Goal: Task Accomplishment & Management: Manage account settings

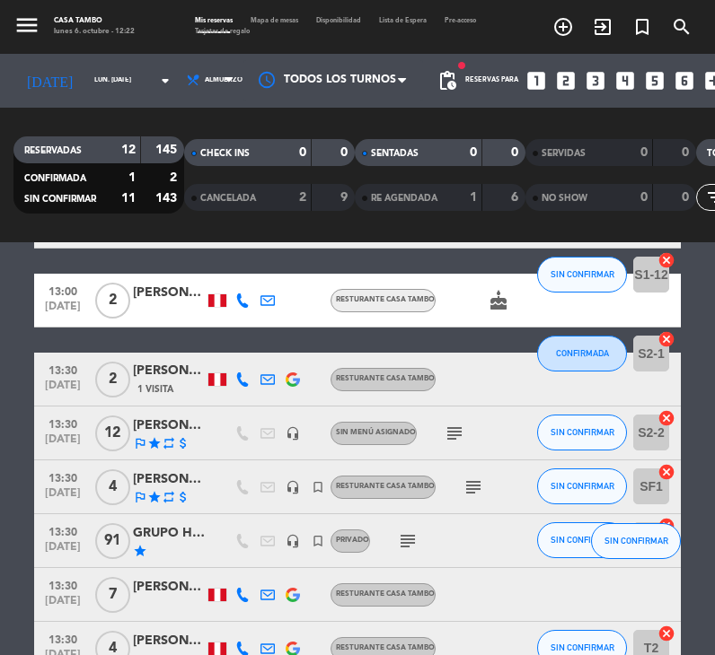
scroll to position [180, 0]
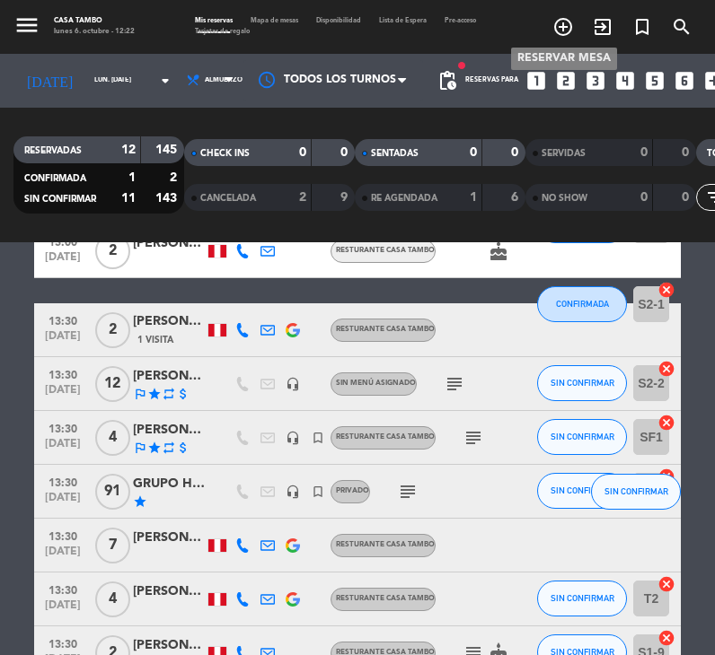
click at [564, 23] on icon "add_circle_outline" at bounding box center [563, 27] width 22 height 22
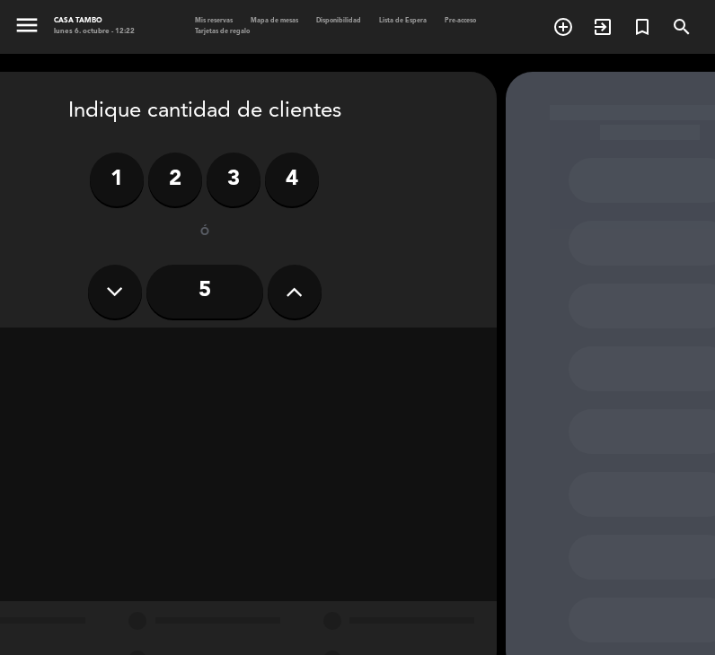
click at [284, 288] on button at bounding box center [294, 292] width 54 height 54
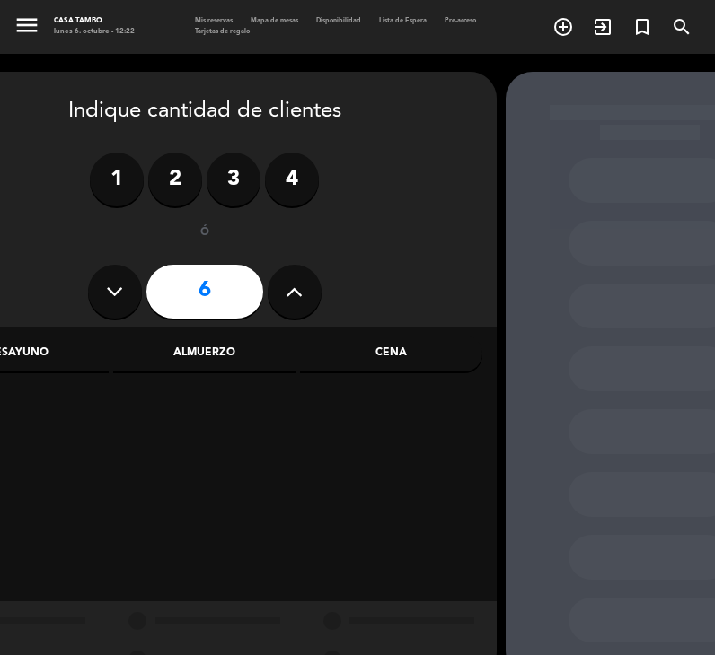
click at [286, 288] on icon at bounding box center [293, 291] width 17 height 27
type input "8"
click at [405, 347] on div "Cena" at bounding box center [391, 354] width 182 height 36
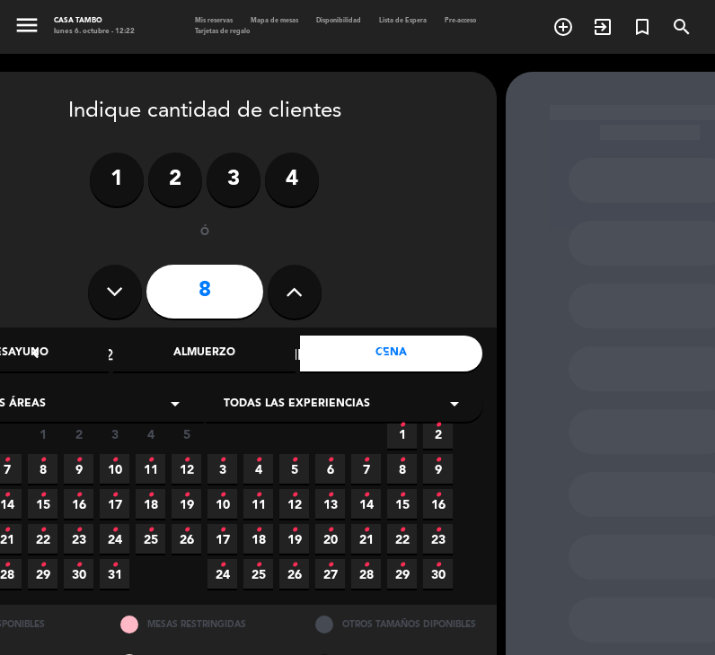
click at [355, 403] on span "Todas las experiencias" at bounding box center [297, 405] width 146 height 18
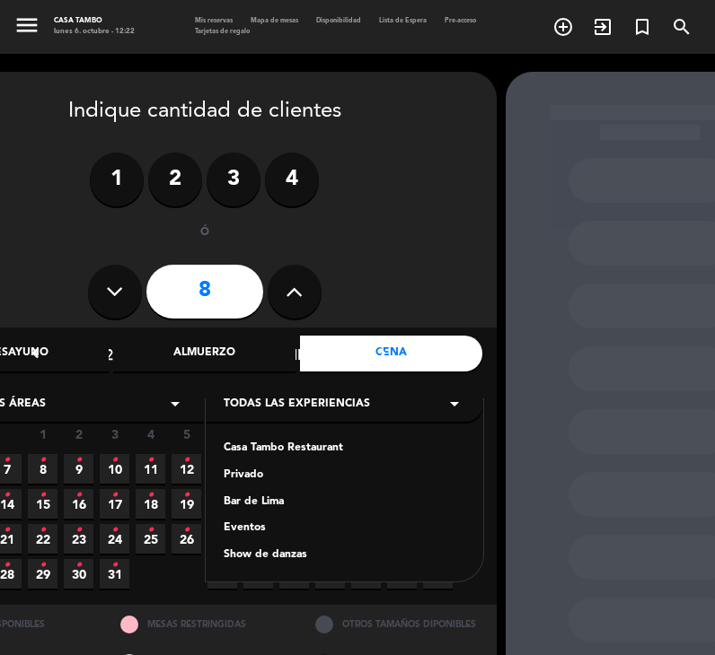
click at [307, 445] on div "Casa Tambo Restaurant" at bounding box center [344, 449] width 241 height 18
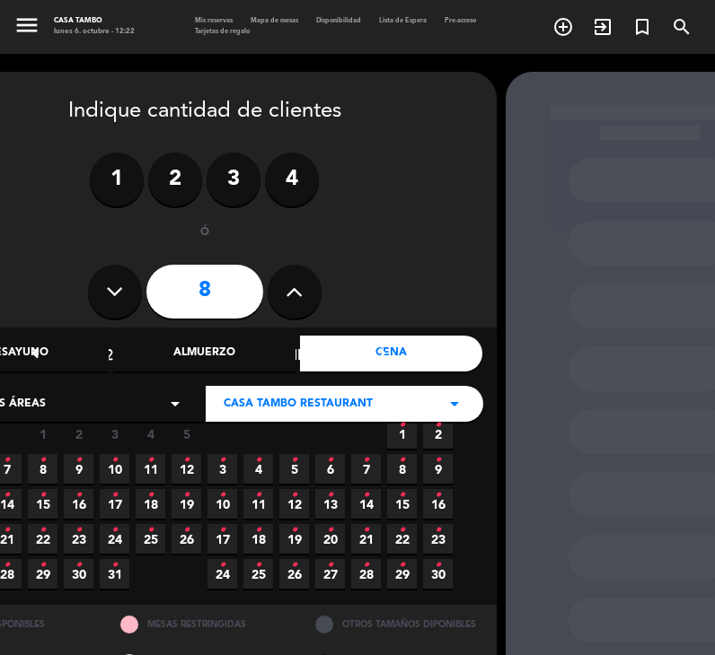
click at [154, 468] on span "11 •" at bounding box center [151, 469] width 30 height 30
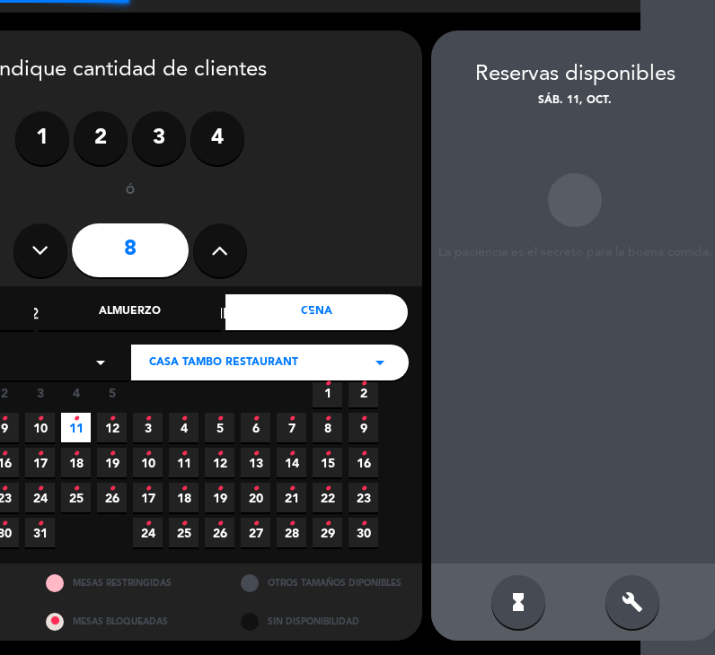
scroll to position [43, 78]
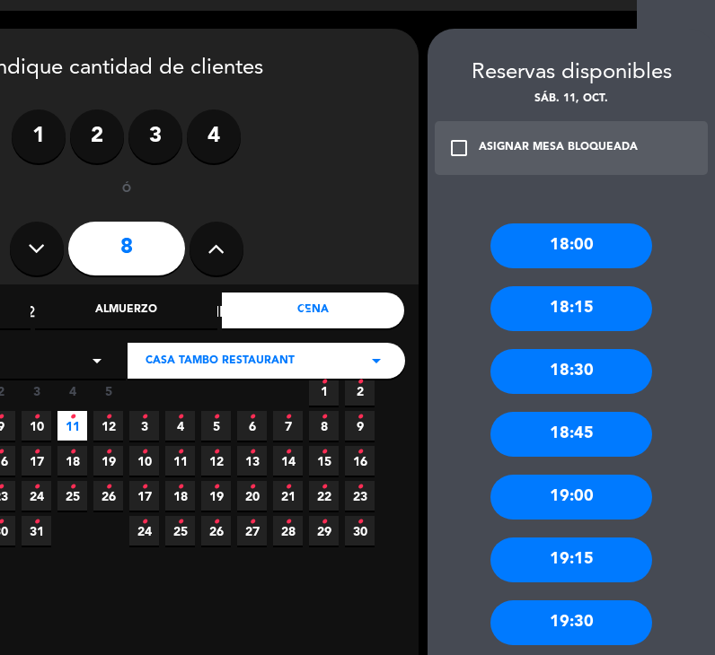
click at [591, 245] on div "18:00" at bounding box center [571, 246] width 162 height 45
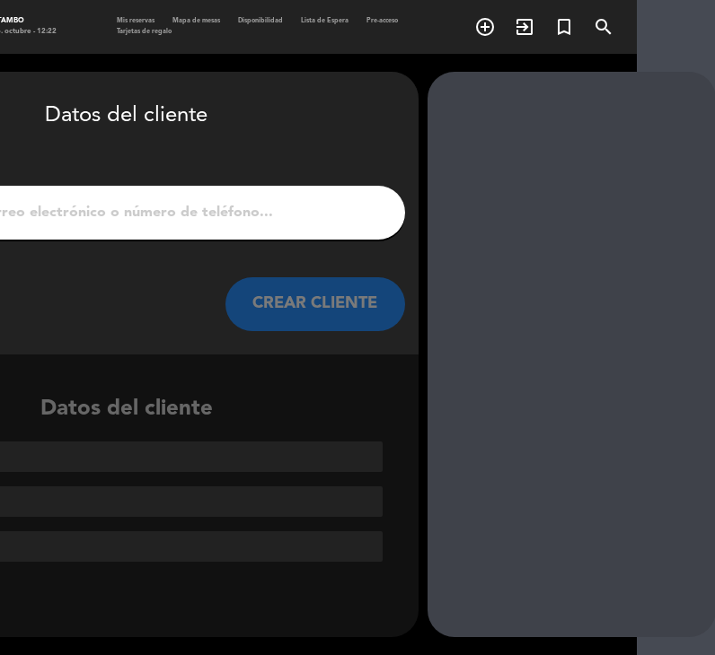
click at [224, 209] on input "1" at bounding box center [127, 212] width 530 height 25
paste input "[PERSON_NAME]"
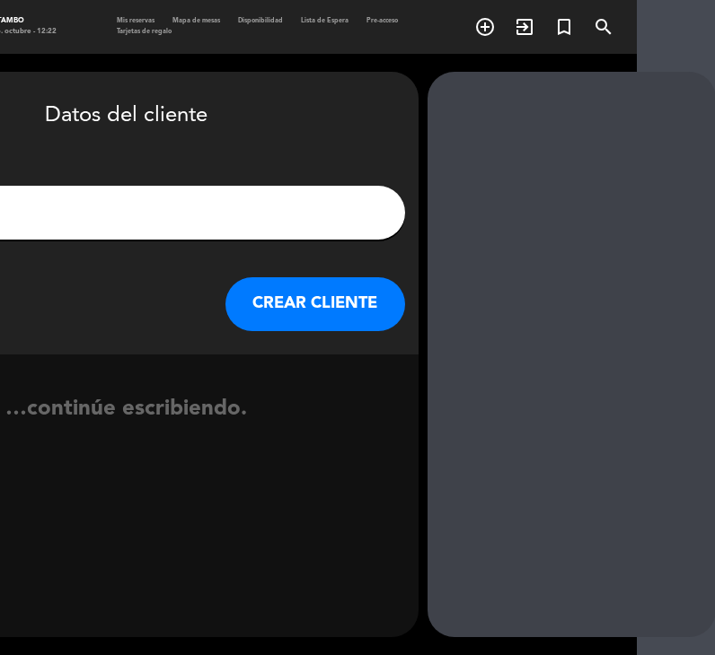
scroll to position [0, 4]
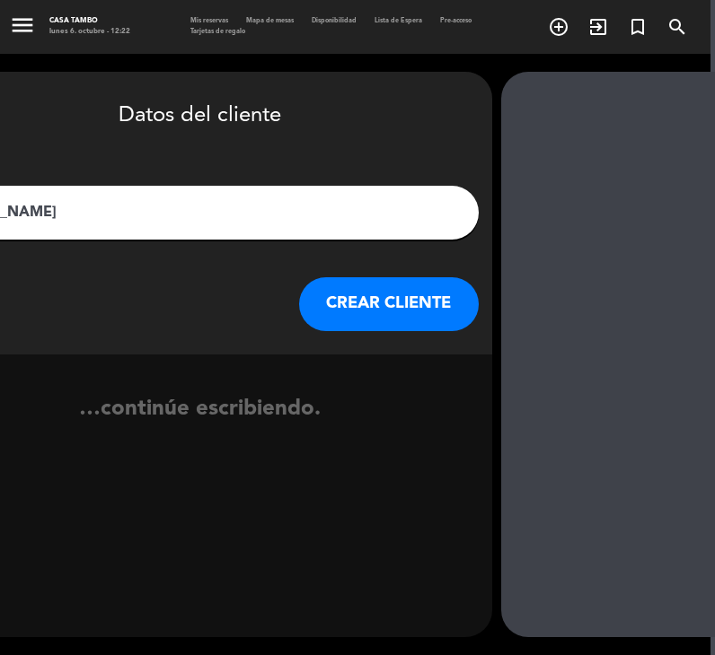
click at [306, 209] on input "[PERSON_NAME]" at bounding box center [200, 212] width 530 height 25
type input "[PERSON_NAME]"
click at [346, 295] on button "CREAR CLIENTE" at bounding box center [389, 304] width 180 height 54
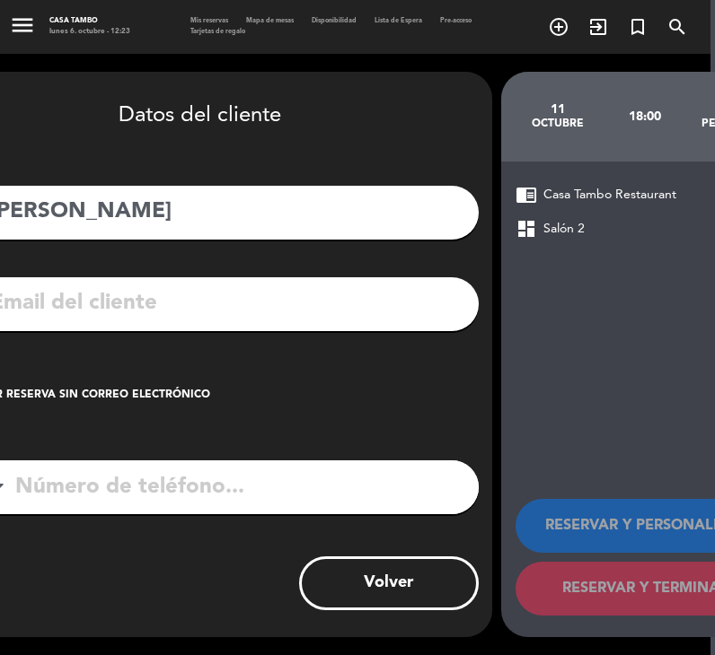
click at [183, 489] on input "tel" at bounding box center [224, 487] width 510 height 54
paste input "941495474"
type input "941495474"
click at [78, 389] on div "Crear reserva sin correo electrónico" at bounding box center [88, 396] width 244 height 18
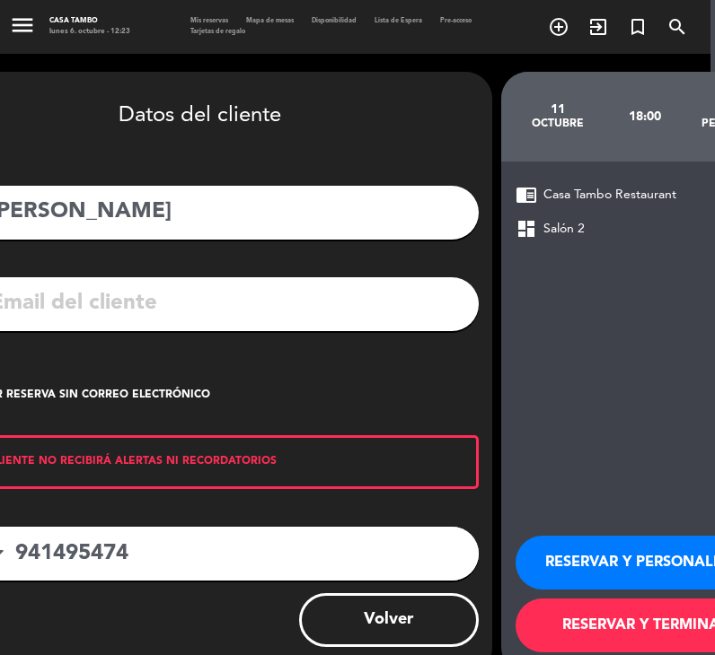
click at [580, 553] on button "RESERVAR Y PERSONALIZAR" at bounding box center [645, 563] width 260 height 54
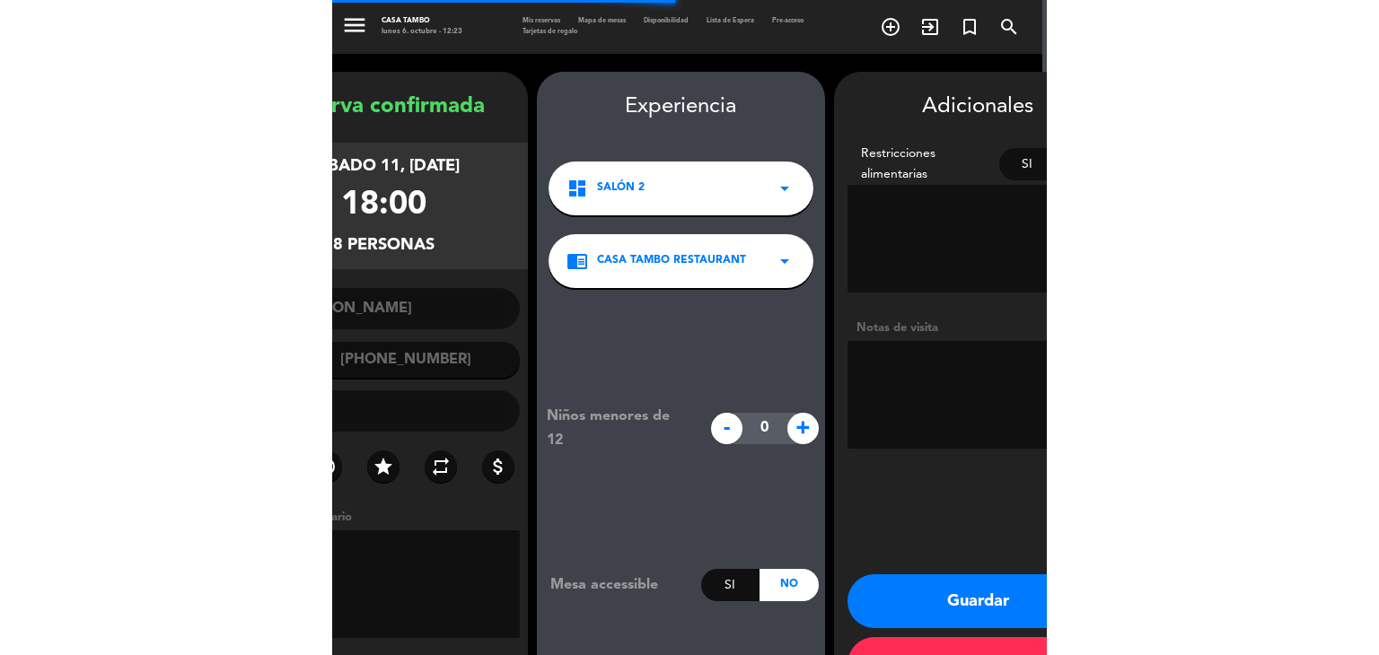
scroll to position [62, 0]
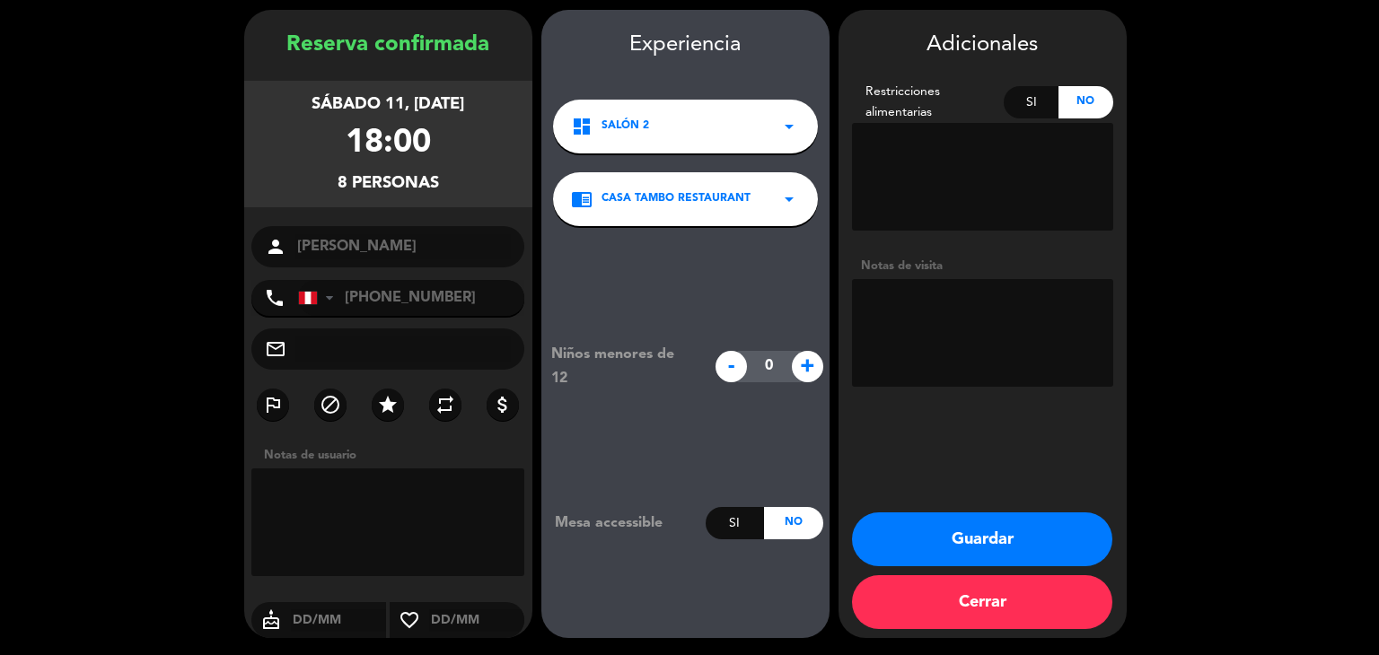
click at [688, 539] on button "Guardar" at bounding box center [982, 540] width 260 height 54
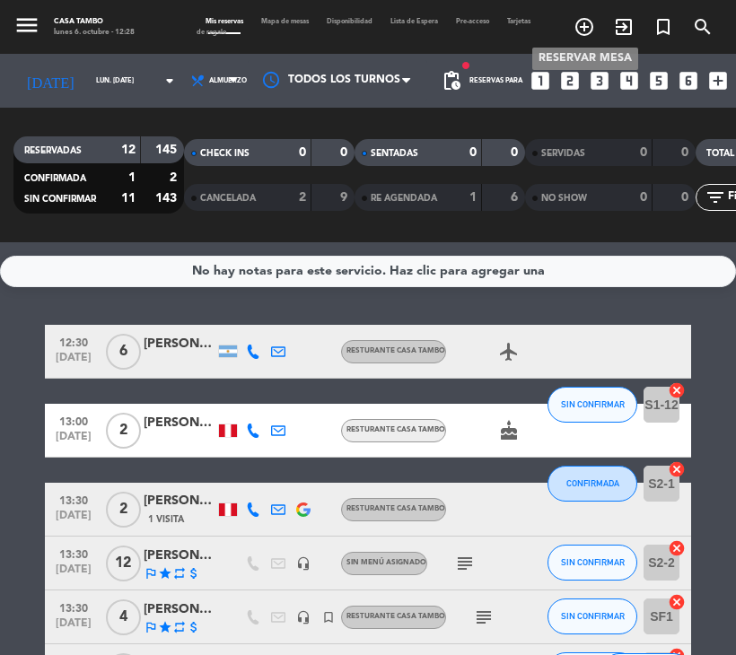
click at [581, 31] on icon "add_circle_outline" at bounding box center [585, 27] width 22 height 22
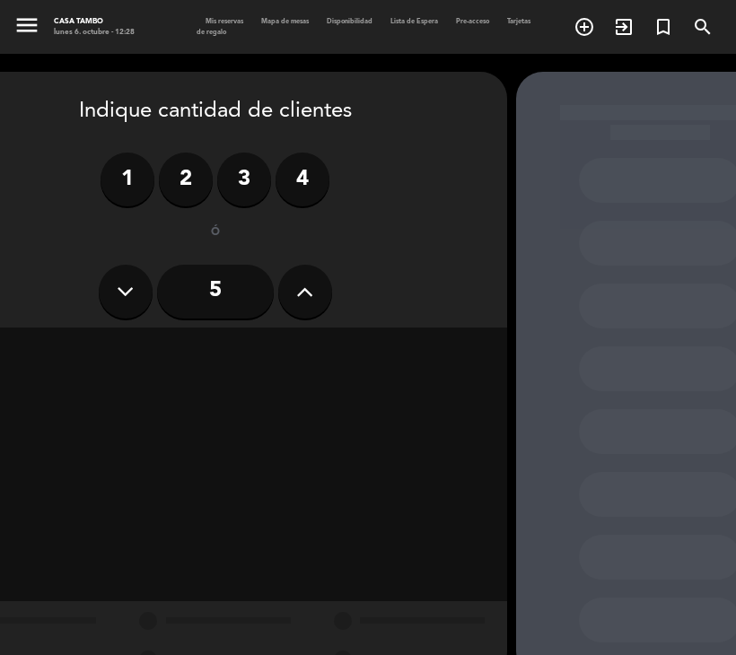
click at [316, 306] on button at bounding box center [305, 292] width 54 height 54
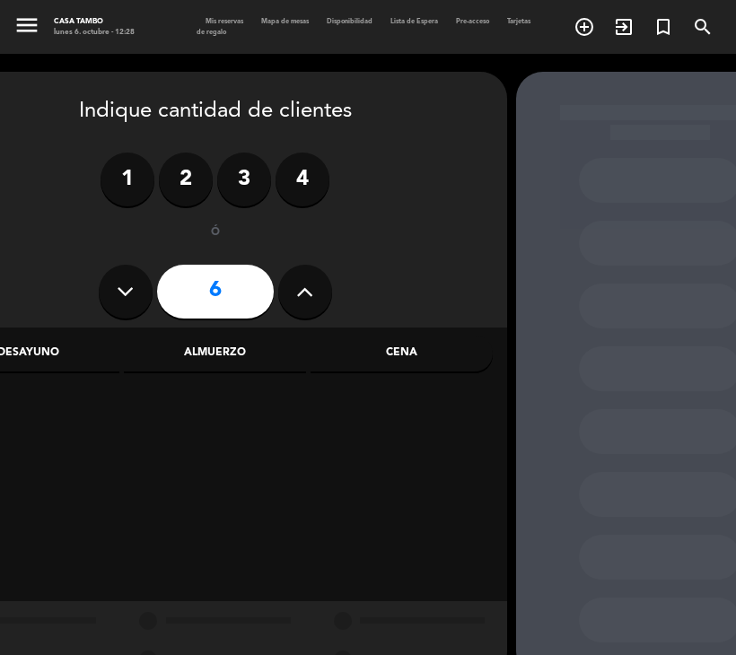
click at [316, 306] on button at bounding box center [305, 292] width 54 height 54
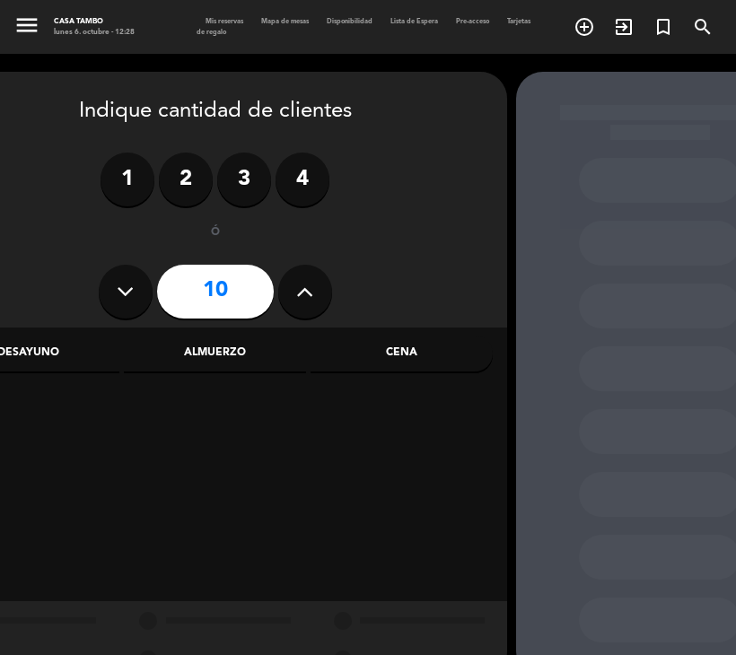
type input "11"
click at [261, 348] on div "Almuerzo" at bounding box center [215, 354] width 182 height 36
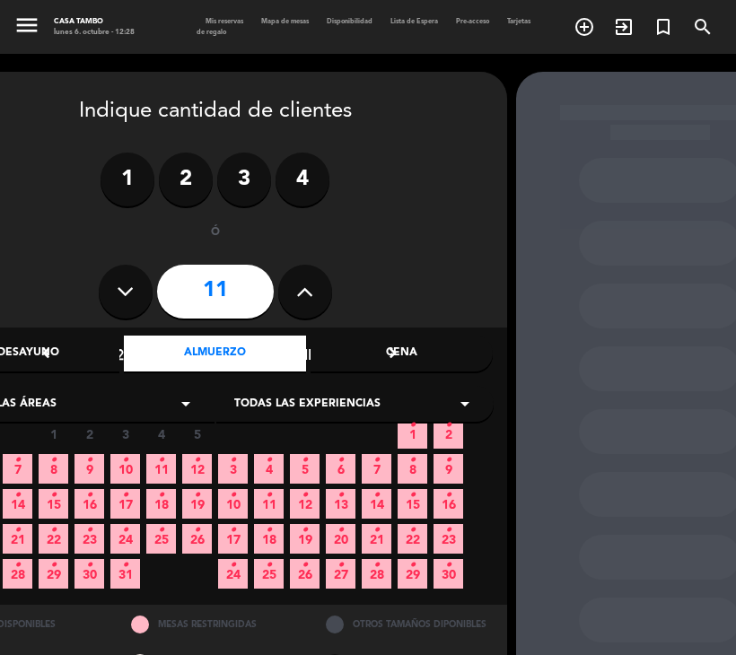
click at [348, 403] on span "Todas las experiencias" at bounding box center [307, 405] width 146 height 18
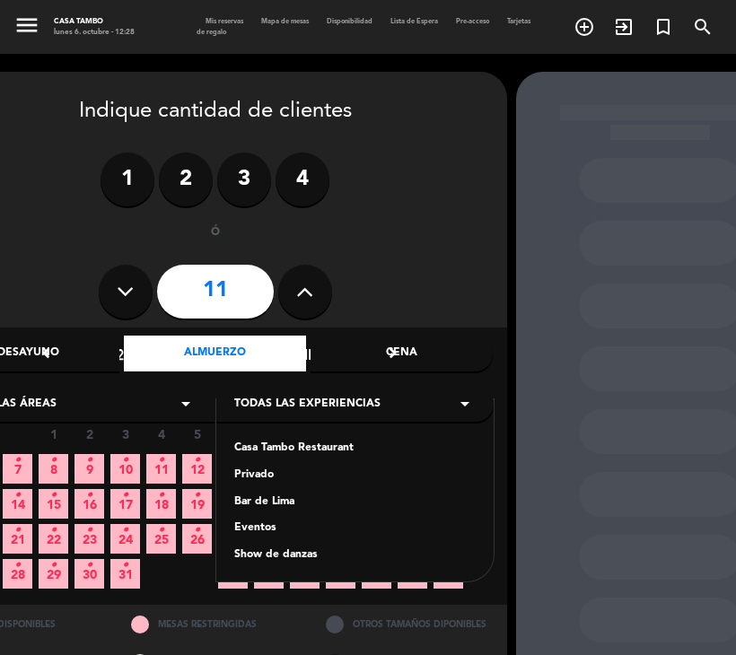
click at [276, 444] on div "Casa Tambo Restaurant" at bounding box center [354, 449] width 241 height 18
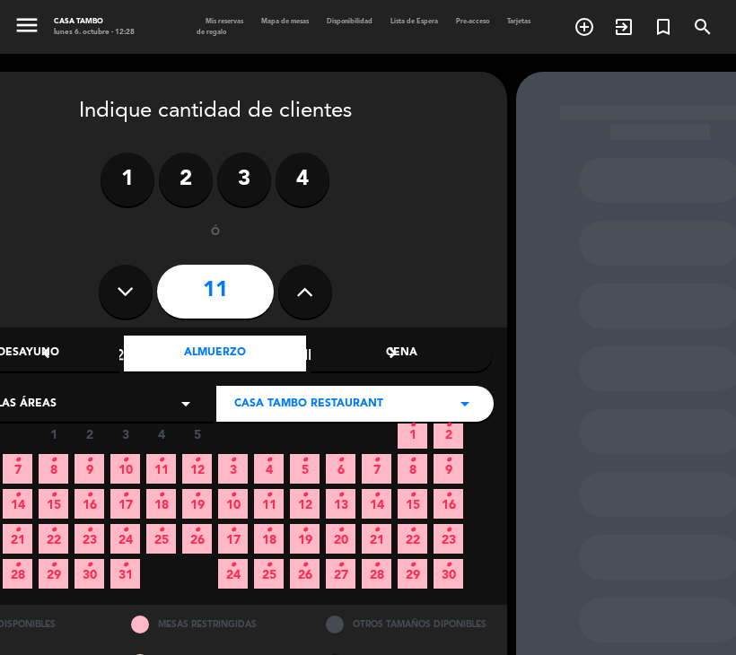
click at [162, 462] on icon "•" at bounding box center [161, 460] width 6 height 29
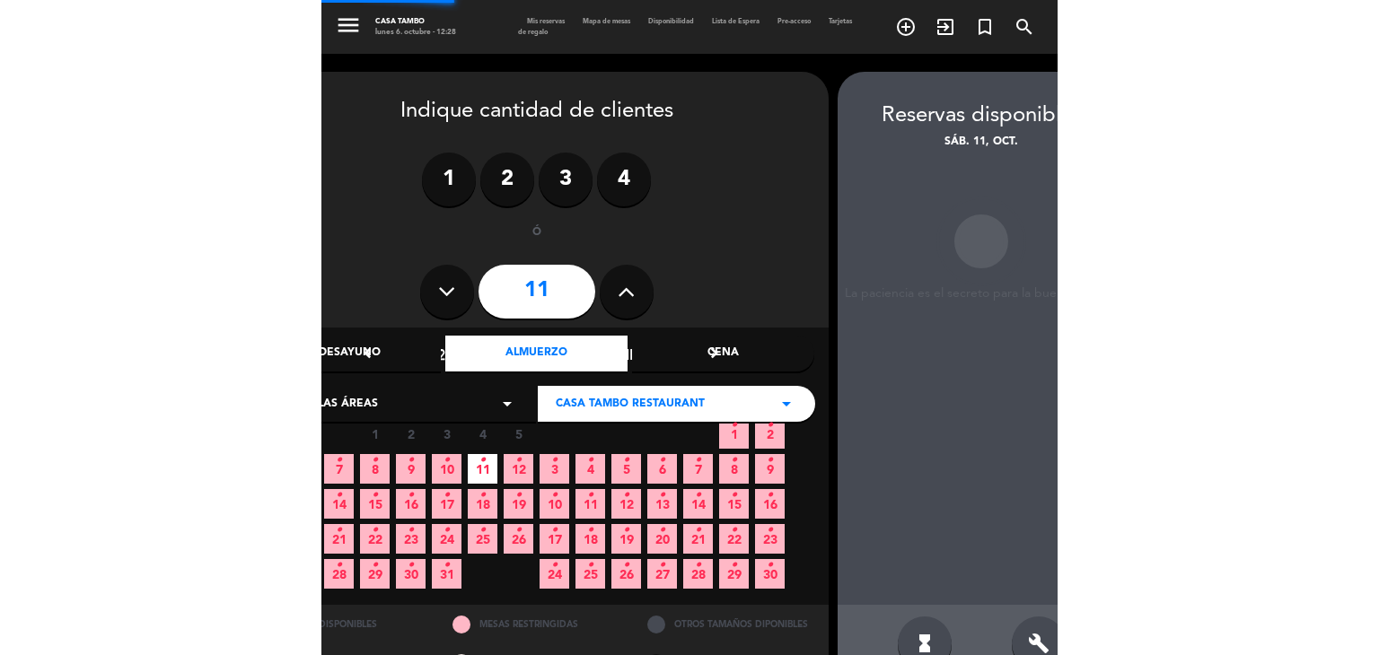
scroll to position [43, 67]
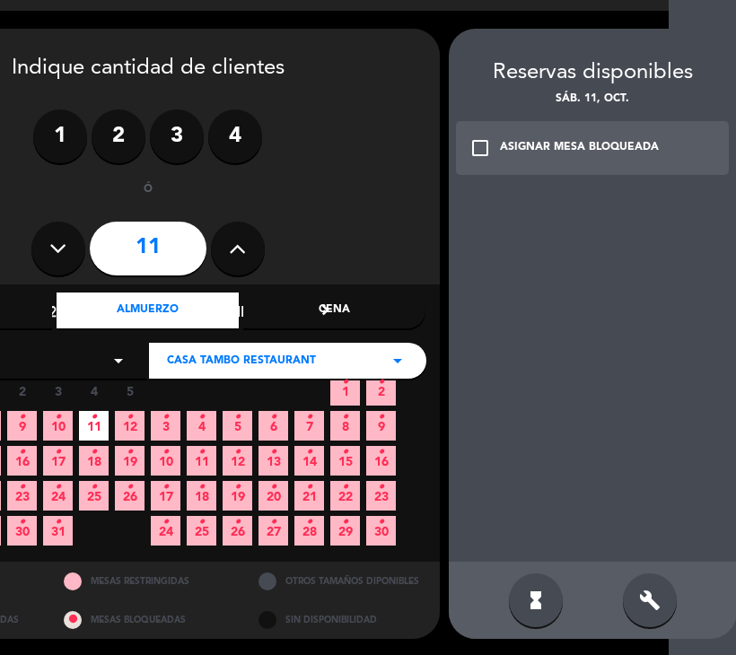
click at [31, 421] on span "9 •" at bounding box center [22, 426] width 30 height 30
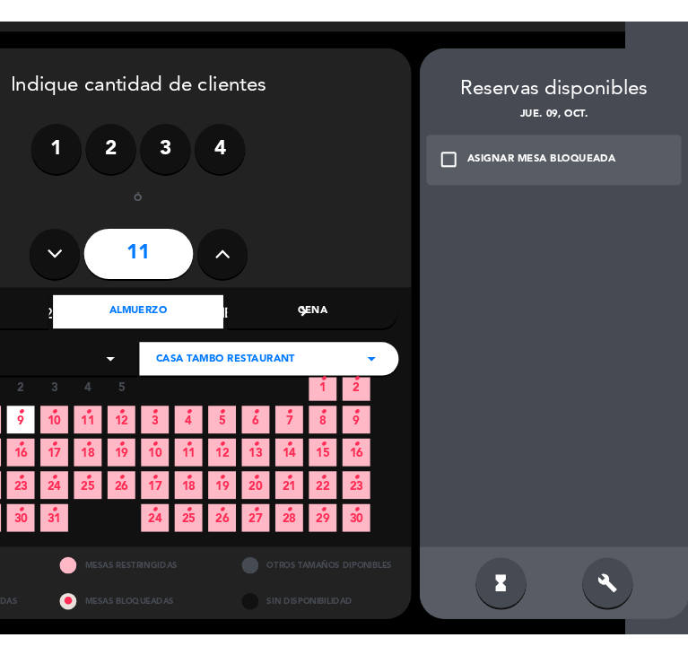
scroll to position [42, 67]
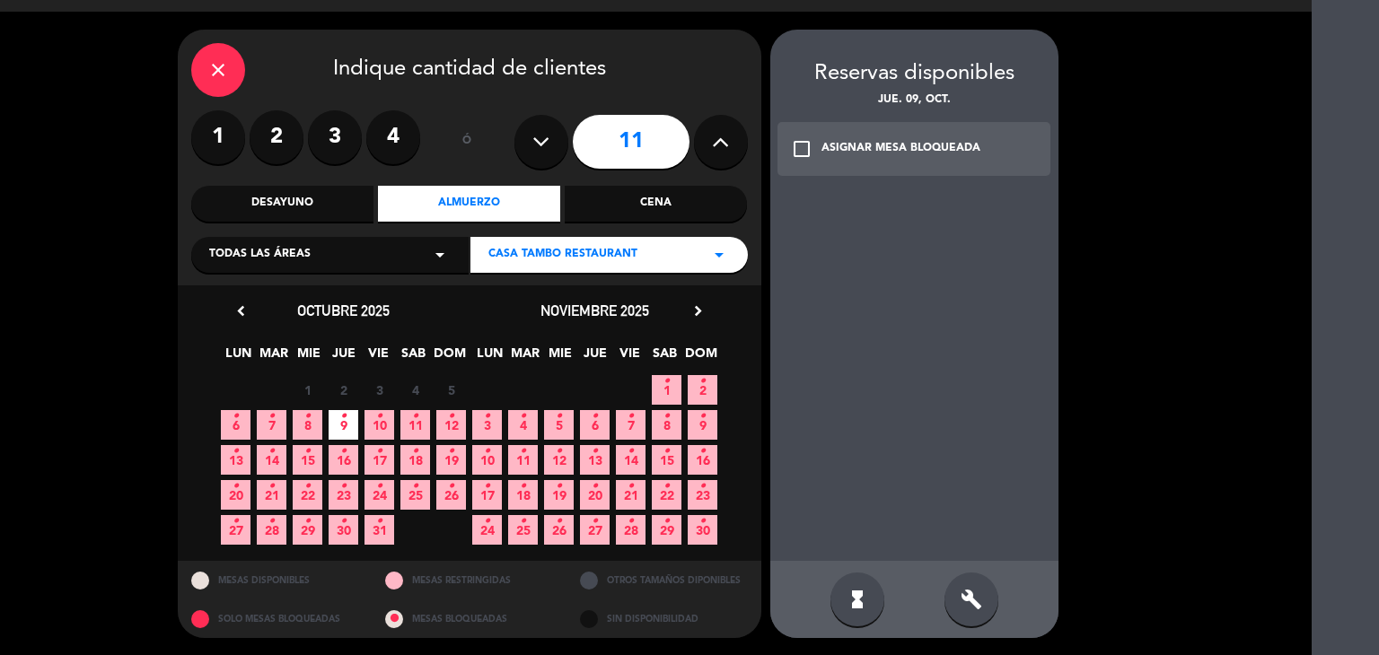
click at [275, 417] on span "7 •" at bounding box center [272, 425] width 30 height 30
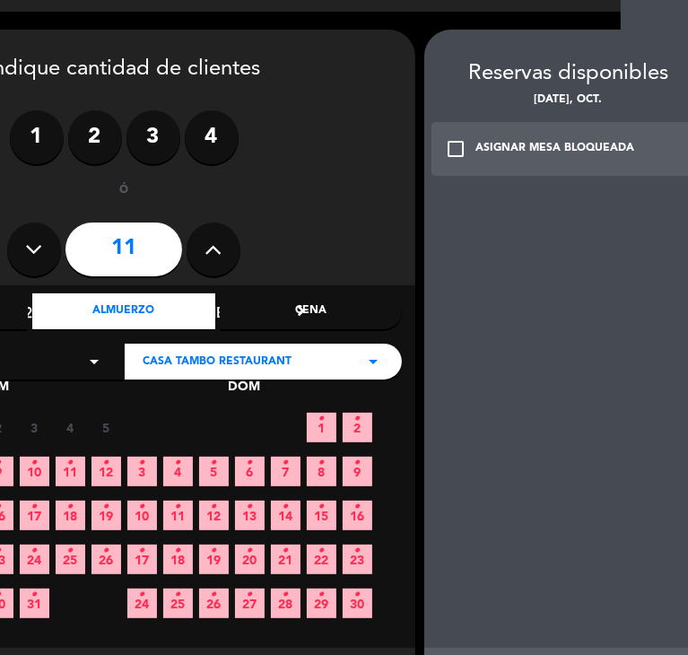
scroll to position [43, 67]
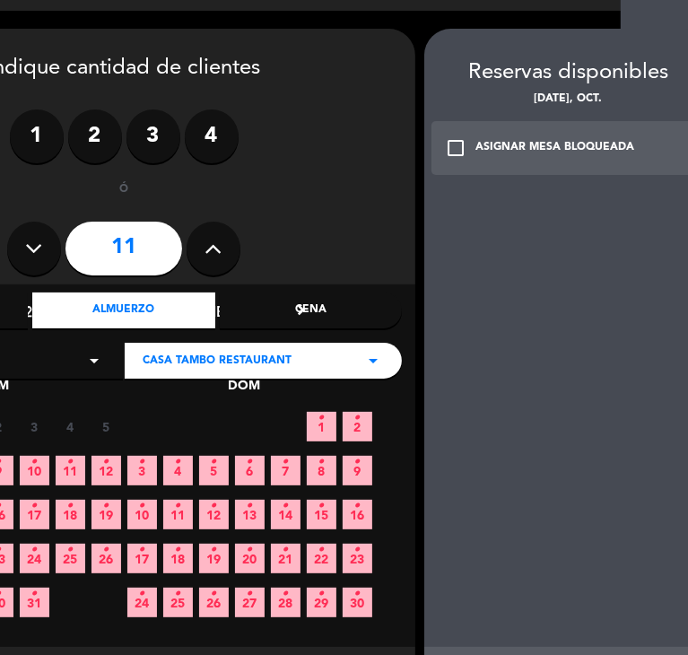
click at [621, 597] on div "menu Casa Tambo lunes 6. octubre - 12:29 Mis reservas Mapa de mesas Disponibili…" at bounding box center [277, 284] width 688 height 655
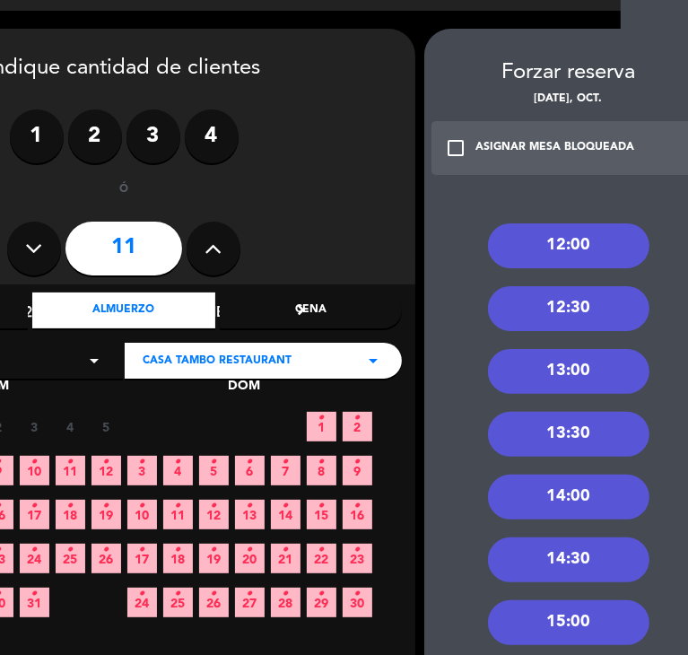
click at [574, 497] on div "14:00" at bounding box center [569, 497] width 162 height 45
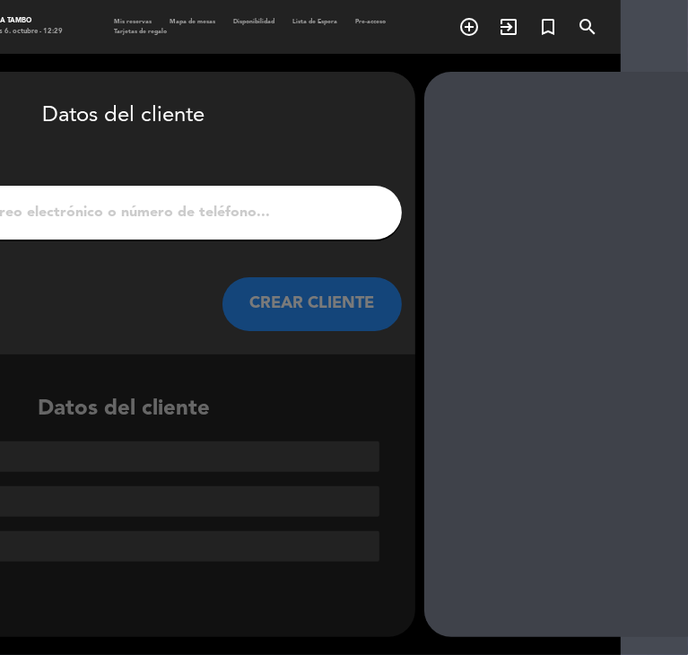
scroll to position [0, 67]
click at [317, 212] on input "1" at bounding box center [124, 212] width 530 height 25
paste input "[PERSON_NAME]"
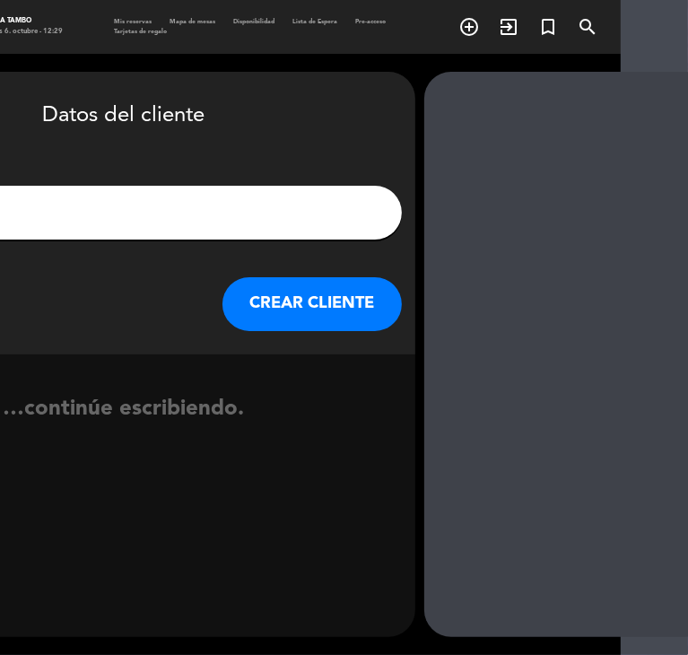
type input "[PERSON_NAME]"
click at [341, 303] on button "CREAR CLIENTE" at bounding box center [313, 304] width 180 height 54
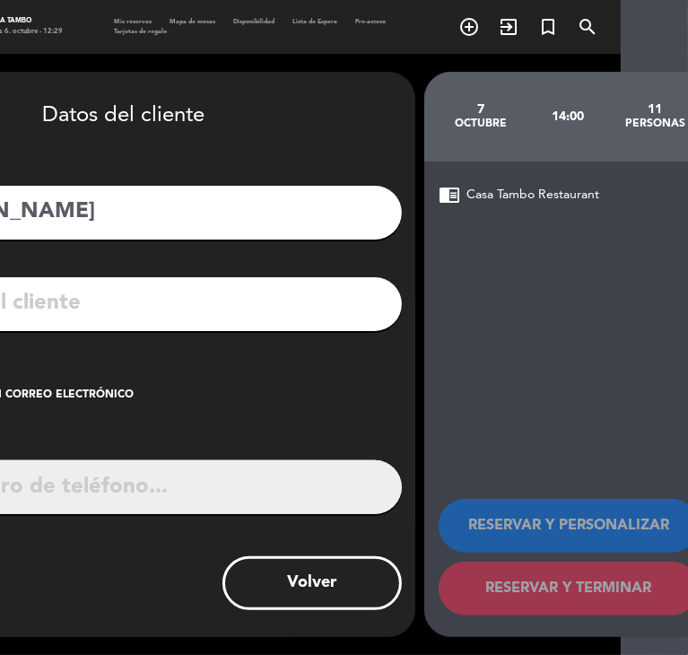
click at [212, 491] on input "tel" at bounding box center [147, 487] width 510 height 54
paste input "993544149"
type input "993544149"
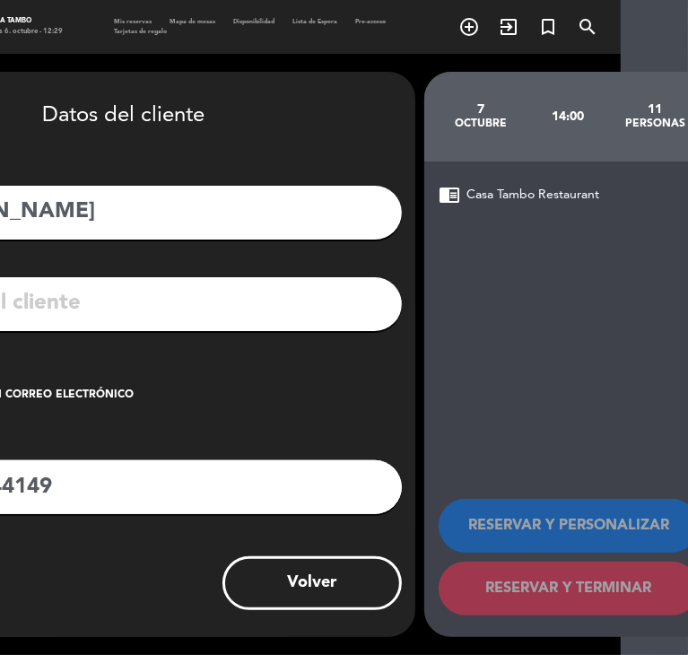
click at [196, 314] on input "text" at bounding box center [150, 303] width 477 height 37
paste input "[EMAIL_ADDRESS][DOMAIN_NAME]"
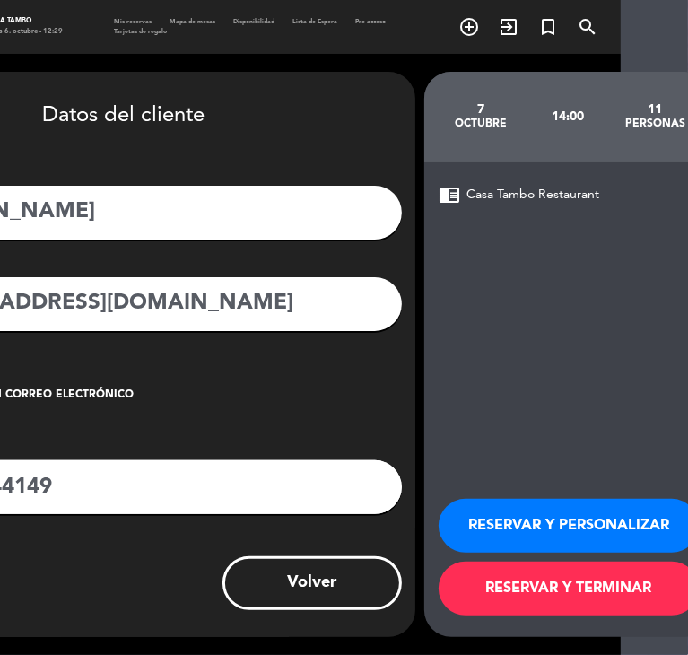
type input "[EMAIL_ADDRESS][DOMAIN_NAME]"
click at [590, 518] on button "RESERVAR Y PERSONALIZAR" at bounding box center [569, 526] width 260 height 54
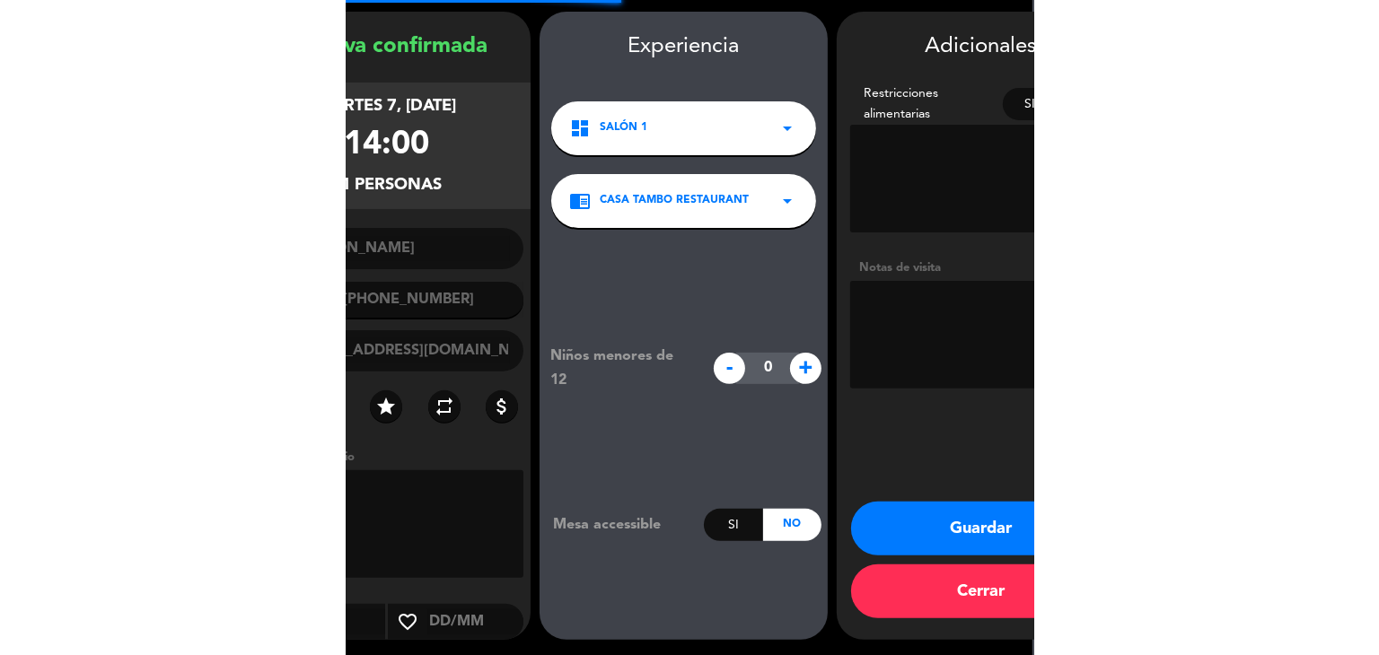
scroll to position [62, 0]
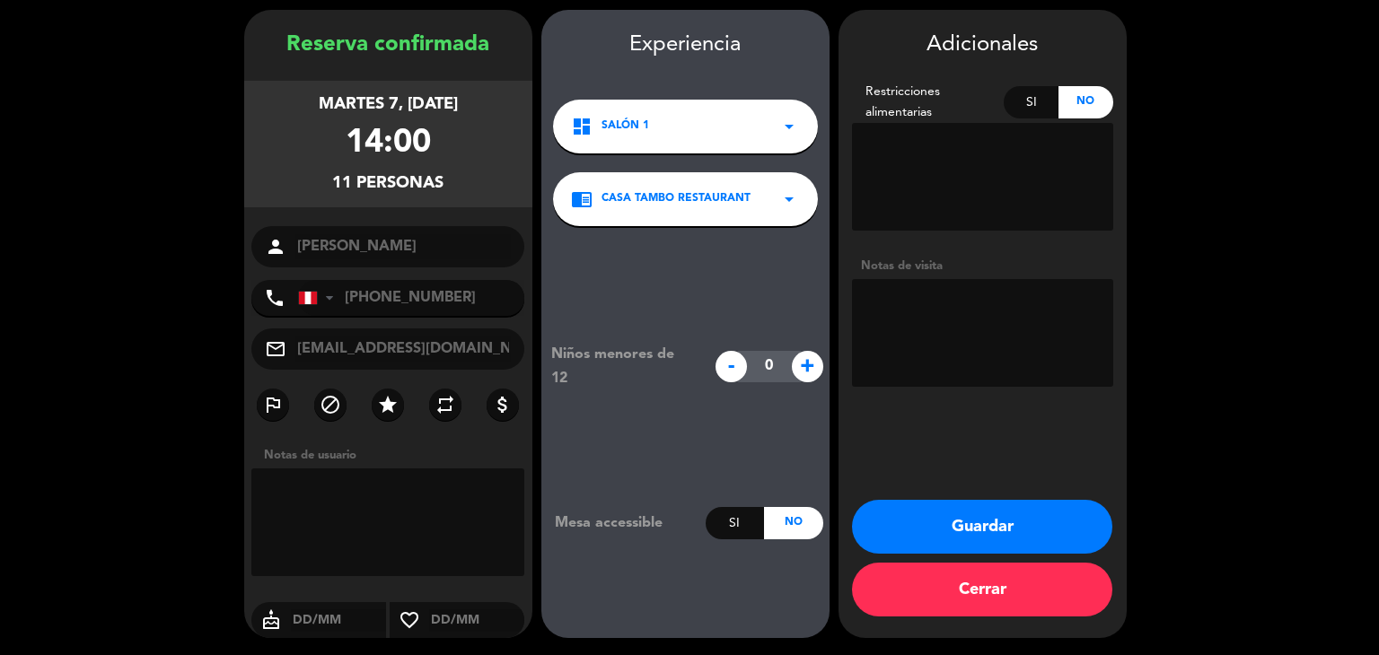
click at [688, 525] on button "Guardar" at bounding box center [982, 527] width 260 height 54
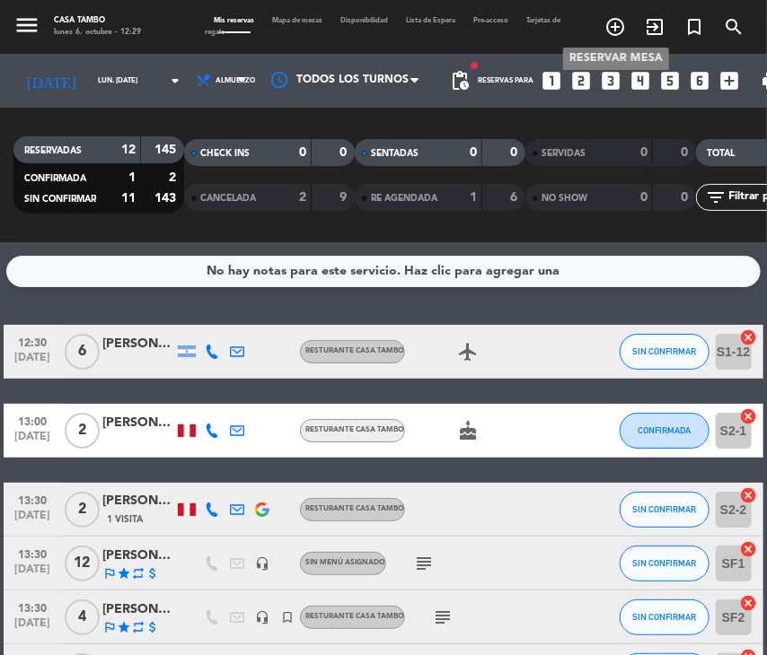
click at [615, 29] on icon "add_circle_outline" at bounding box center [615, 27] width 22 height 22
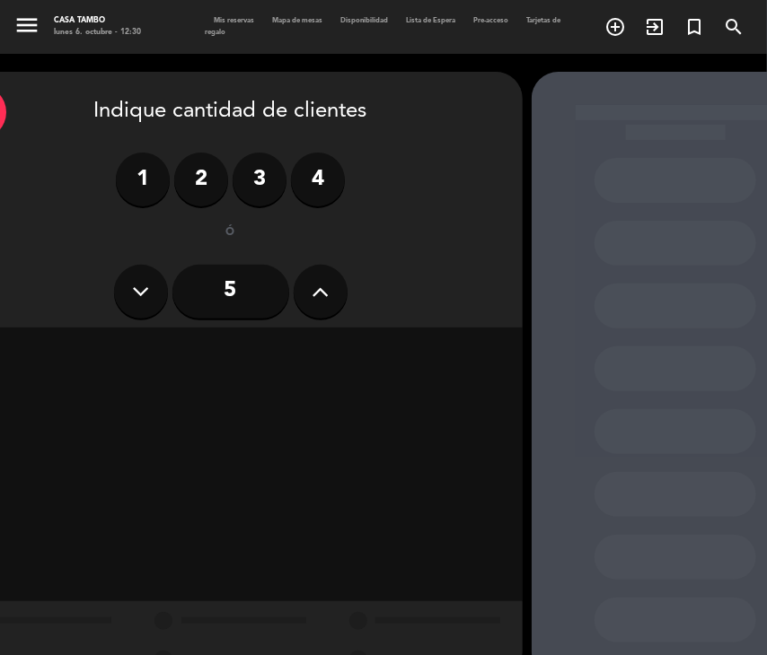
click at [312, 301] on icon at bounding box center [319, 291] width 17 height 27
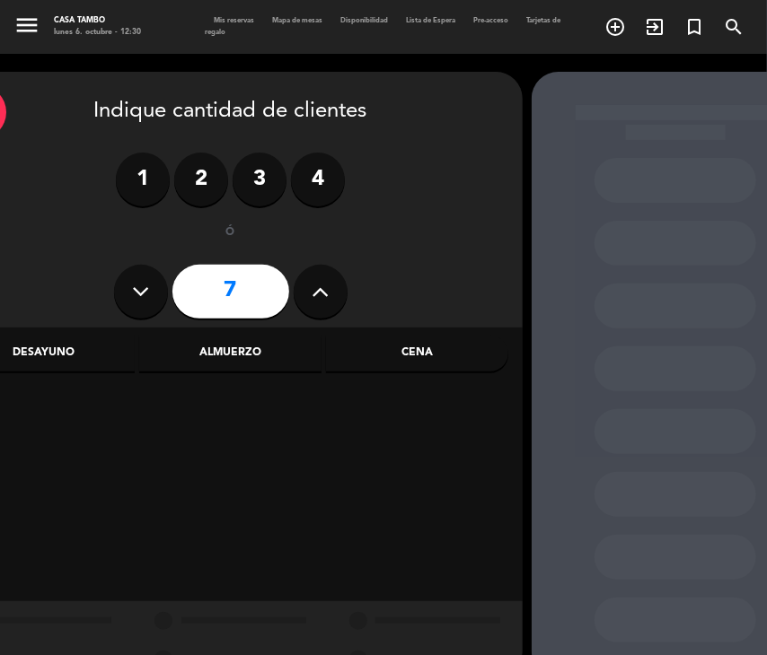
click at [313, 301] on icon at bounding box center [319, 291] width 17 height 27
click at [315, 301] on icon at bounding box center [319, 291] width 17 height 27
click at [316, 301] on icon at bounding box center [319, 291] width 17 height 27
type input "10"
click at [287, 350] on div "Almuerzo" at bounding box center [230, 354] width 182 height 36
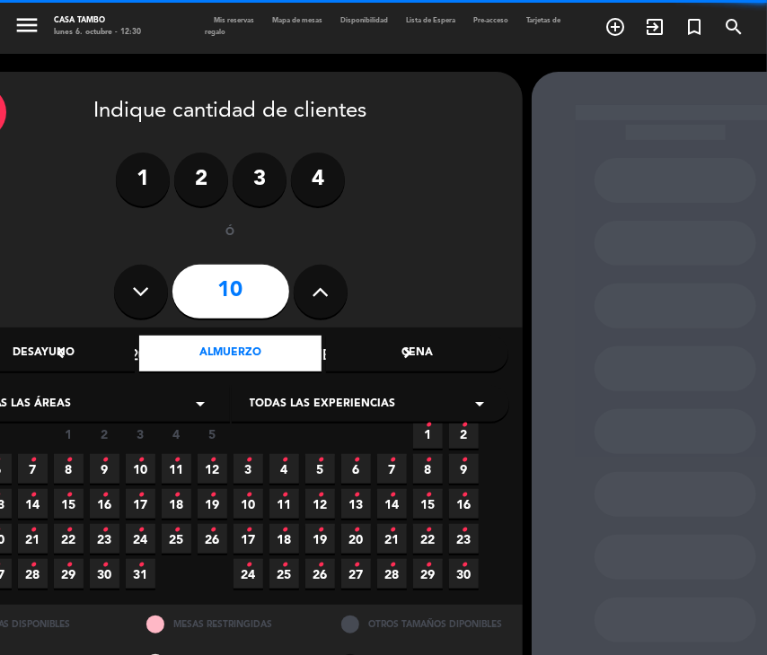
click at [363, 406] on span "Todas las experiencias" at bounding box center [323, 405] width 146 height 18
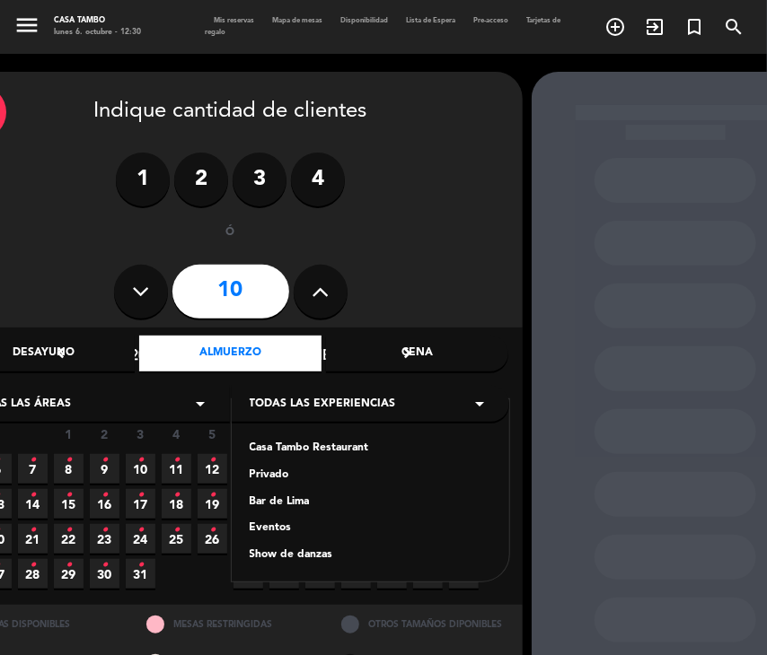
click at [334, 450] on div "Casa Tambo Restaurant" at bounding box center [370, 449] width 241 height 18
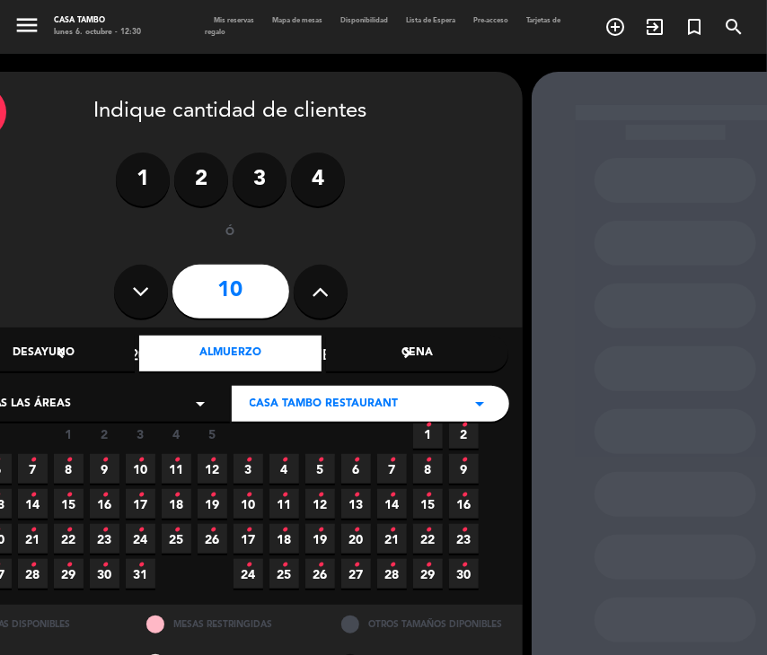
click at [145, 466] on span "10 •" at bounding box center [141, 469] width 30 height 30
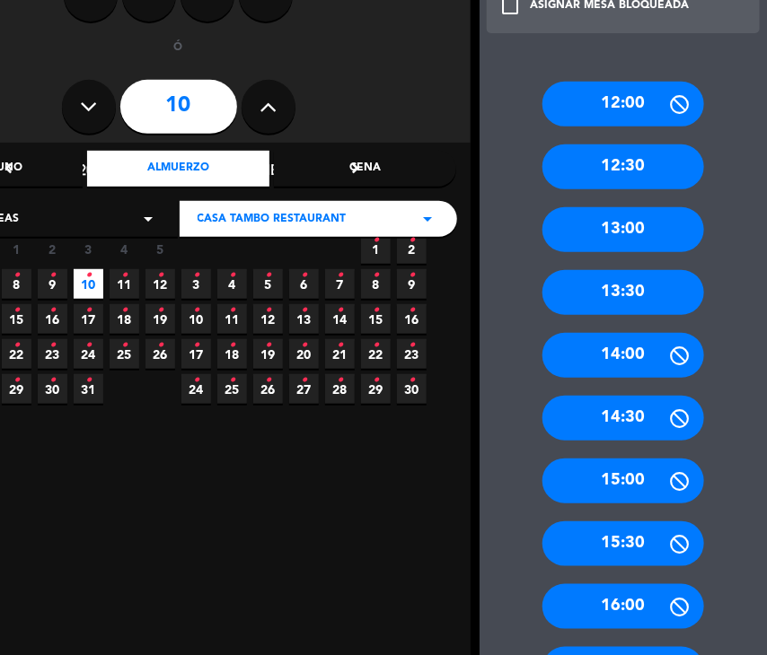
scroll to position [460, 52]
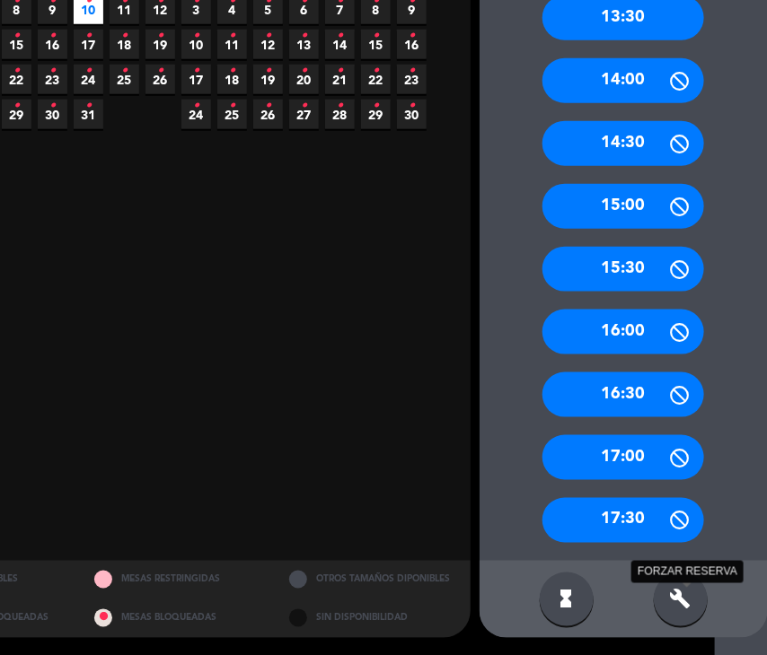
click at [686, 602] on icon "build" at bounding box center [681, 600] width 22 height 22
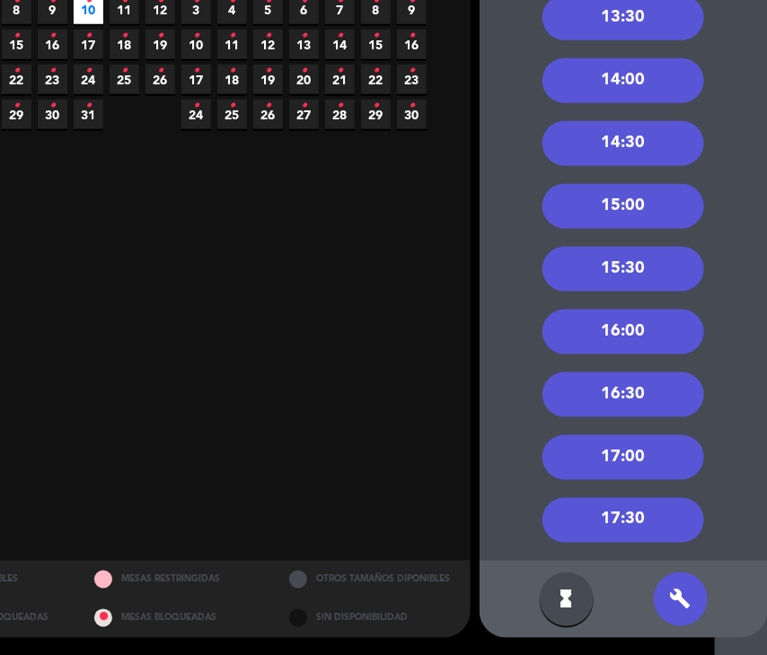
click at [616, 82] on div "14:00" at bounding box center [623, 80] width 162 height 45
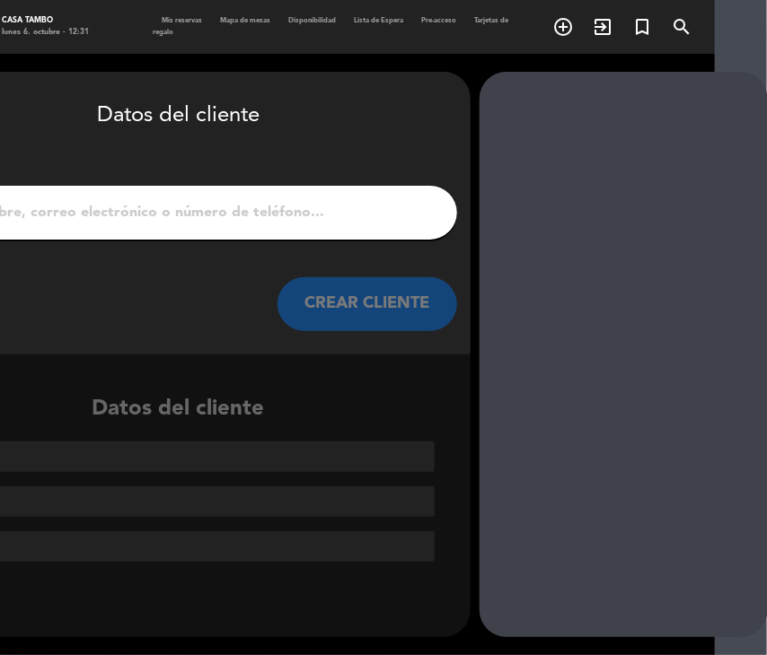
click at [357, 209] on input "1" at bounding box center [179, 212] width 530 height 25
paste input "[PERSON_NAME]"
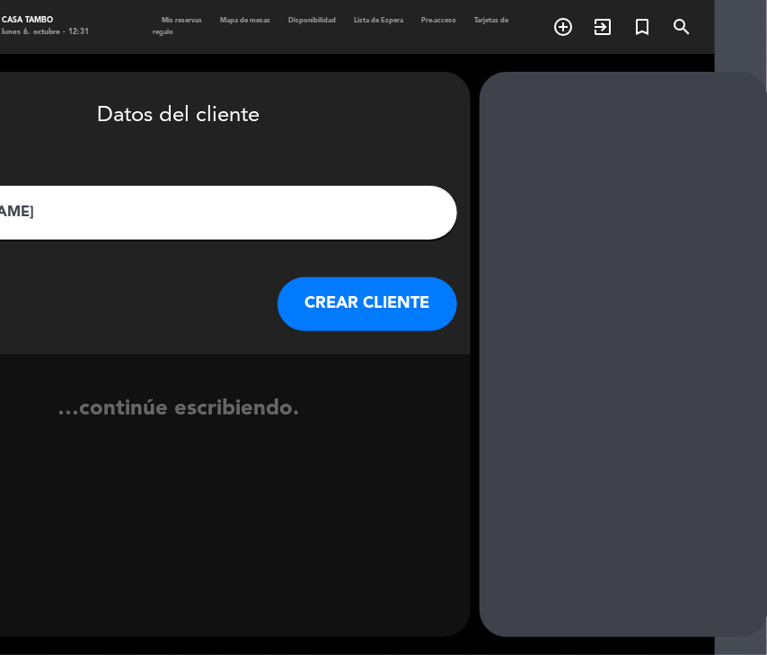
type input "[PERSON_NAME]"
click at [416, 299] on button "CREAR CLIENTE" at bounding box center [367, 304] width 180 height 54
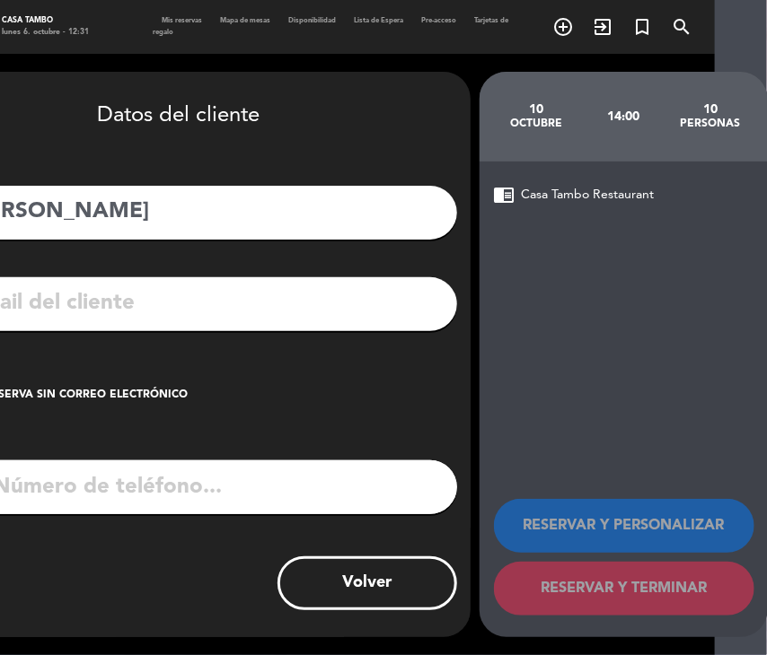
click at [342, 493] on input "tel" at bounding box center [202, 487] width 510 height 54
paste input "999067835"
type input "999067835"
click at [294, 299] on input "text" at bounding box center [205, 303] width 477 height 37
paste input "[PERSON_NAME][EMAIL_ADDRESS][DOMAIN_NAME]"
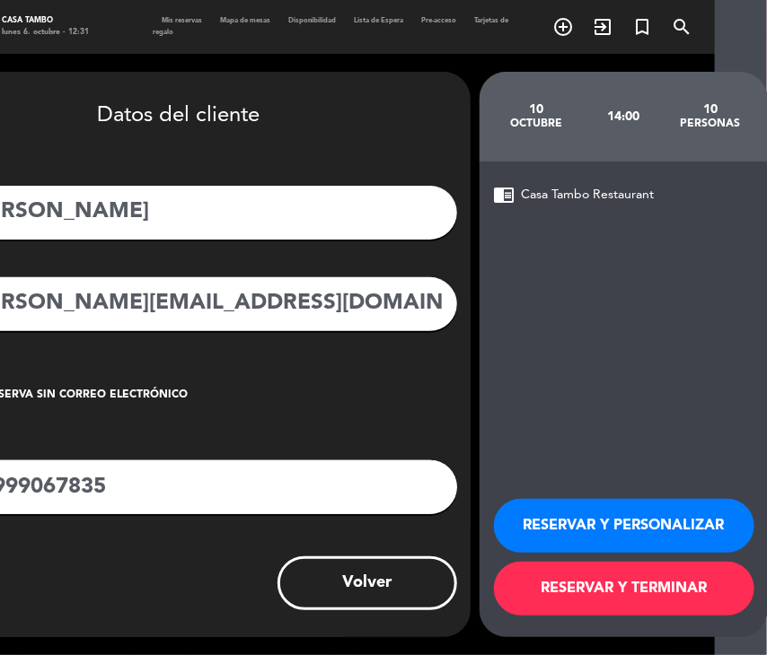
type input "[PERSON_NAME][EMAIL_ADDRESS][DOMAIN_NAME]"
click at [685, 516] on button "RESERVAR Y PERSONALIZAR" at bounding box center [624, 526] width 260 height 54
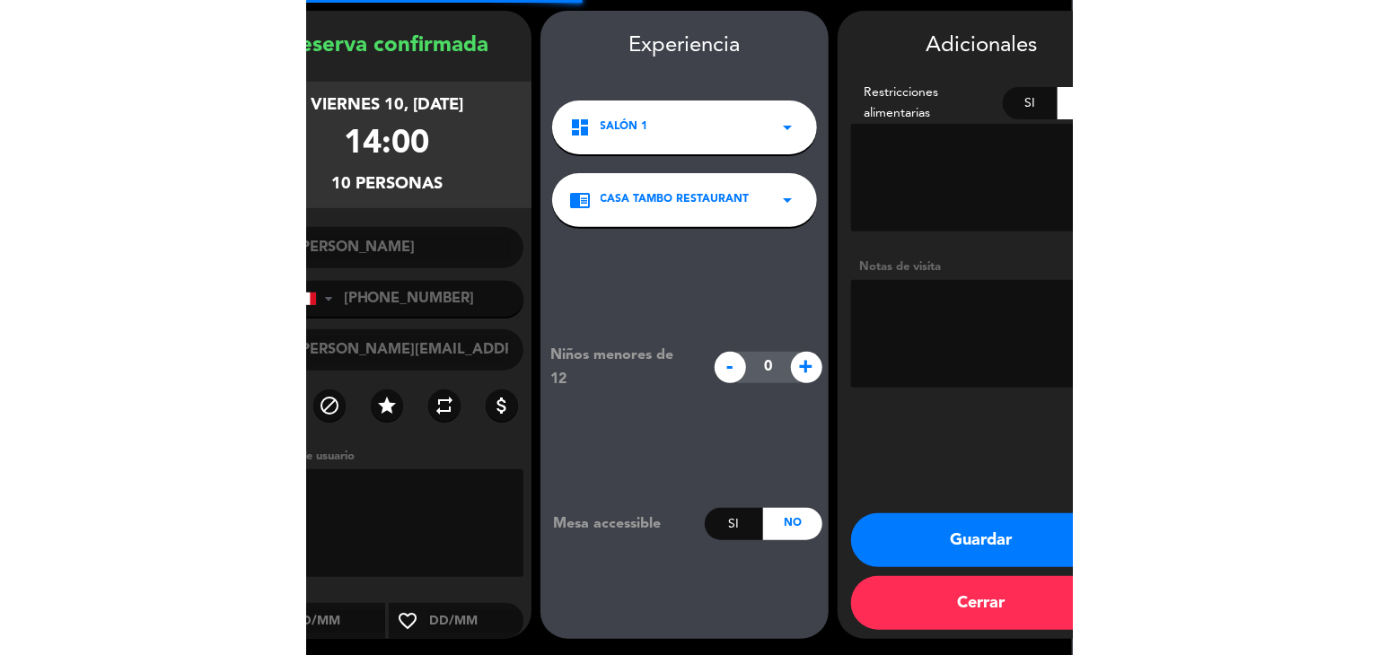
scroll to position [62, 0]
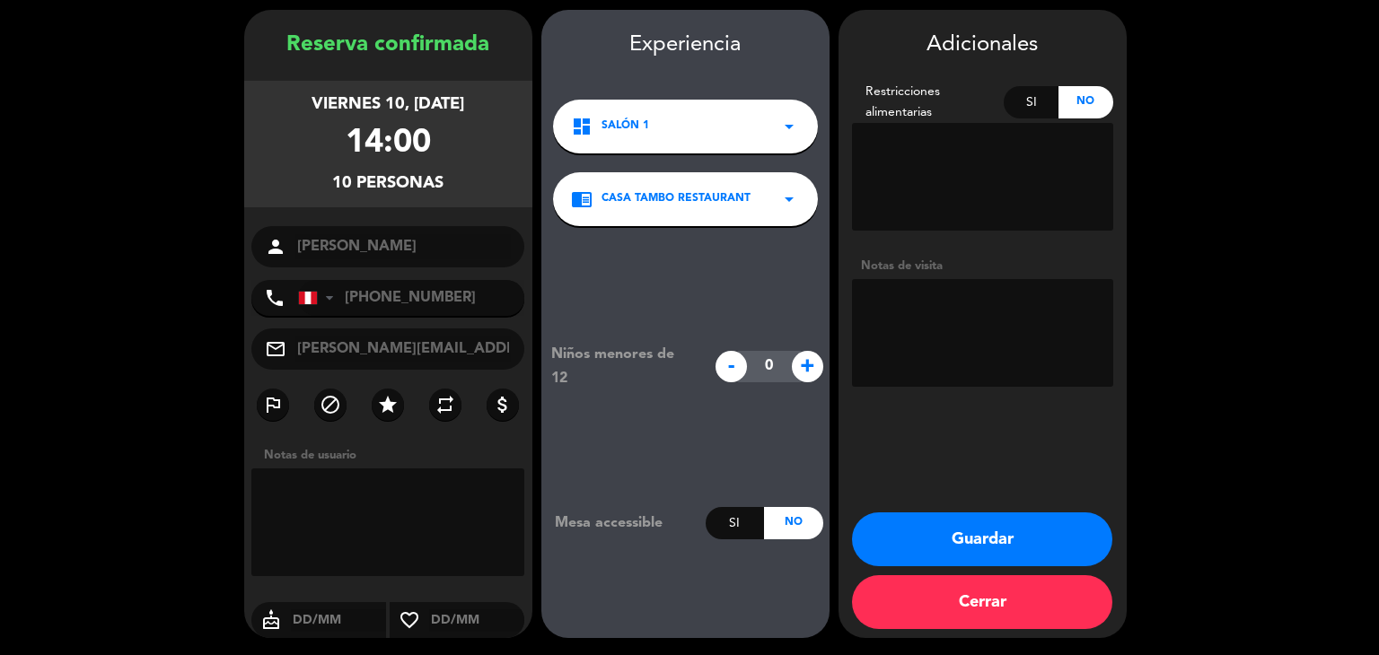
click at [688, 543] on button "Guardar" at bounding box center [982, 540] width 260 height 54
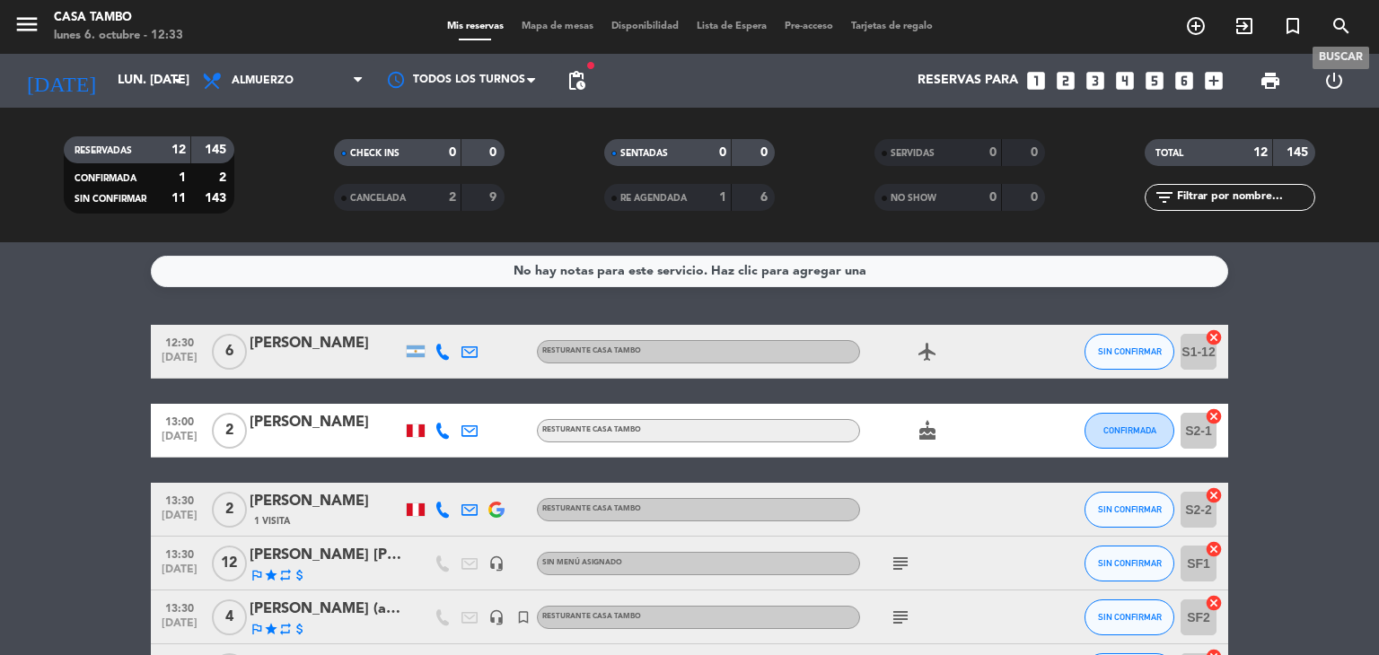
click at [688, 27] on icon "search" at bounding box center [1341, 26] width 22 height 22
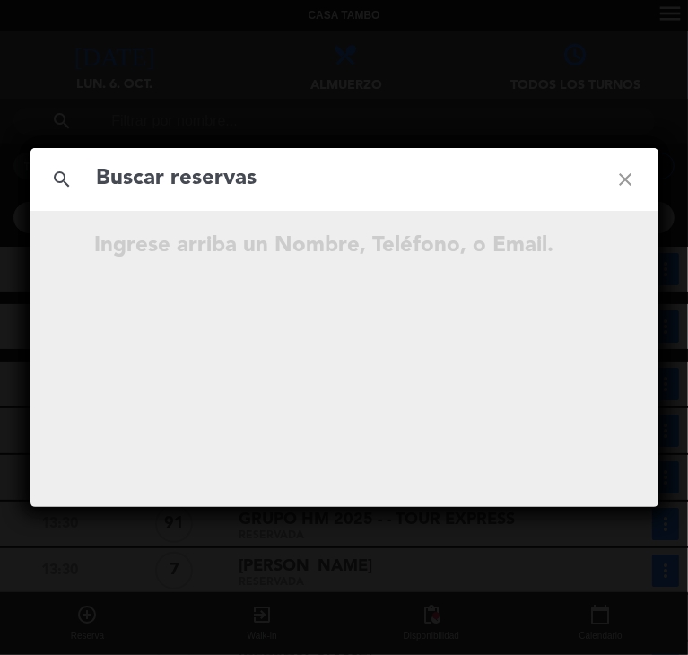
click at [349, 180] on input "text" at bounding box center [344, 179] width 499 height 37
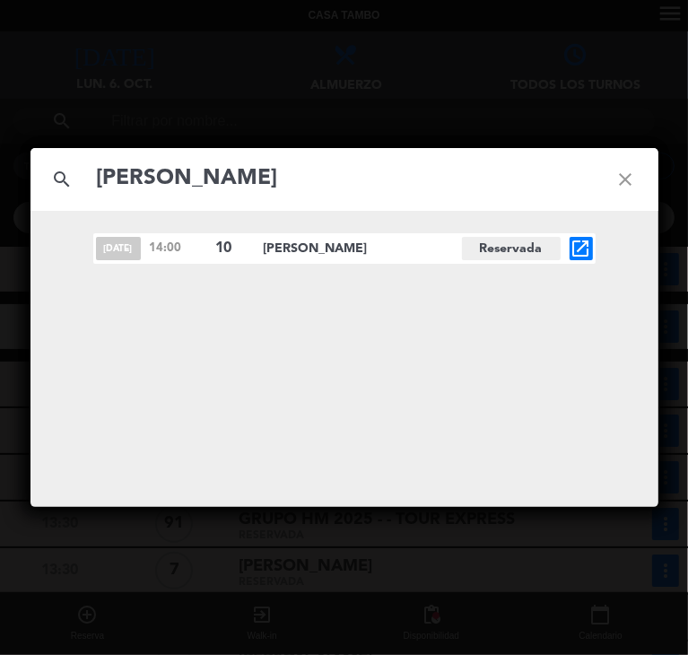
type input "[PERSON_NAME]"
click at [587, 250] on icon "open_in_new" at bounding box center [582, 249] width 22 height 22
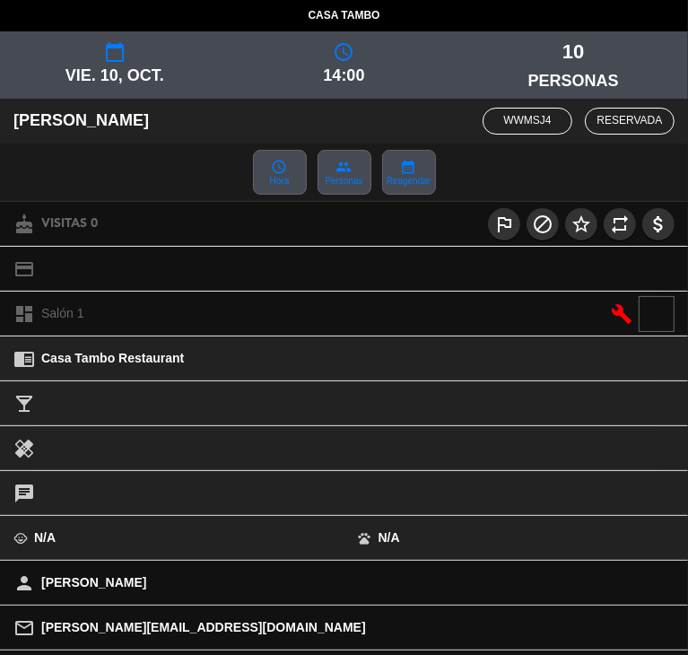
click at [115, 58] on icon "calendar_today" at bounding box center [115, 52] width 22 height 22
click at [102, 82] on span "vie. 10, oct." at bounding box center [115, 76] width 230 height 26
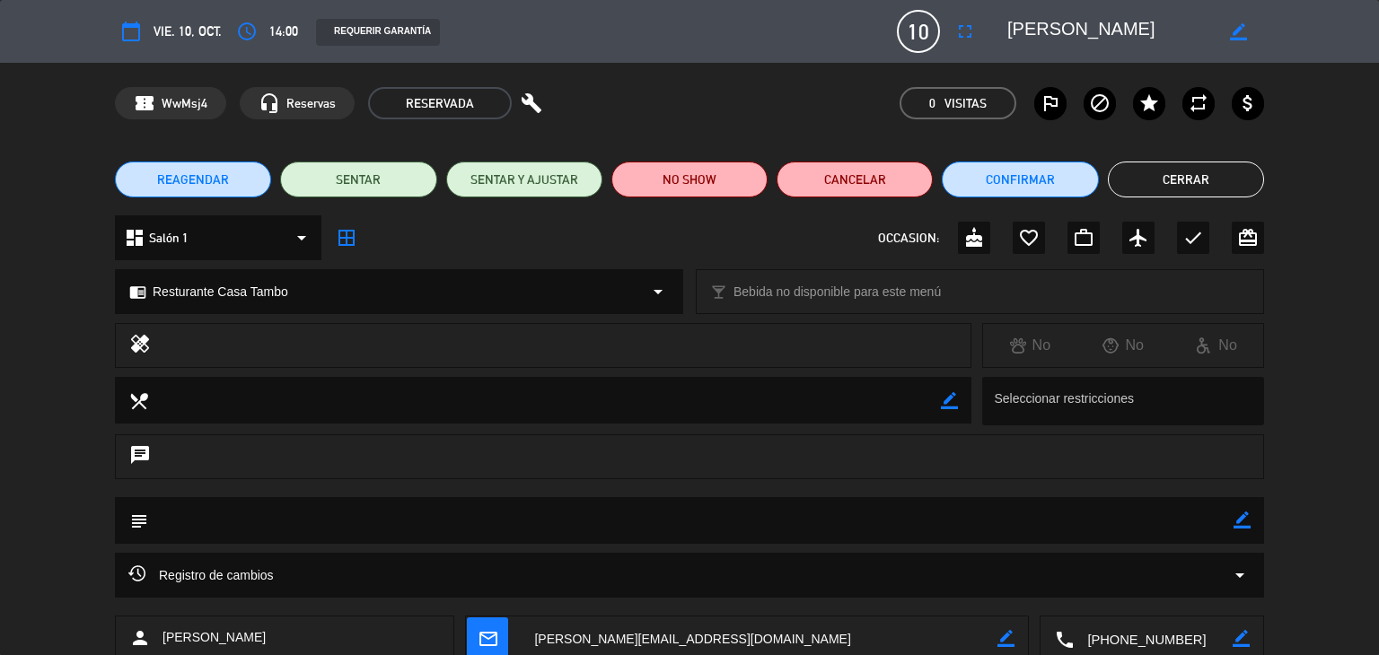
click at [133, 39] on icon "calendar_today" at bounding box center [131, 32] width 22 height 22
click at [133, 23] on icon "calendar_today" at bounding box center [131, 32] width 22 height 22
click at [156, 23] on span "vie. 10, oct." at bounding box center [187, 32] width 68 height 22
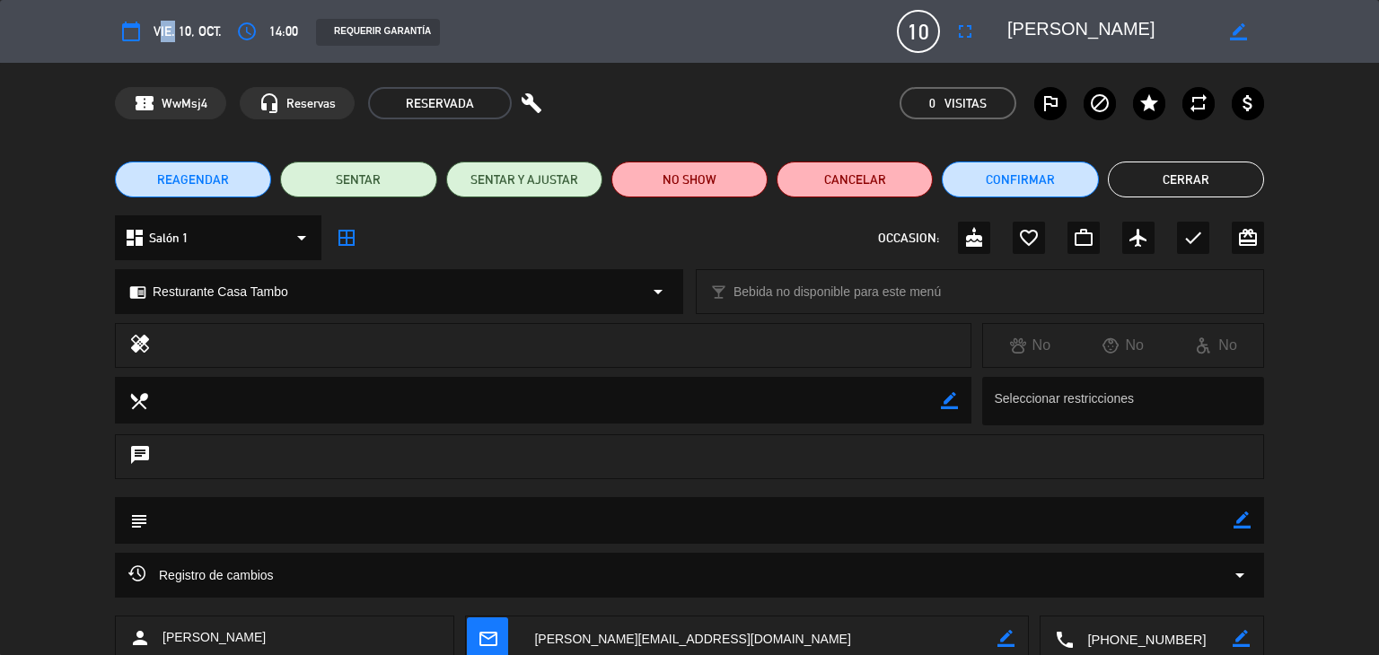
click at [156, 23] on span "vie. 10, oct." at bounding box center [187, 32] width 68 height 22
click at [138, 27] on icon "calendar_today" at bounding box center [131, 32] width 22 height 22
click at [208, 177] on span "REAGENDAR" at bounding box center [193, 180] width 72 height 19
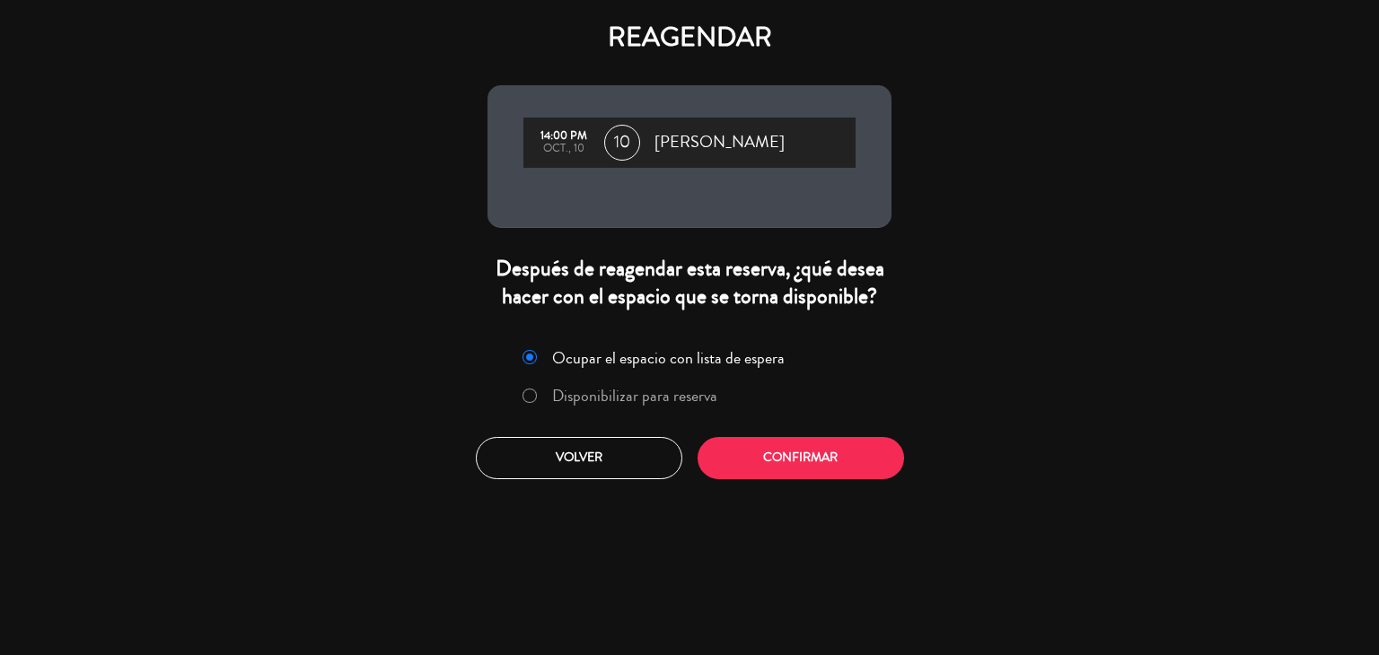
click at [664, 402] on label "Disponibilizar para reserva" at bounding box center [634, 396] width 165 height 16
click at [688, 460] on button "Confirmar" at bounding box center [800, 458] width 206 height 42
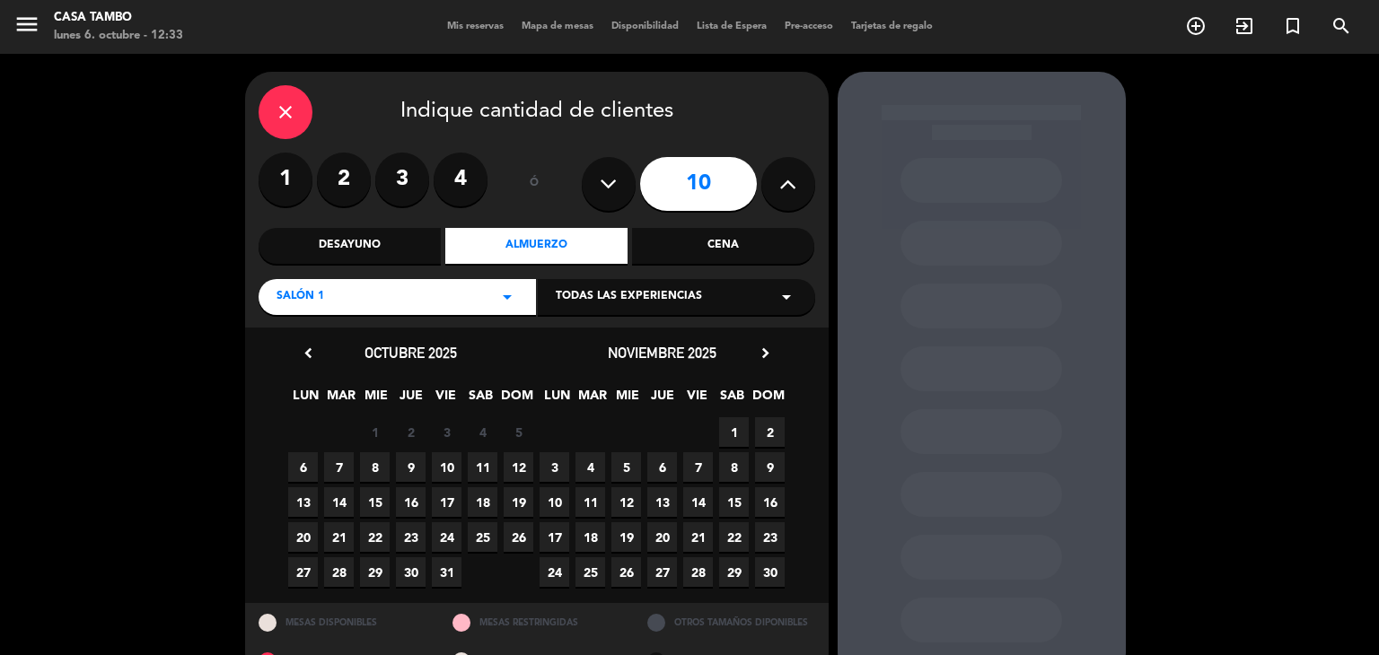
click at [688, 303] on div "Todas las experiencias arrow_drop_down" at bounding box center [676, 297] width 277 height 36
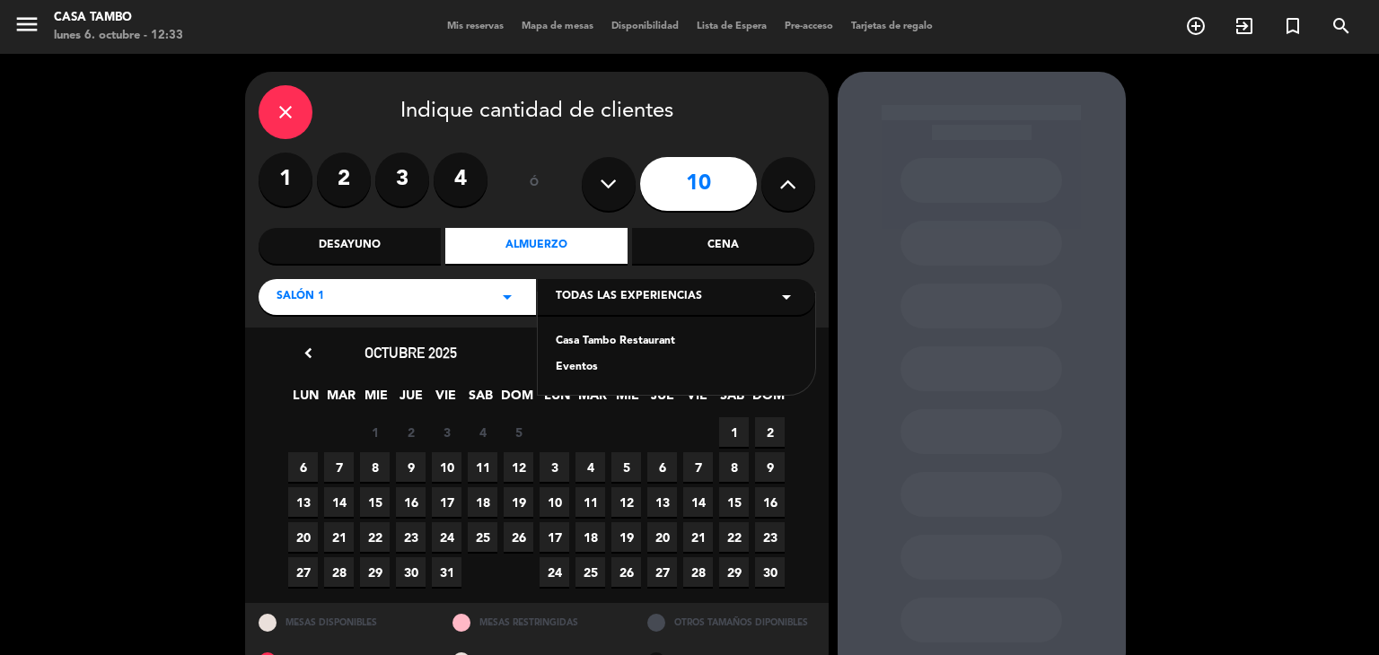
click at [637, 338] on div "Casa Tambo Restaurant" at bounding box center [676, 342] width 241 height 18
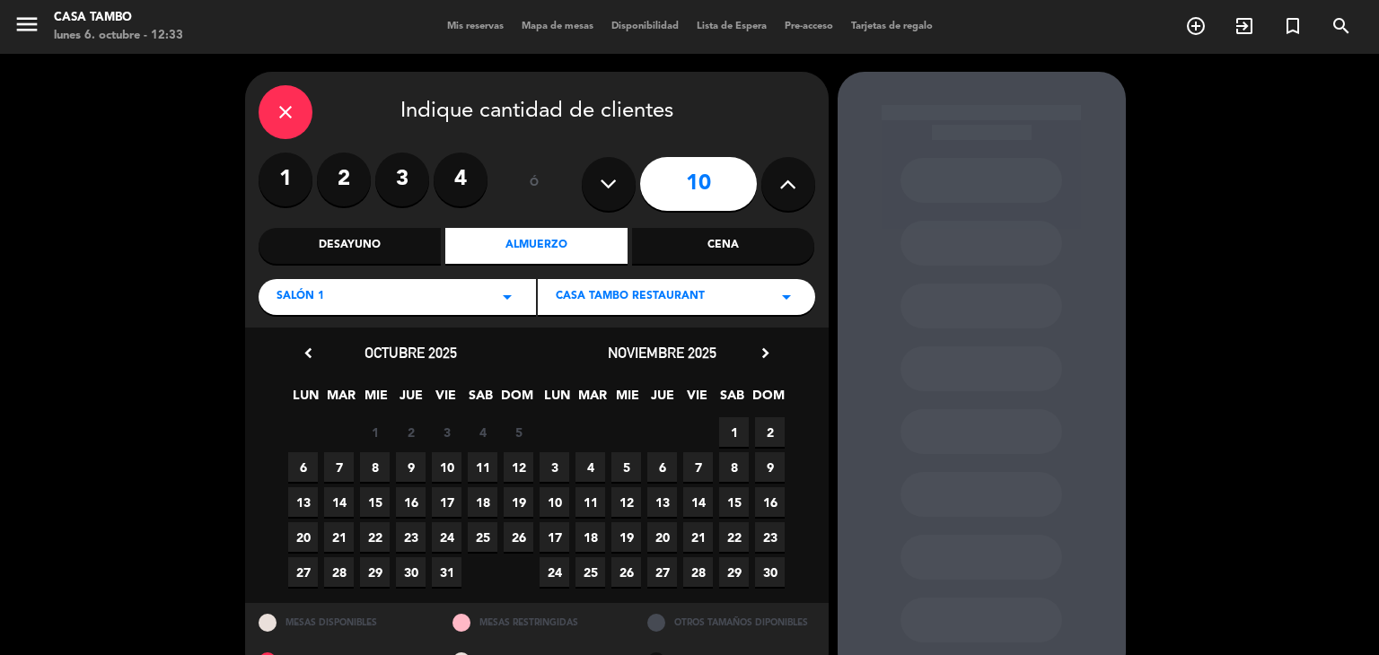
click at [375, 468] on span "8" at bounding box center [375, 467] width 30 height 30
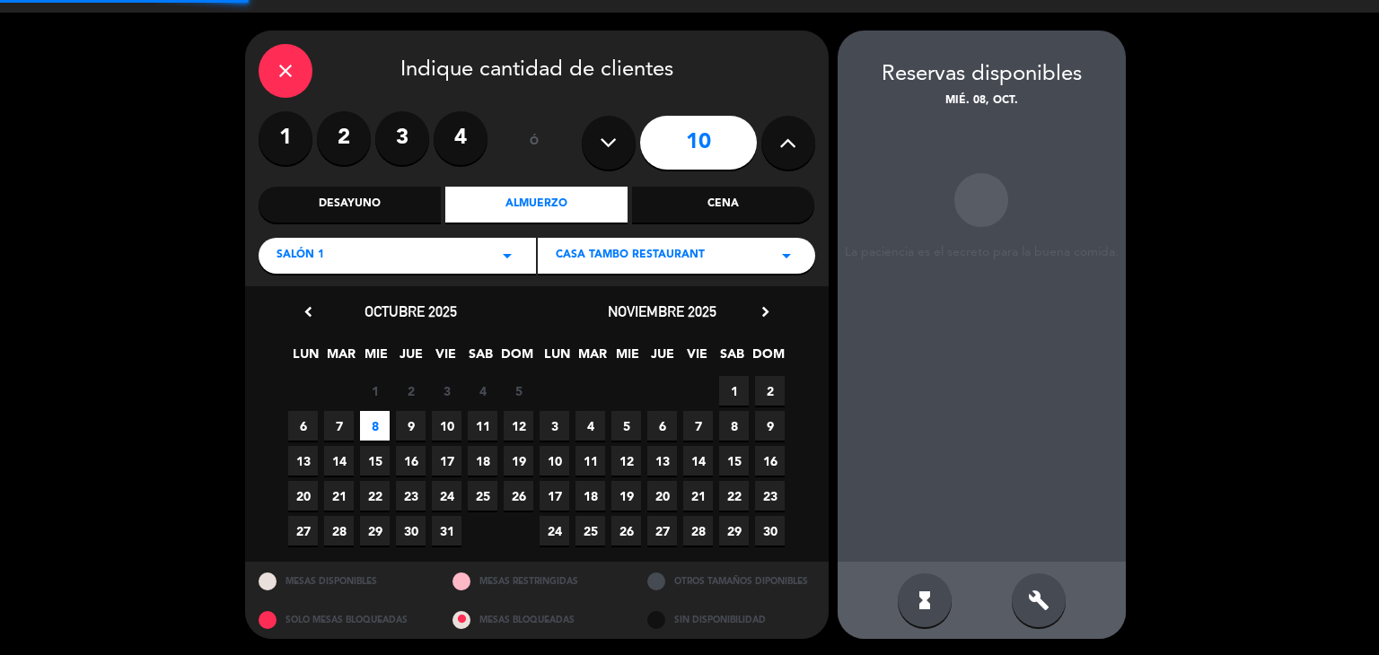
scroll to position [42, 0]
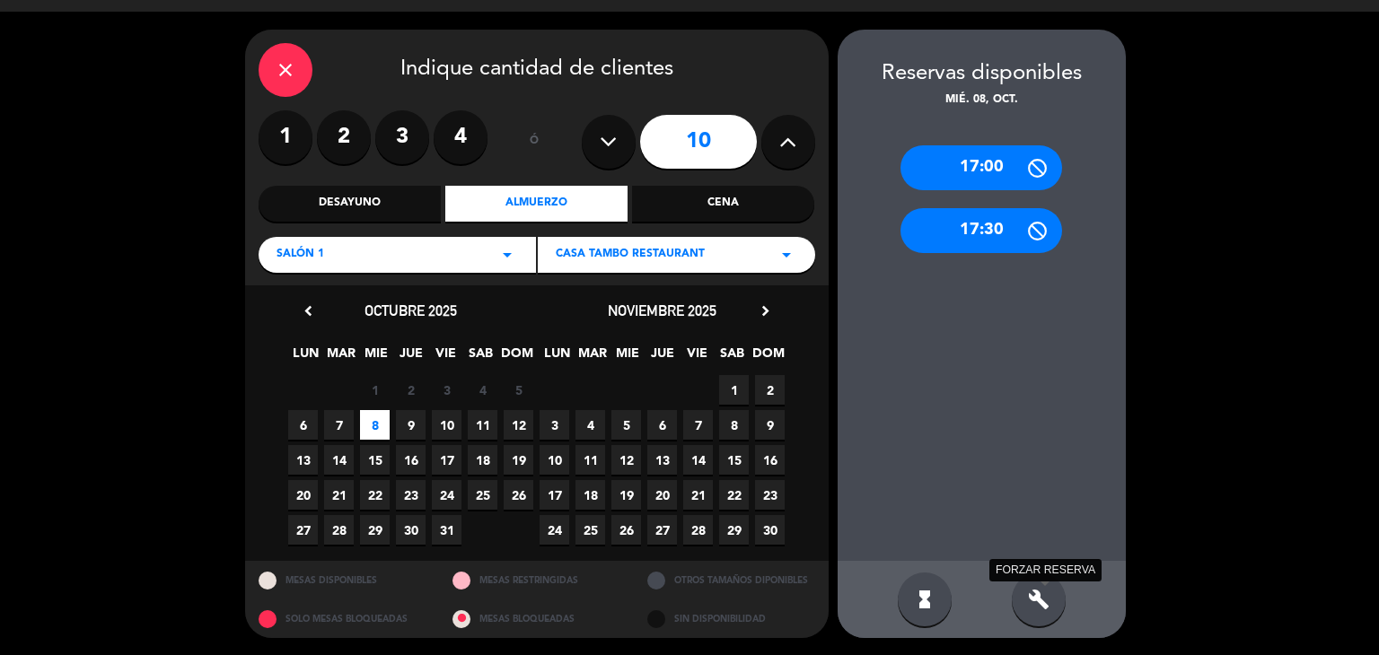
click at [688, 603] on icon "build" at bounding box center [1039, 600] width 22 height 22
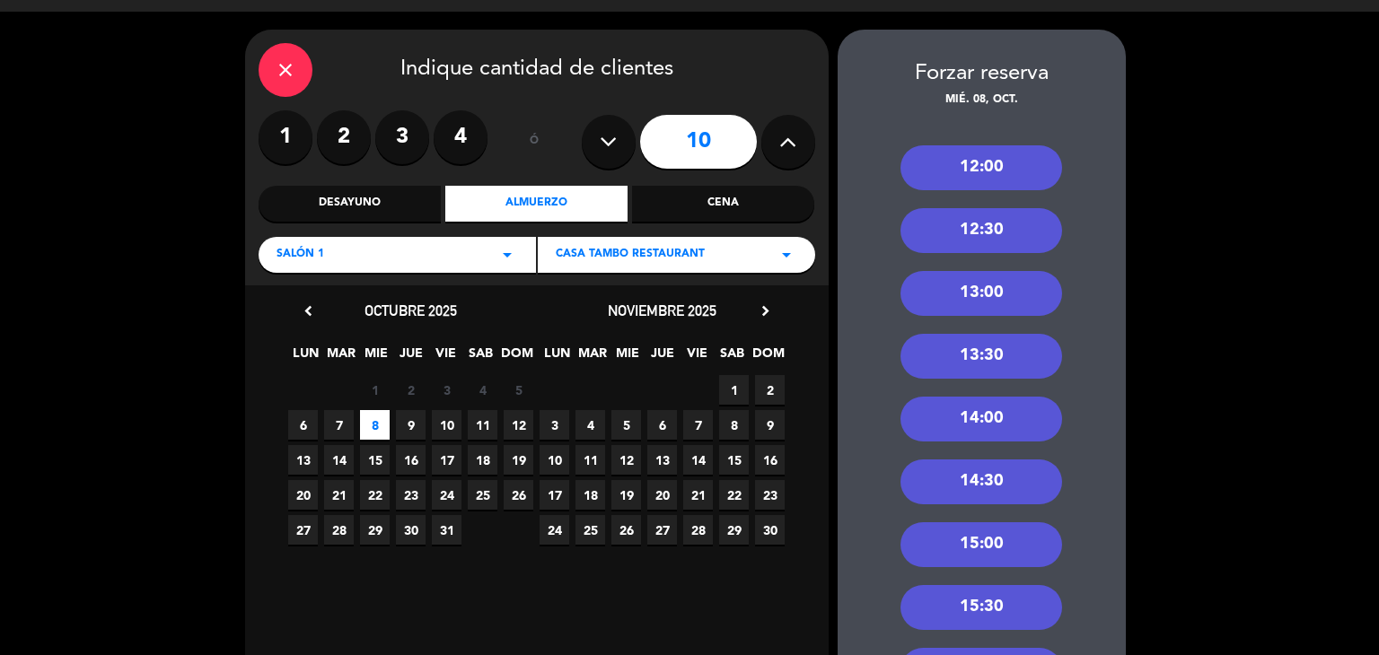
click at [688, 419] on div "14:00" at bounding box center [981, 419] width 162 height 45
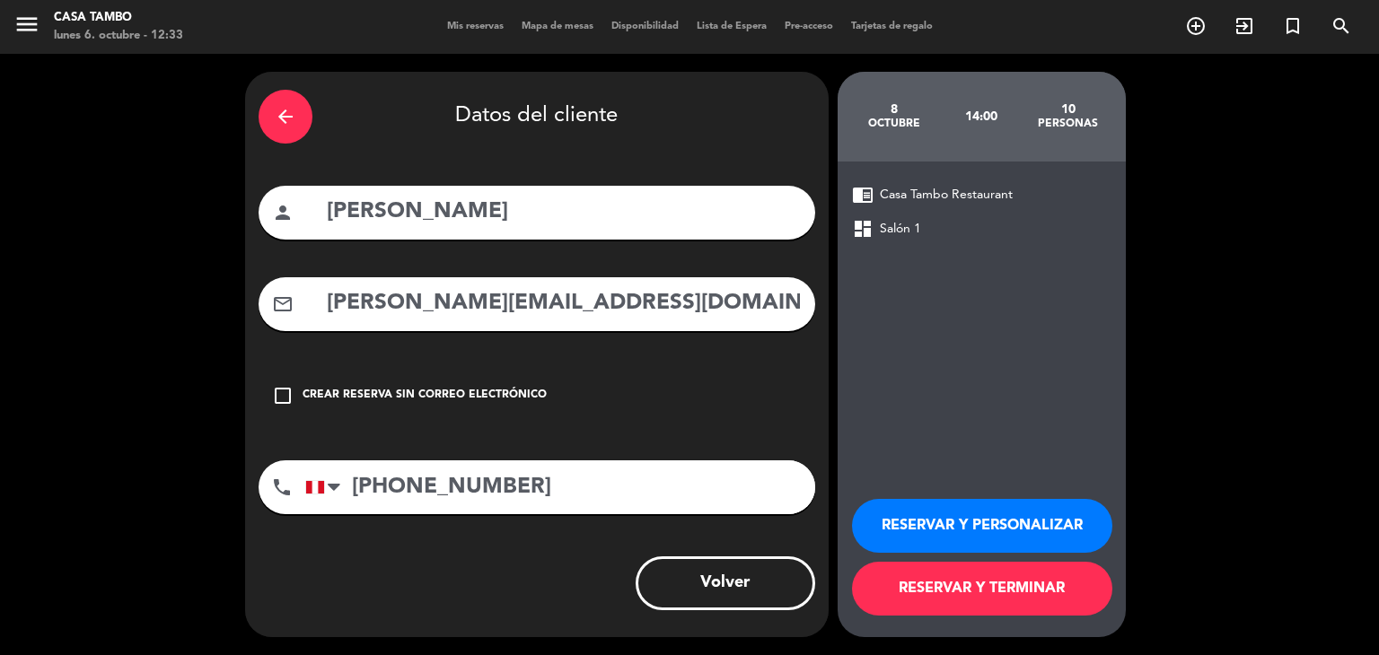
scroll to position [0, 0]
click at [688, 522] on button "RESERVAR Y PERSONALIZAR" at bounding box center [982, 526] width 260 height 54
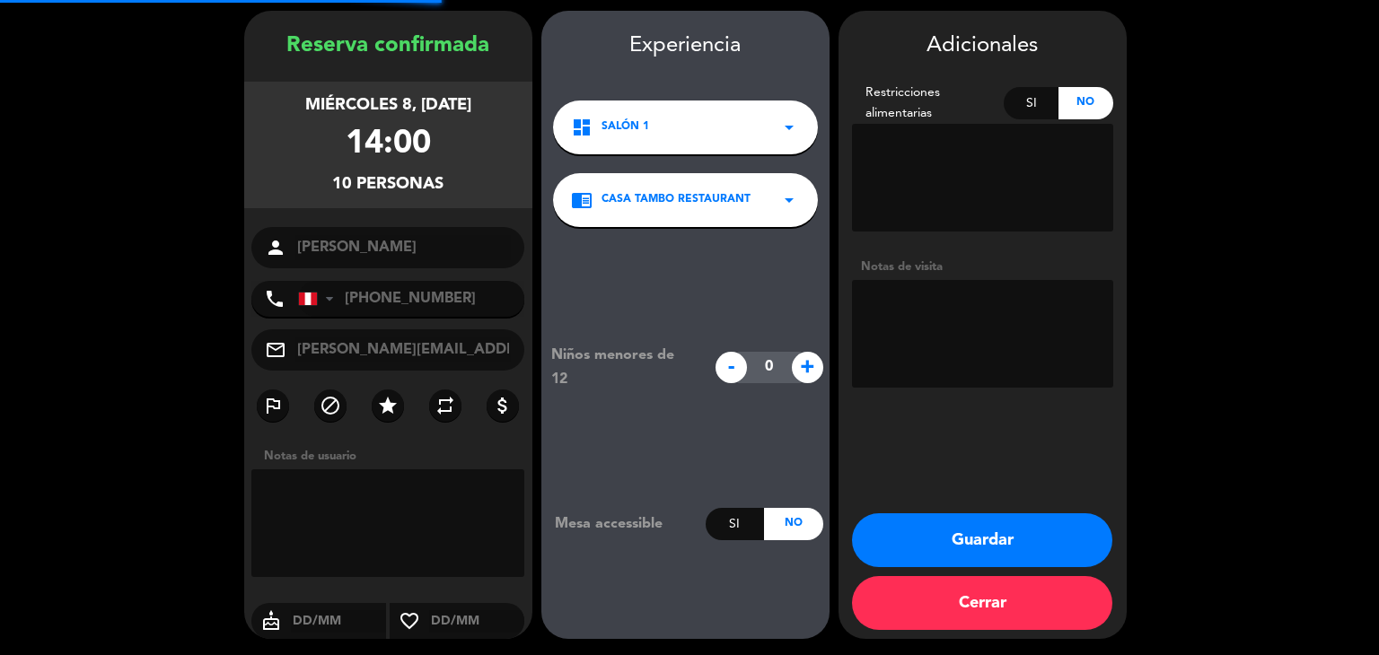
scroll to position [62, 0]
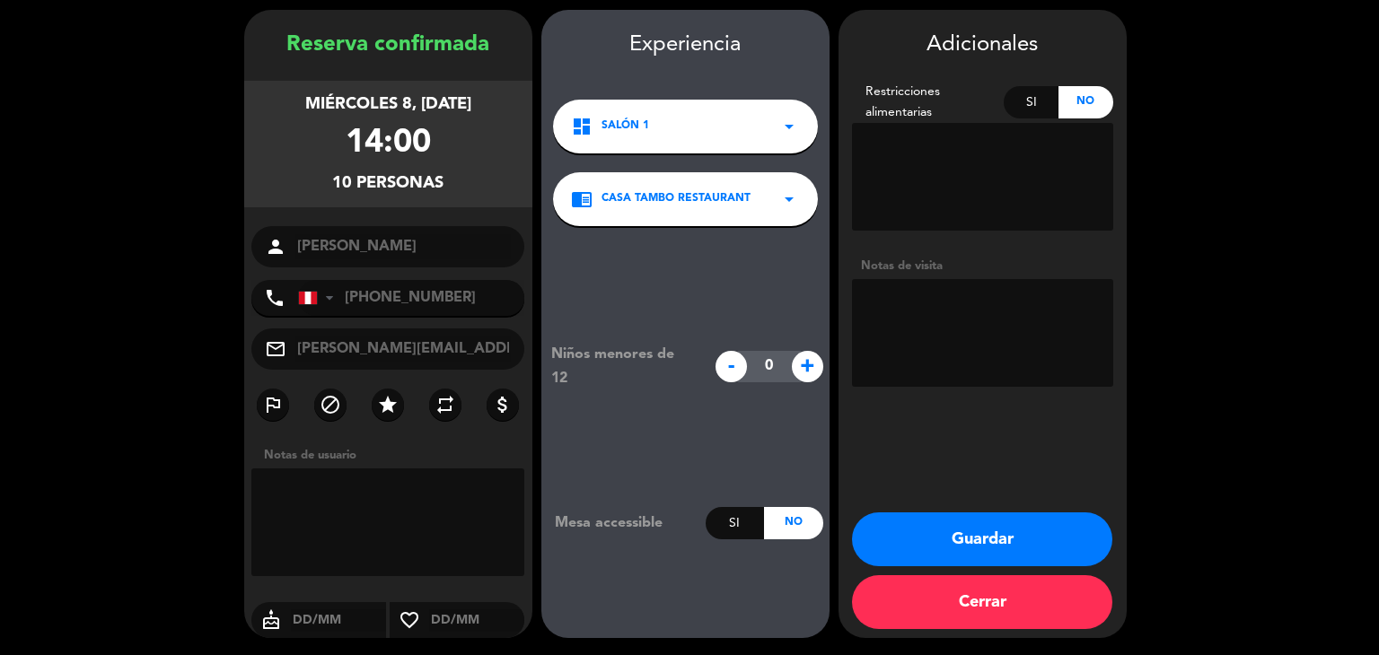
click at [688, 536] on button "Guardar" at bounding box center [982, 540] width 260 height 54
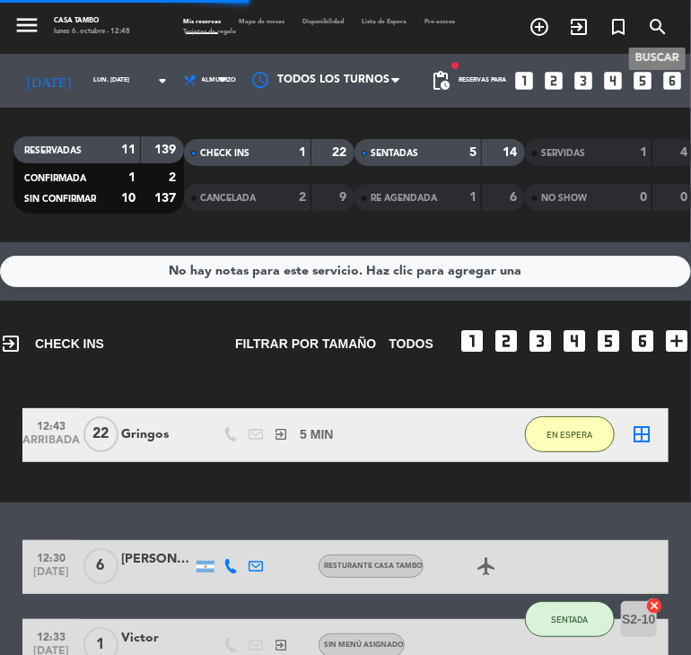
click at [653, 26] on icon "search" at bounding box center [658, 27] width 22 height 22
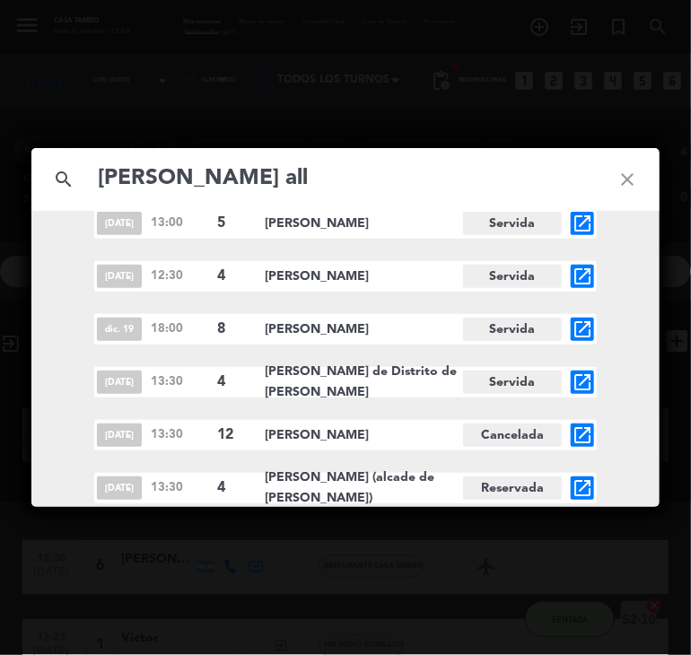
scroll to position [344, 0]
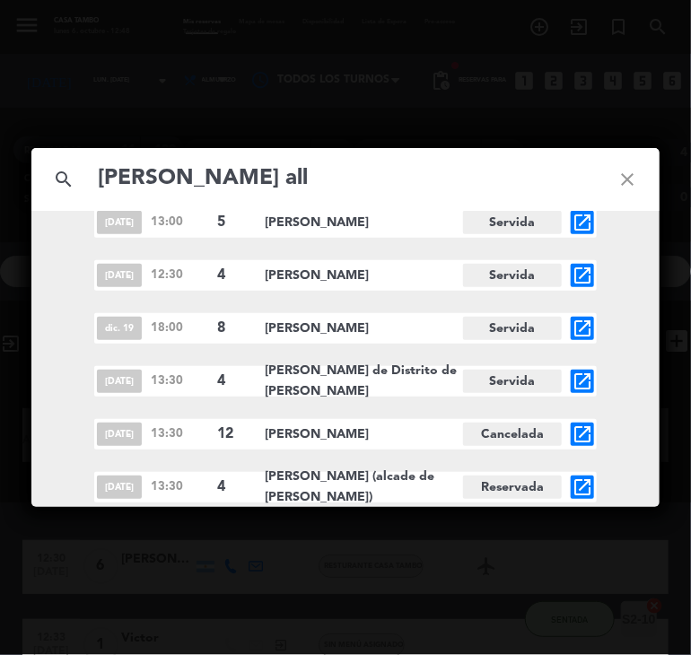
type input "[PERSON_NAME] all"
click at [581, 489] on icon "open_in_new" at bounding box center [583, 488] width 22 height 22
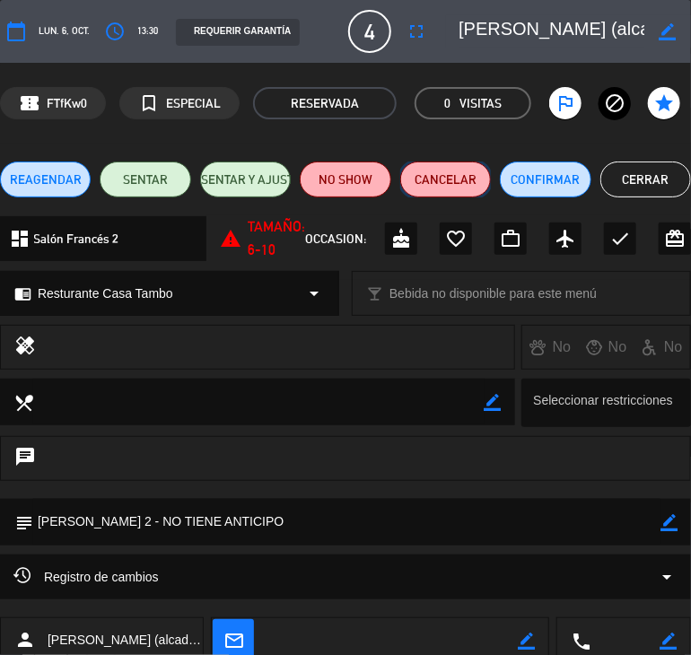
click at [455, 184] on button "Cancelar" at bounding box center [445, 180] width 91 height 36
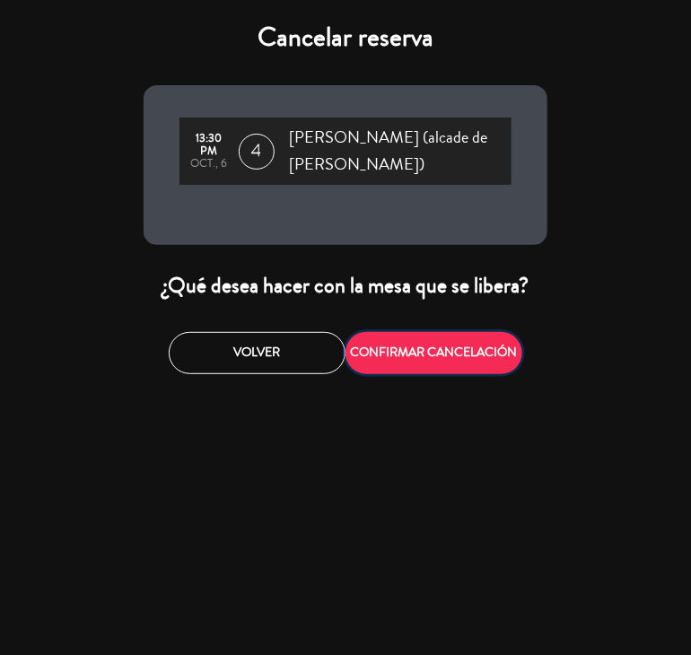
click at [436, 351] on button "CONFIRMAR CANCELACIÓN" at bounding box center [434, 353] width 177 height 42
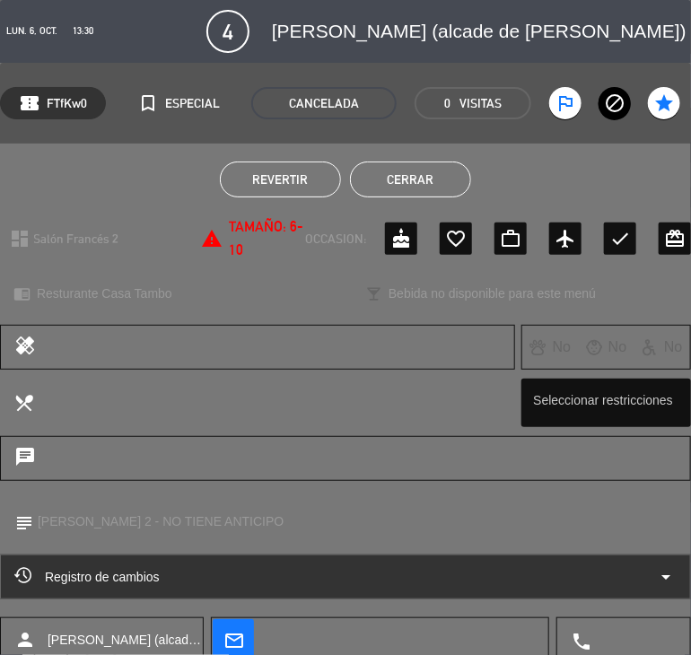
click at [435, 171] on button "Cerrar" at bounding box center [410, 180] width 121 height 36
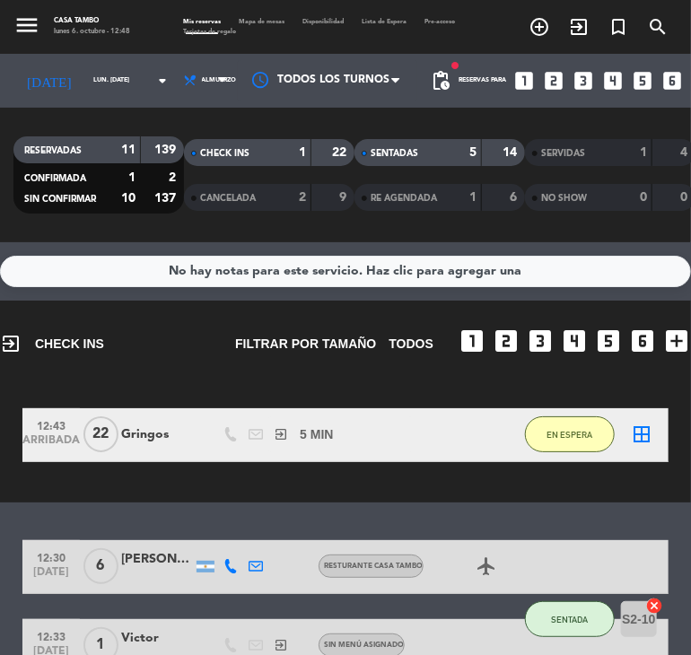
click at [306, 271] on div "No hay notas para este servicio. Haz clic para agregar una" at bounding box center [346, 271] width 353 height 21
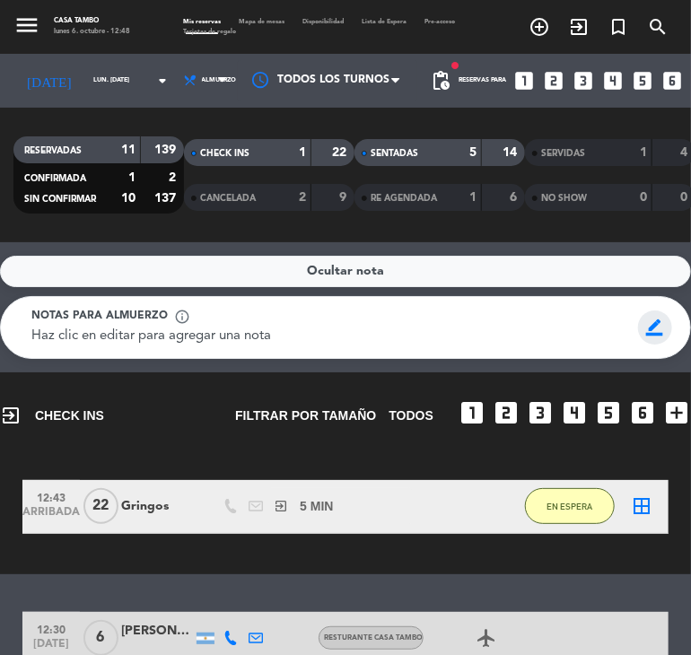
click at [650, 328] on span "border_color" at bounding box center [655, 328] width 35 height 34
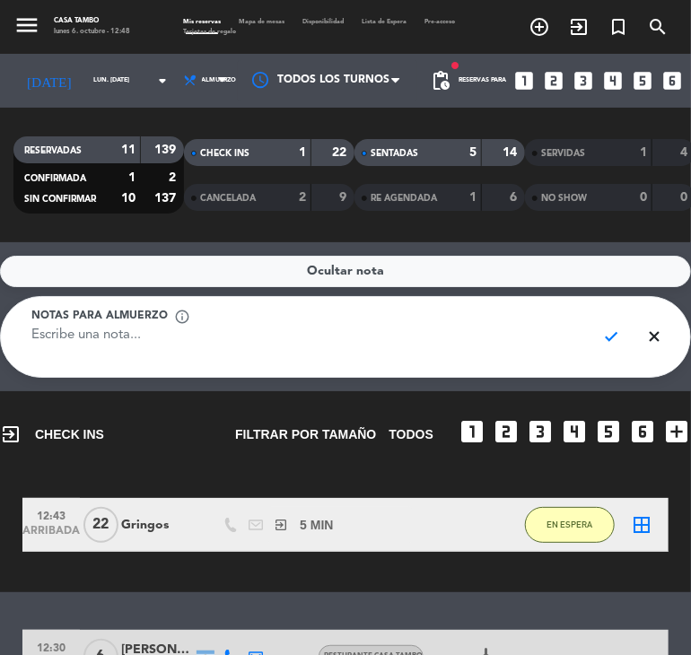
click at [478, 343] on textarea at bounding box center [306, 346] width 550 height 40
type textarea "l"
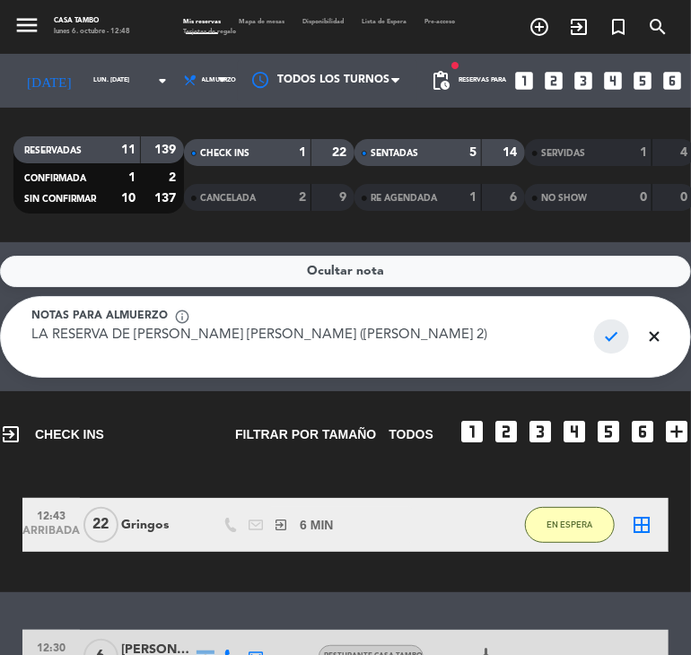
type textarea "LA RESERVA DE [PERSON_NAME] [PERSON_NAME] ([PERSON_NAME] 2)"
click at [611, 332] on span "check" at bounding box center [611, 337] width 35 height 34
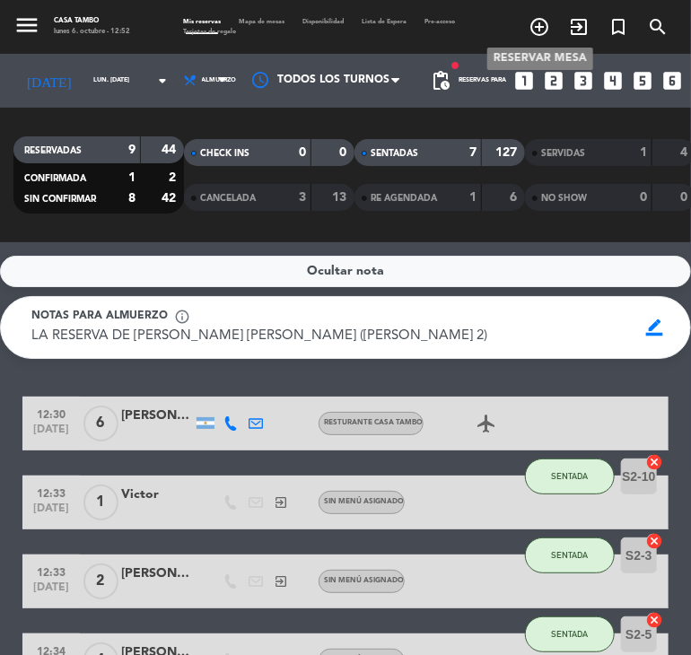
click at [537, 26] on icon "add_circle_outline" at bounding box center [540, 27] width 22 height 22
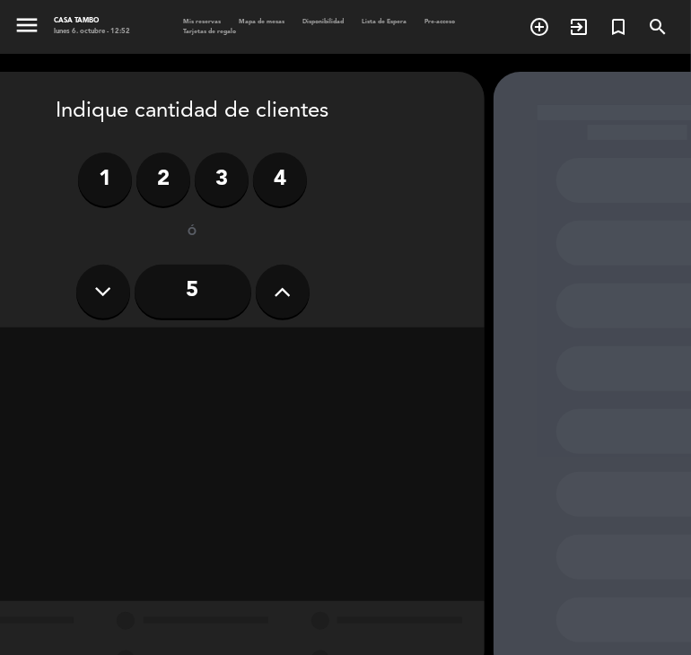
click at [287, 295] on icon at bounding box center [282, 291] width 17 height 27
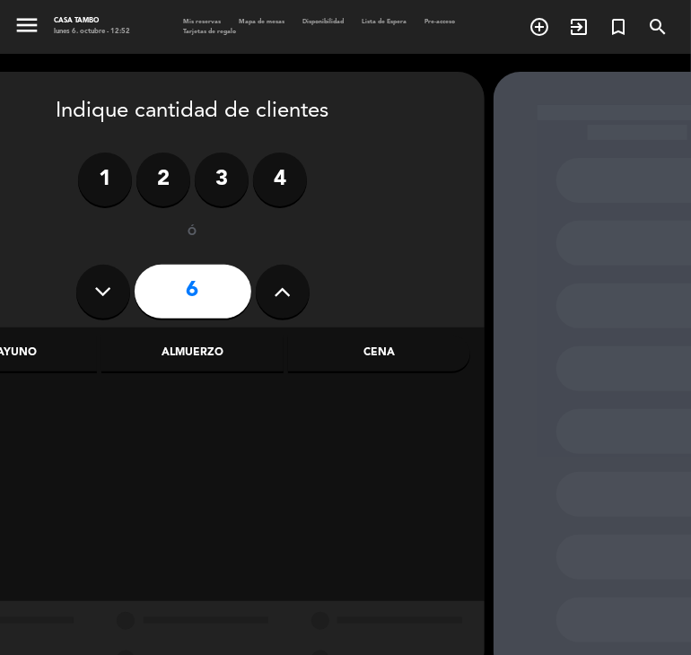
click at [370, 353] on div "Cena" at bounding box center [379, 354] width 182 height 36
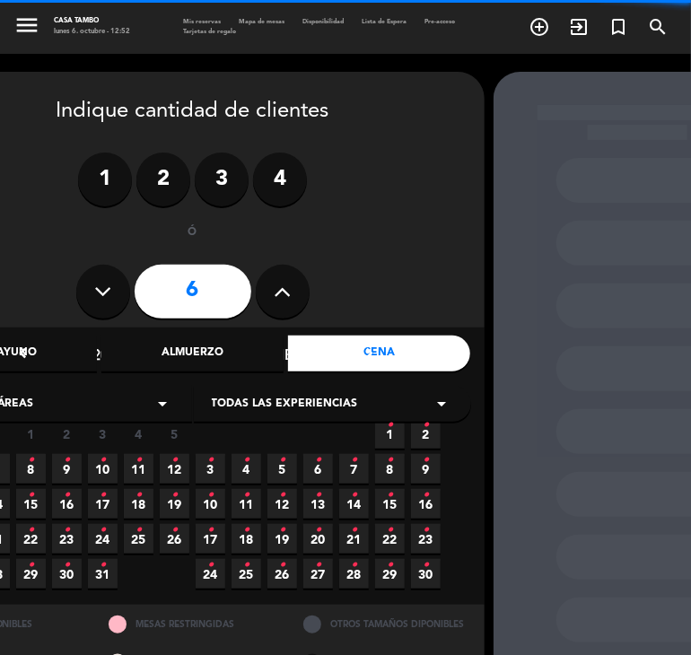
click at [330, 399] on span "Todas las experiencias" at bounding box center [285, 405] width 146 height 18
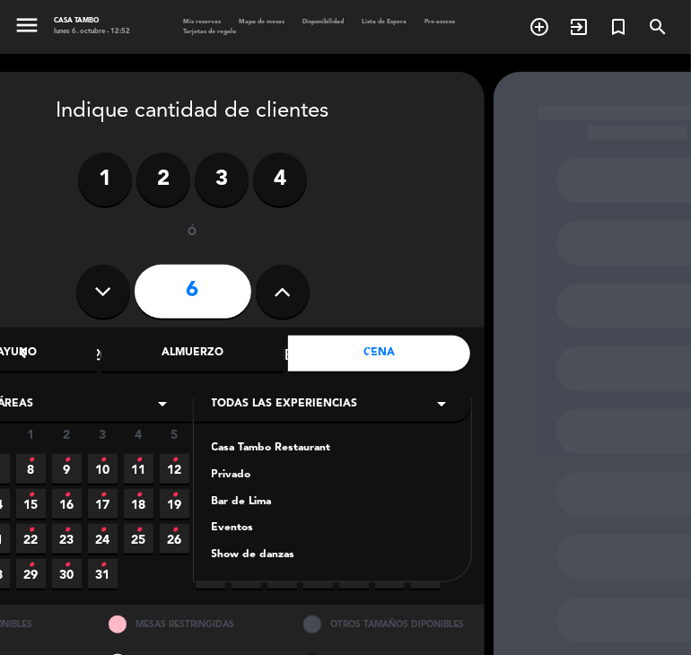
click at [275, 450] on div "Casa Tambo Restaurant" at bounding box center [332, 449] width 241 height 18
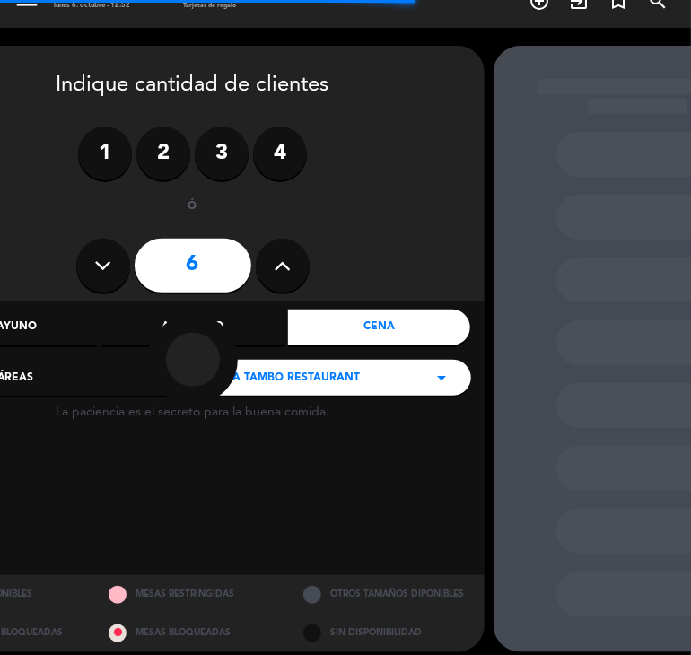
scroll to position [40, 0]
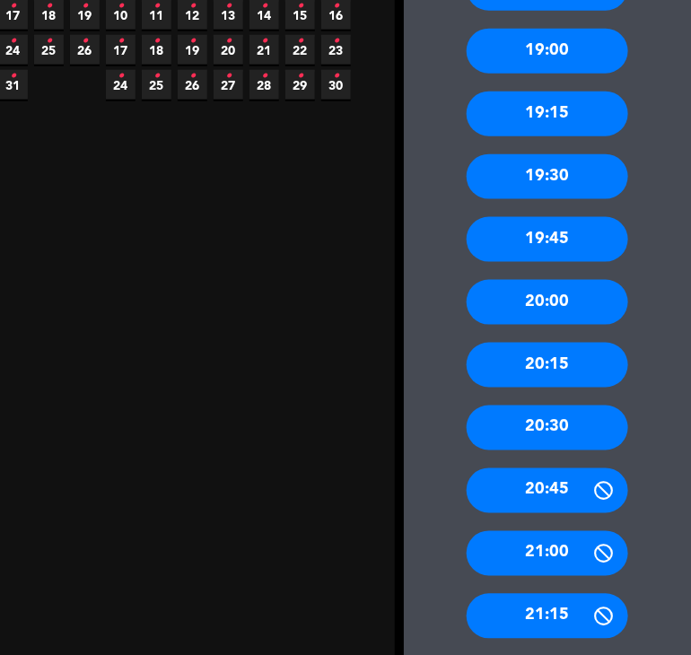
scroll to position [492, 90]
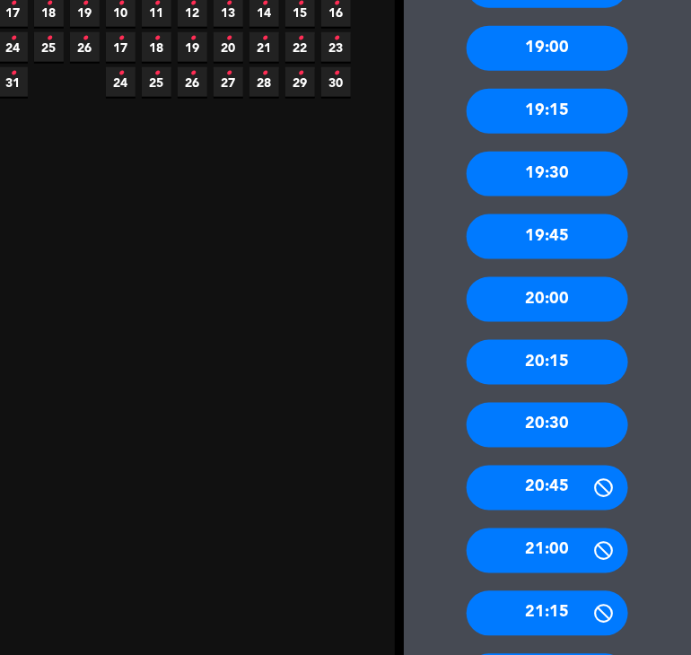
click at [573, 426] on div "20:30" at bounding box center [548, 425] width 162 height 45
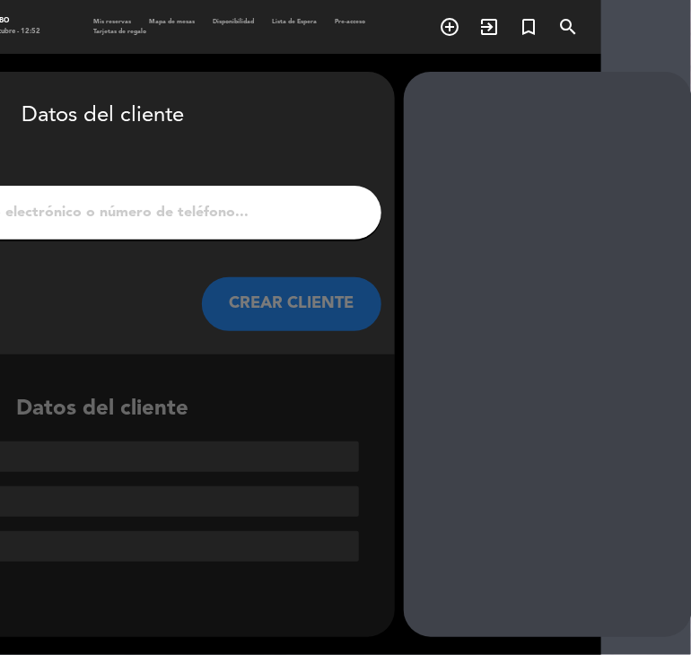
scroll to position [0, 90]
click at [301, 222] on input "1" at bounding box center [103, 212] width 530 height 25
paste input "[PERSON_NAME]"
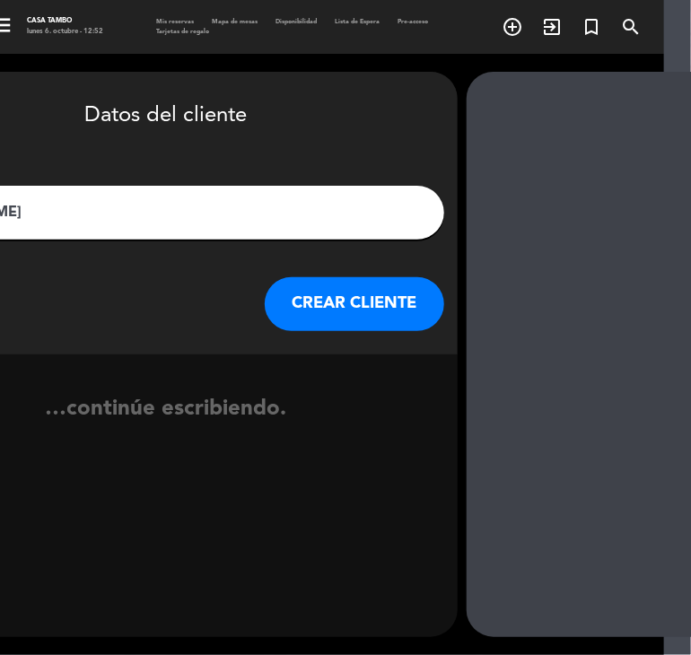
type input "[PERSON_NAME]"
click at [345, 302] on button "CREAR CLIENTE" at bounding box center [355, 304] width 180 height 54
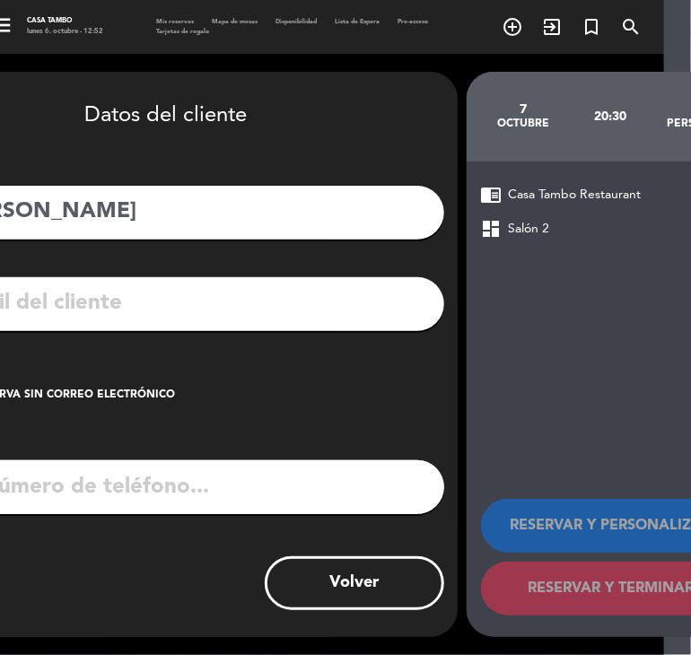
click at [332, 488] on input "tel" at bounding box center [189, 487] width 510 height 54
paste input "939555841"
type input "939555841"
click at [304, 299] on input "text" at bounding box center [192, 303] width 477 height 37
paste input "[EMAIL_ADDRESS][DOMAIN_NAME]"
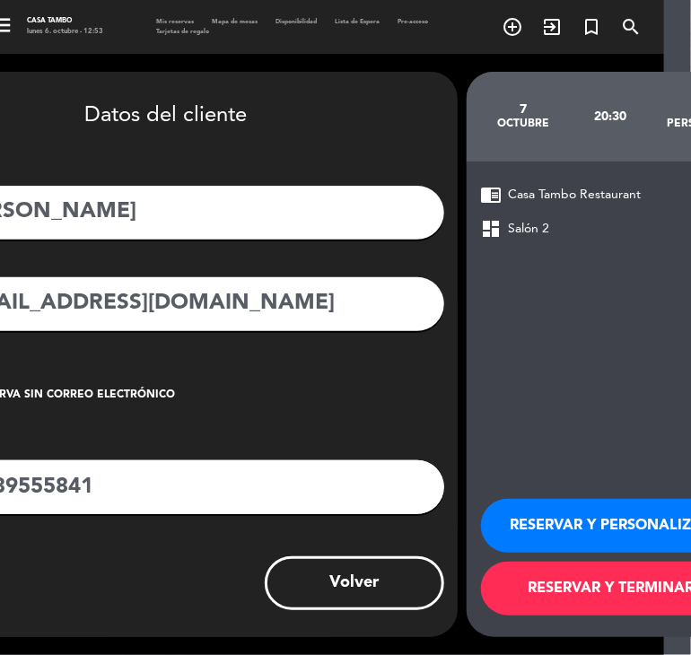
type input "[EMAIL_ADDRESS][DOMAIN_NAME]"
click at [585, 513] on button "RESERVAR Y PERSONALIZAR" at bounding box center [611, 526] width 260 height 54
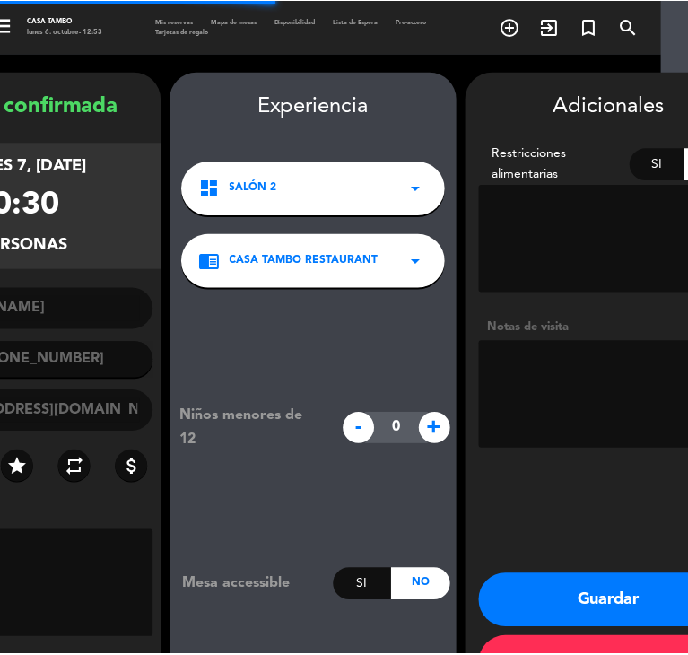
scroll to position [61, 0]
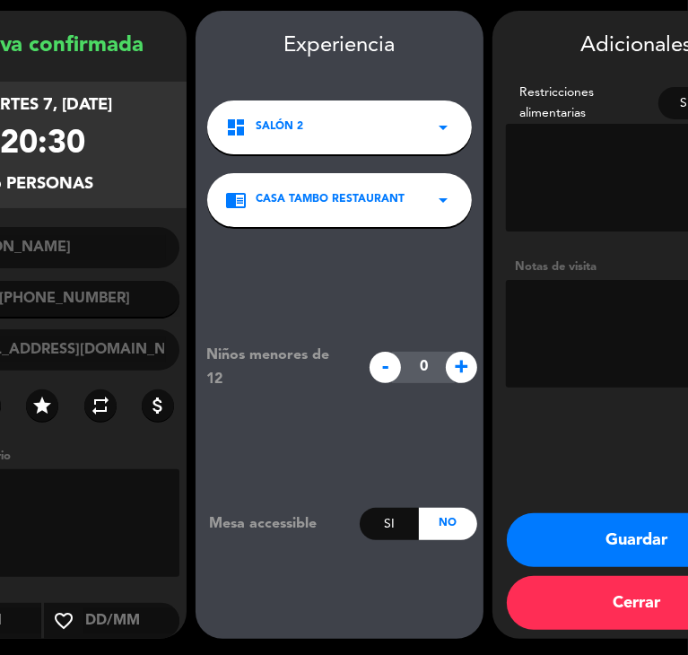
click at [638, 515] on button "Guardar" at bounding box center [637, 540] width 260 height 54
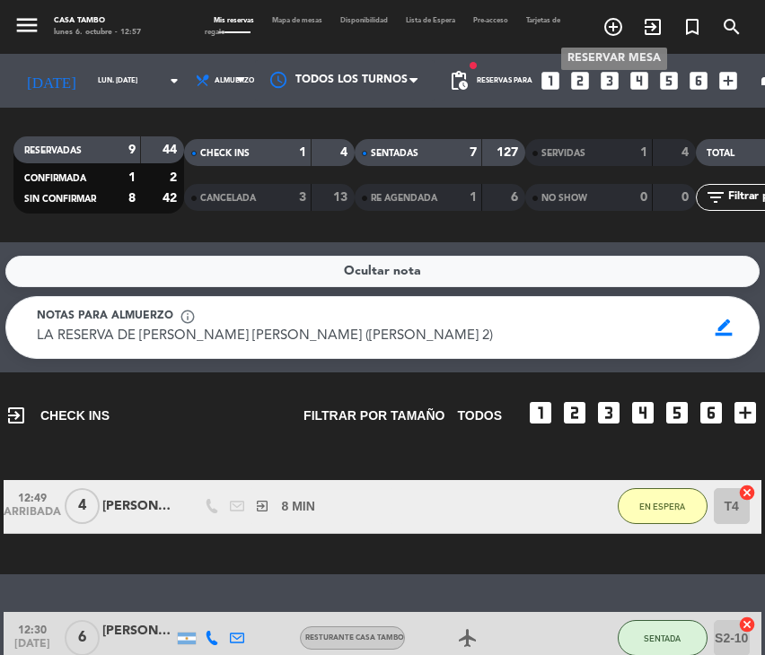
click at [611, 29] on icon "add_circle_outline" at bounding box center [613, 27] width 22 height 22
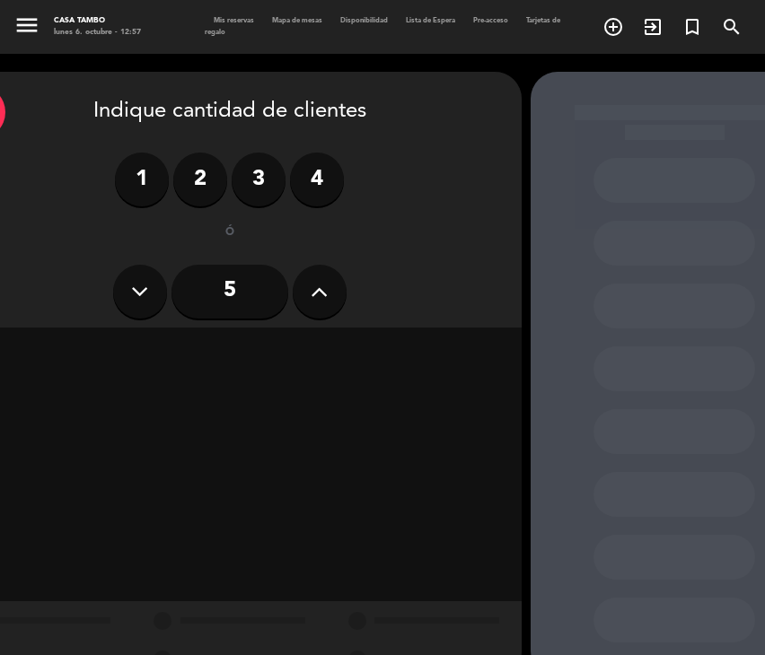
click at [319, 295] on icon at bounding box center [319, 291] width 17 height 27
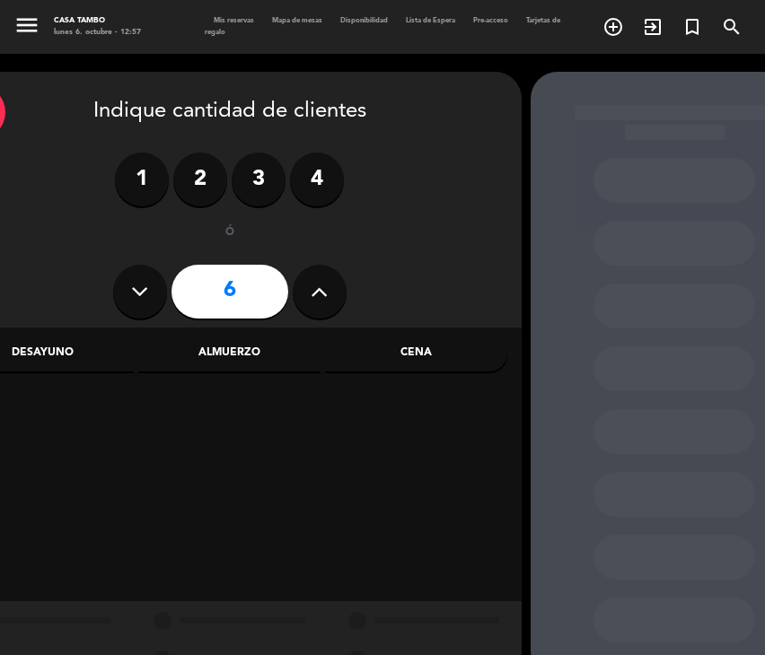
click at [414, 358] on div "Cena" at bounding box center [416, 354] width 182 height 36
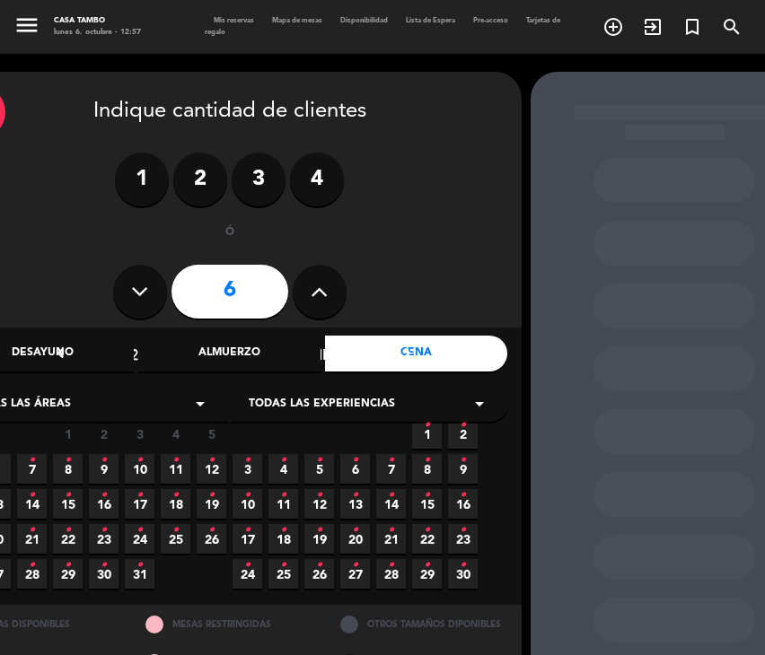
click at [355, 401] on span "Todas las experiencias" at bounding box center [322, 405] width 146 height 18
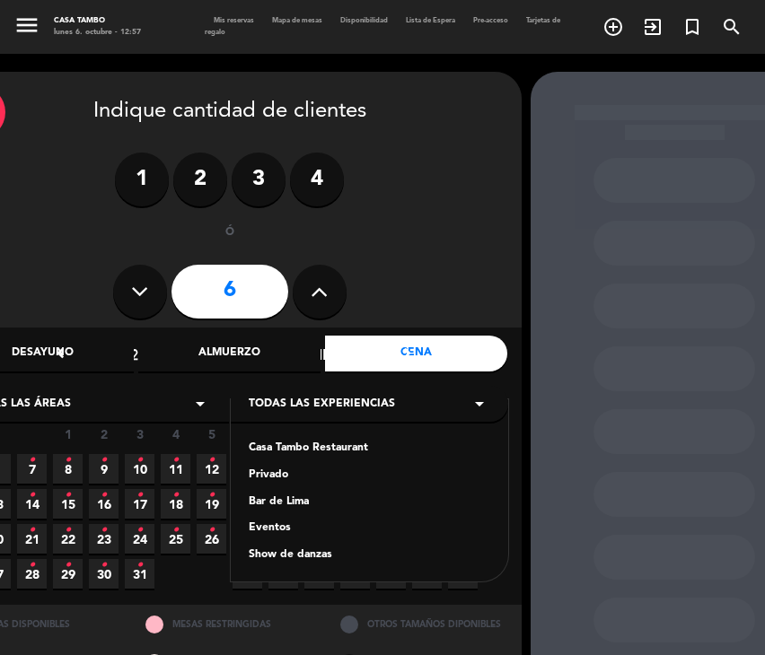
click at [303, 449] on div "Casa Tambo Restaurant" at bounding box center [369, 449] width 241 height 18
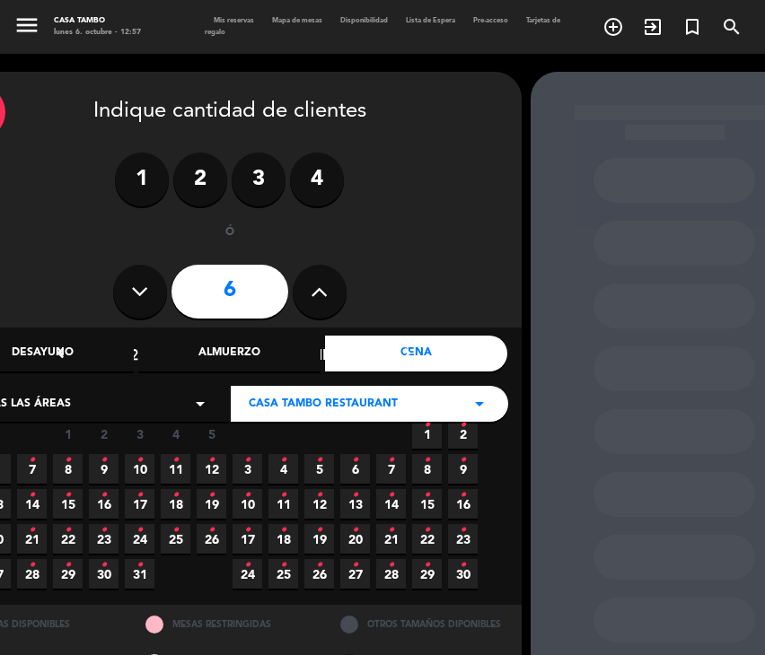
click at [31, 468] on icon "•" at bounding box center [32, 460] width 6 height 29
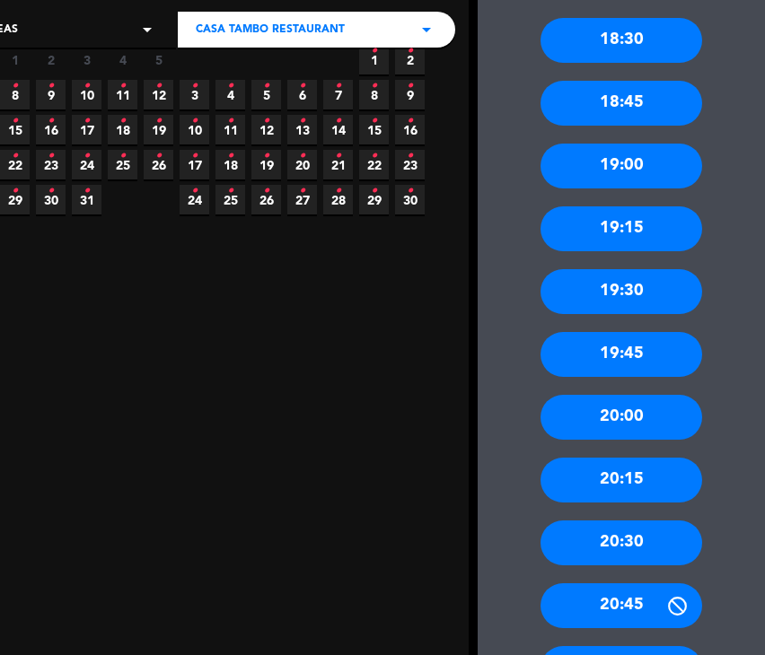
scroll to position [402, 53]
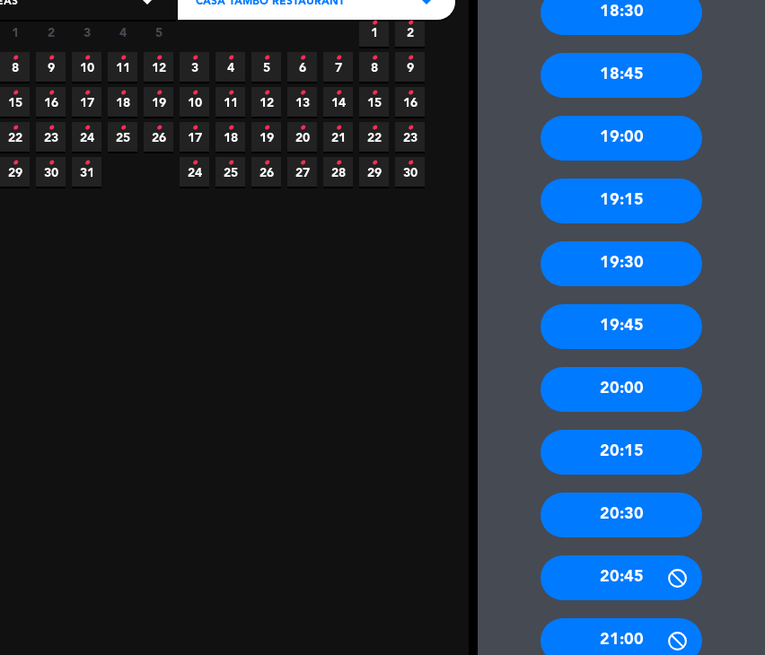
click at [638, 506] on div "20:30" at bounding box center [621, 515] width 162 height 45
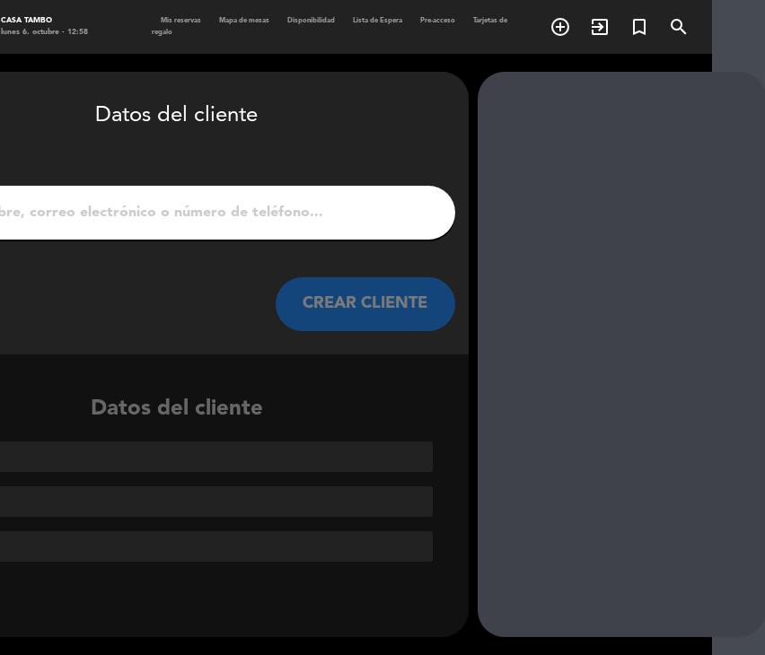
click at [408, 210] on input "1" at bounding box center [177, 212] width 530 height 25
paste input "inny [PERSON_NAME]"
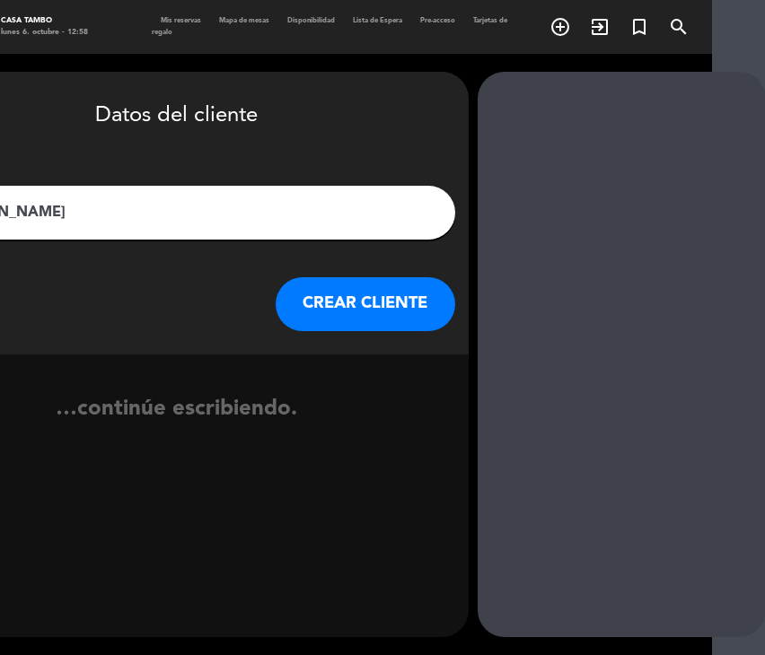
type input "inny [PERSON_NAME]"
click at [392, 303] on button "CREAR CLIENTE" at bounding box center [366, 304] width 180 height 54
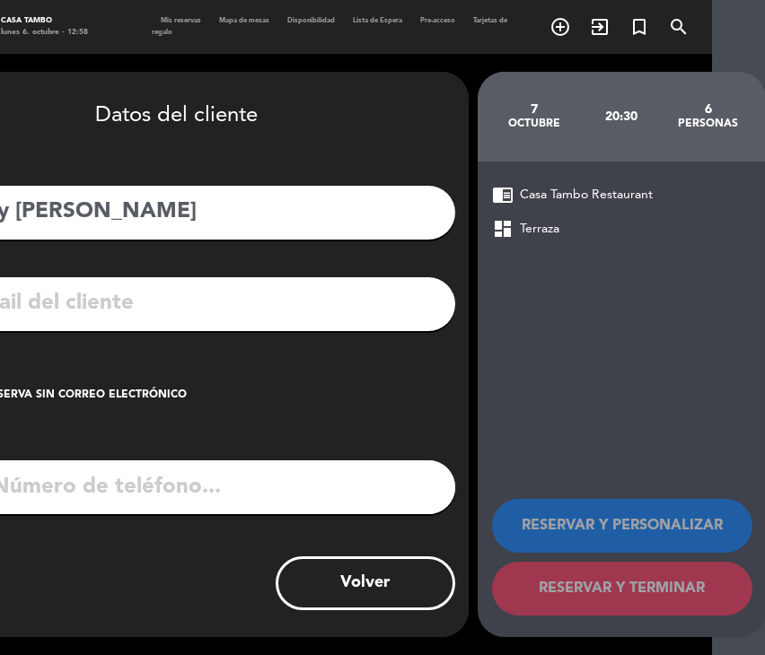
click at [309, 476] on input "tel" at bounding box center [200, 487] width 510 height 54
paste input "939555841"
type input "939555841"
click at [372, 311] on input "text" at bounding box center [203, 303] width 477 height 37
paste input "[EMAIL_ADDRESS][DOMAIN_NAME]"
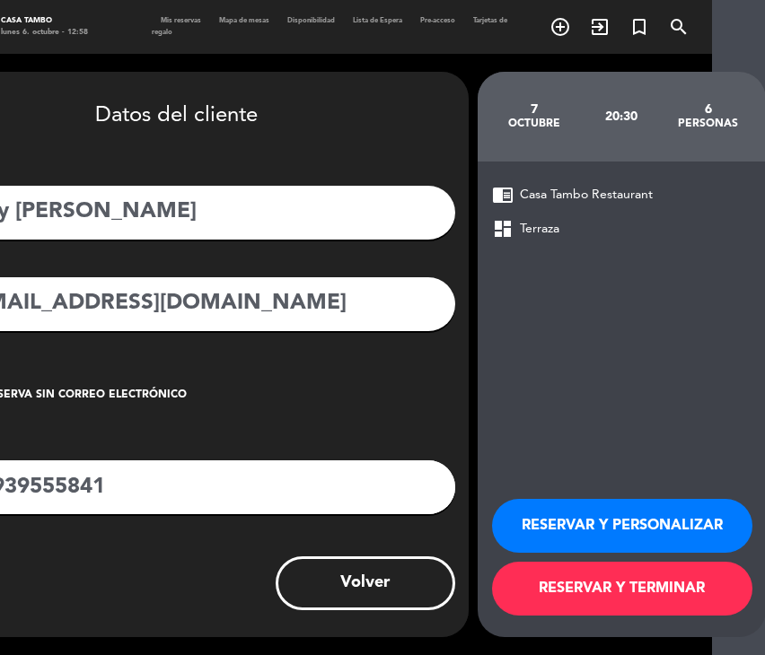
type input "[EMAIL_ADDRESS][DOMAIN_NAME]"
click at [583, 514] on button "RESERVAR Y PERSONALIZAR" at bounding box center [622, 526] width 260 height 54
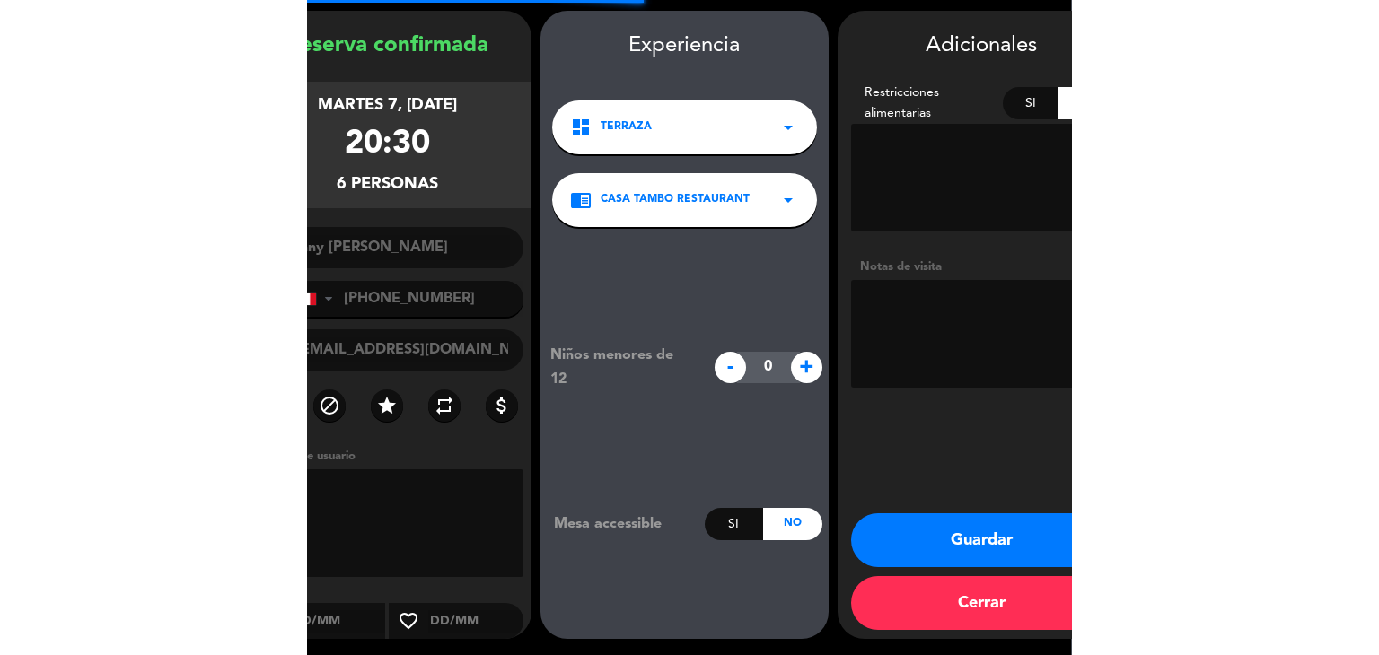
scroll to position [62, 0]
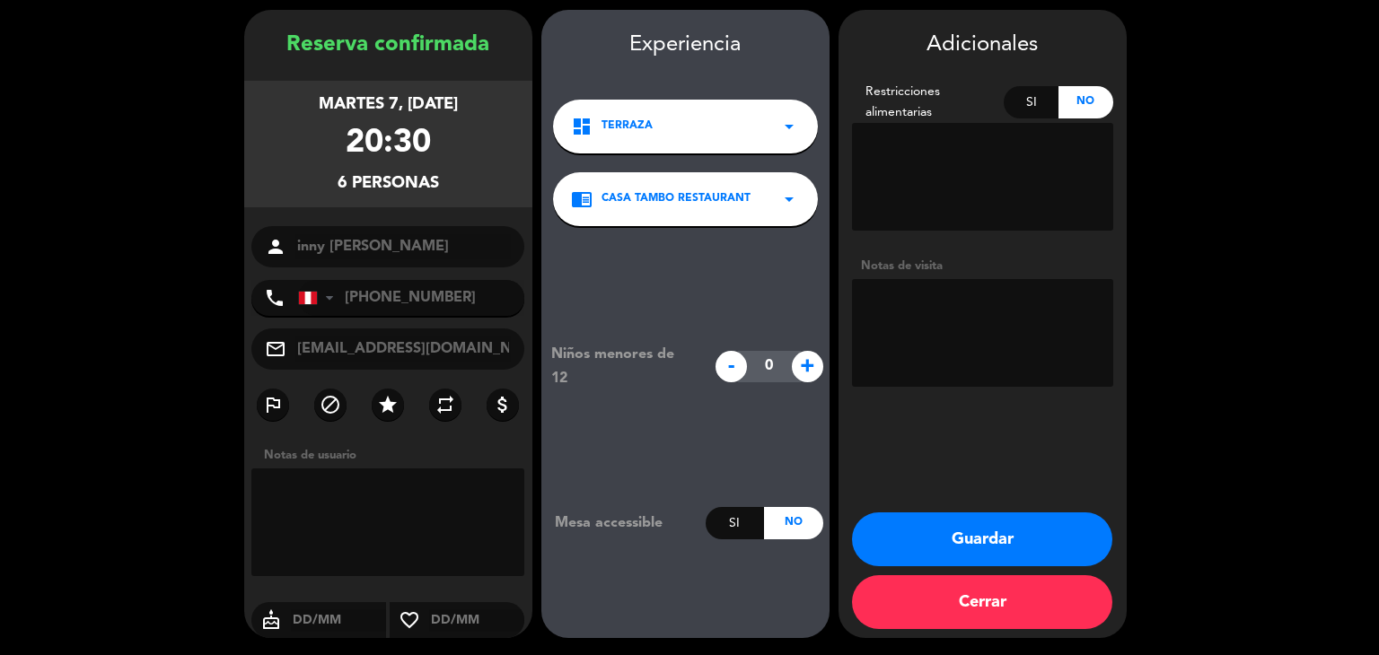
click at [688, 538] on button "Guardar" at bounding box center [982, 540] width 260 height 54
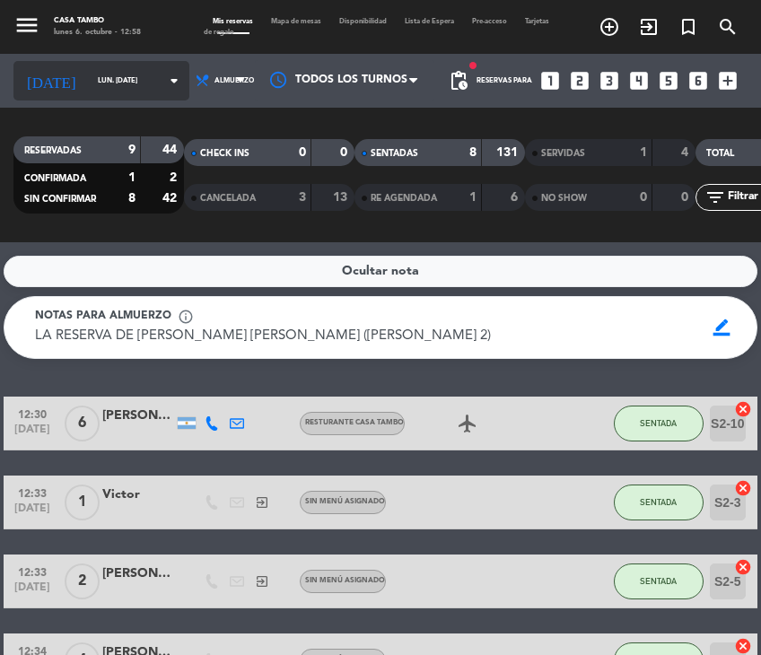
click at [92, 79] on input "lun. [DATE]" at bounding box center [139, 80] width 101 height 27
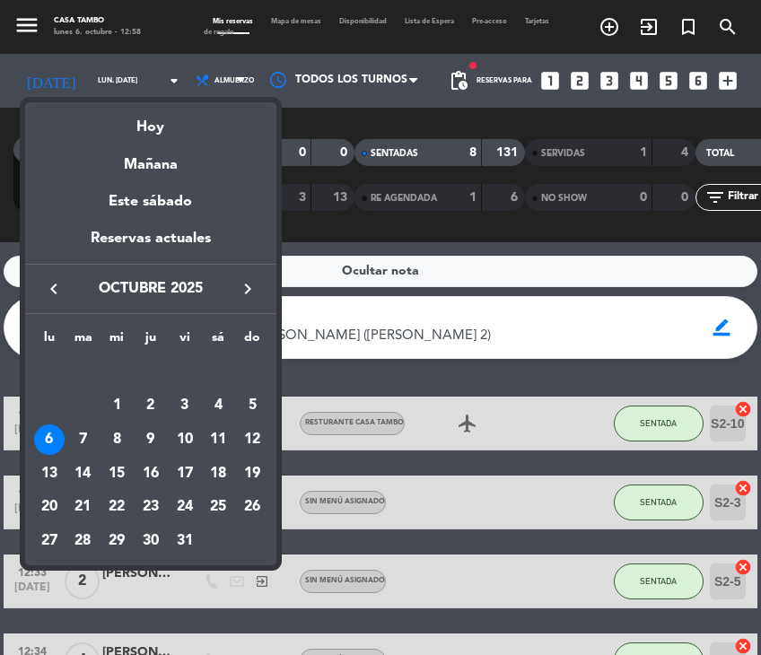
drag, startPoint x: 86, startPoint y: 435, endPoint x: 117, endPoint y: 316, distance: 123.2
click at [91, 435] on div "7" at bounding box center [83, 440] width 31 height 31
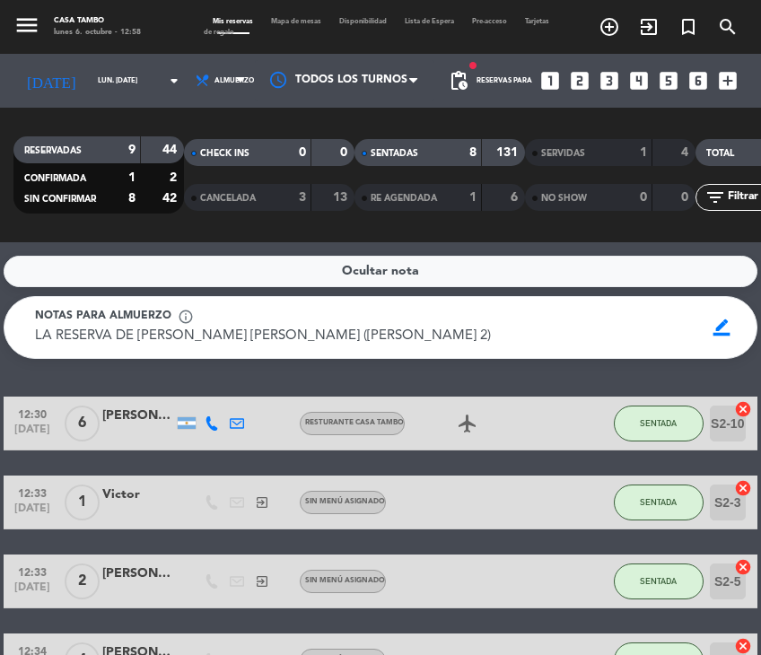
type input "[DATE] oct."
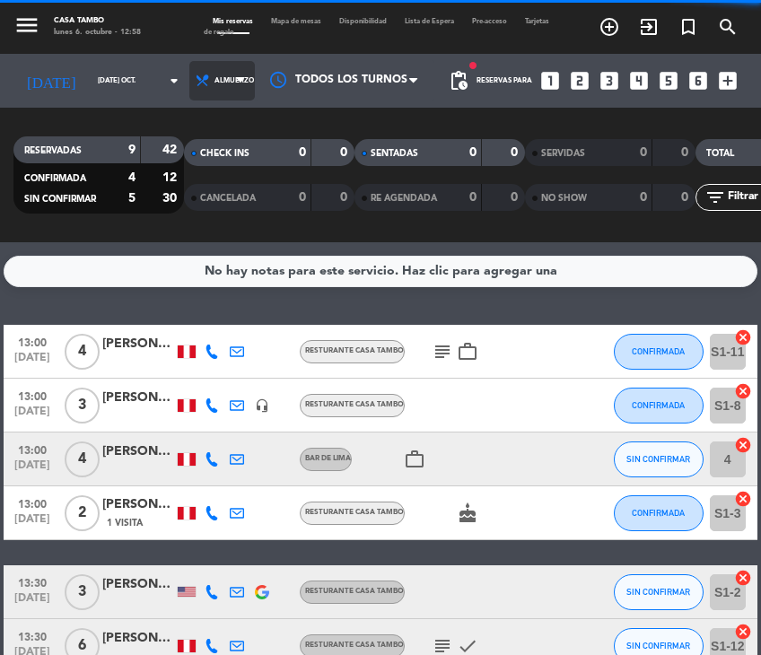
click at [215, 81] on span "Almuerzo" at bounding box center [234, 80] width 39 height 9
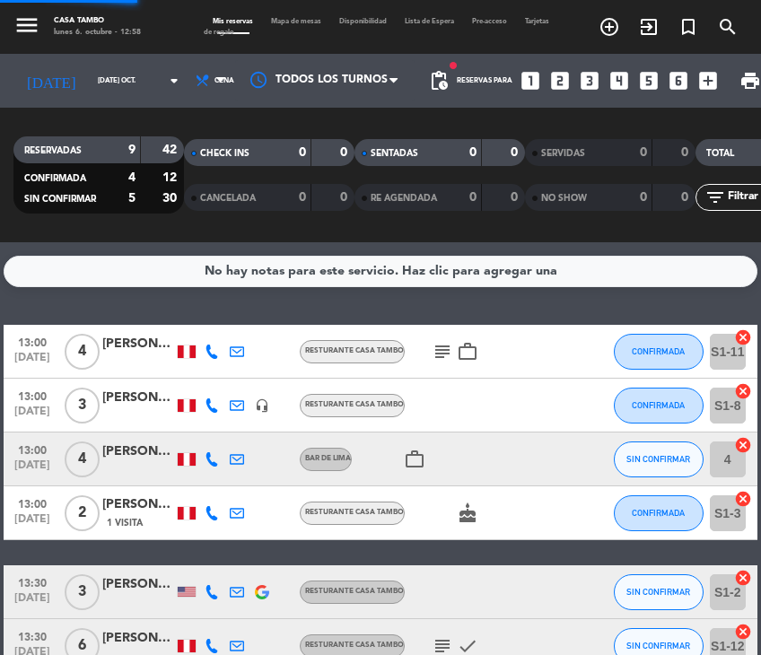
drag, startPoint x: 166, startPoint y: 241, endPoint x: 183, endPoint y: 241, distance: 17.1
click at [167, 241] on div "menu Casa Tambo lunes 6. octubre - 12:58 Mis reservas Mapa de mesas Disponibili…" at bounding box center [380, 121] width 761 height 242
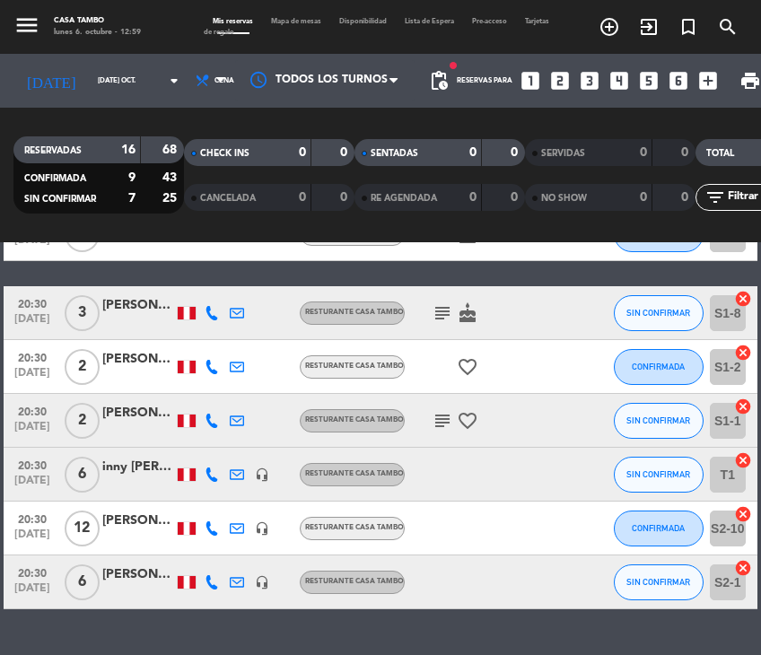
scroll to position [722, 0]
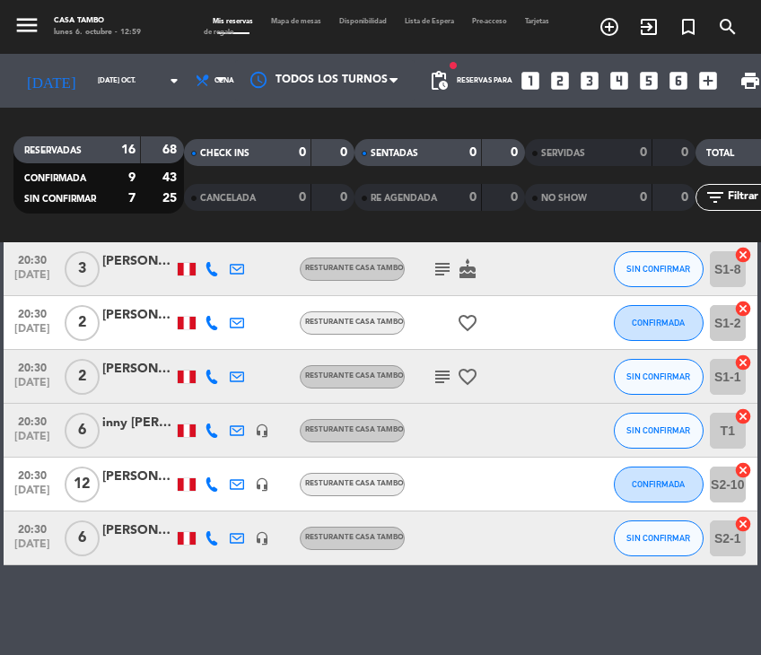
click at [122, 414] on div "inny [PERSON_NAME]" at bounding box center [138, 423] width 72 height 21
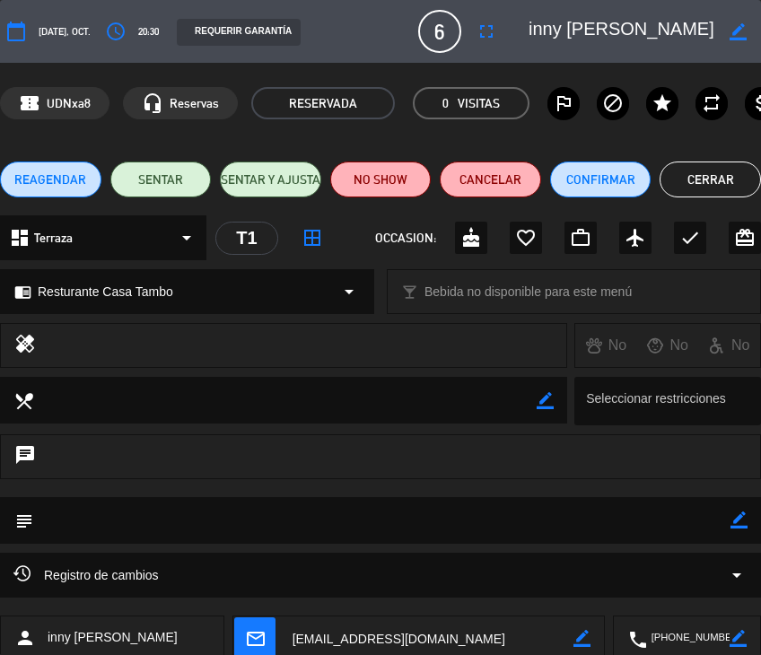
click at [688, 25] on icon "border_color" at bounding box center [738, 31] width 17 height 17
click at [581, 29] on textarea at bounding box center [622, 31] width 186 height 32
type textarea "winny [PERSON_NAME]"
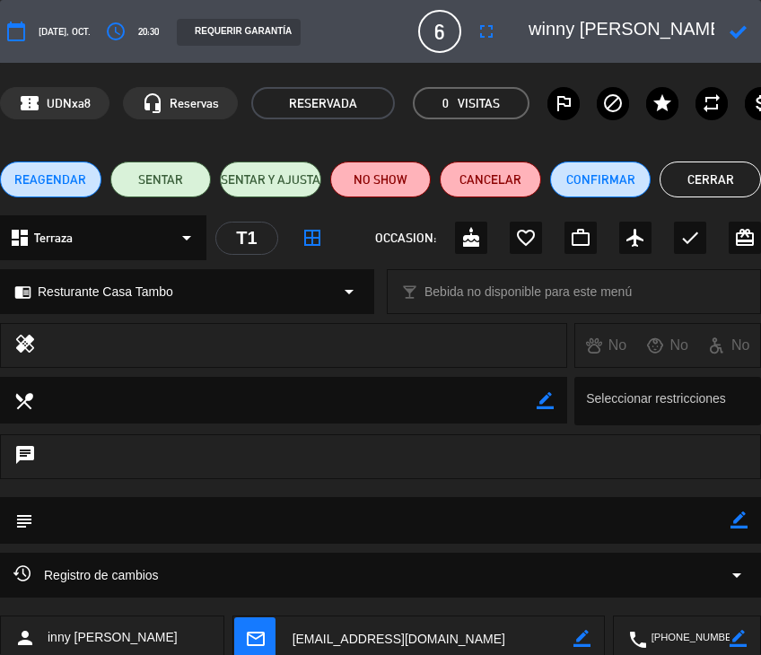
click at [688, 31] on icon at bounding box center [738, 31] width 17 height 17
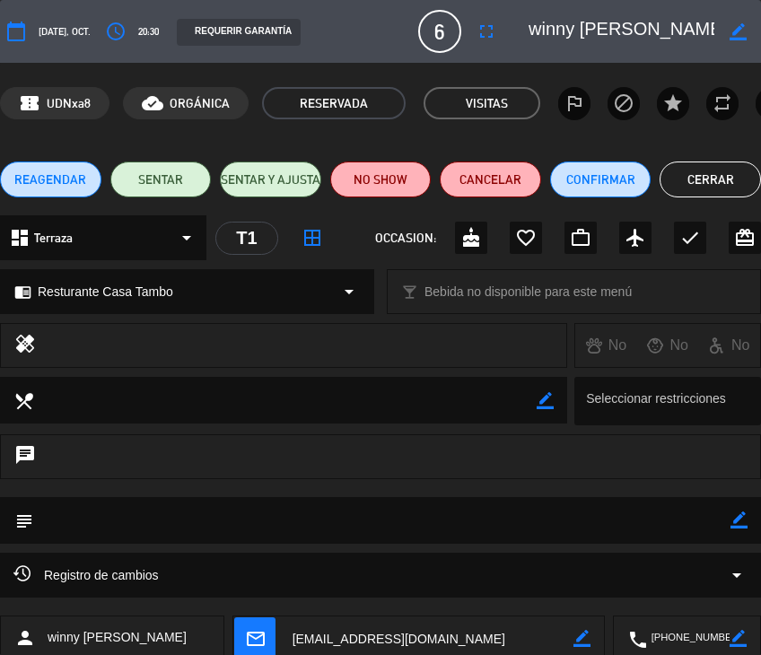
click at [688, 175] on button "Cerrar" at bounding box center [710, 180] width 101 height 36
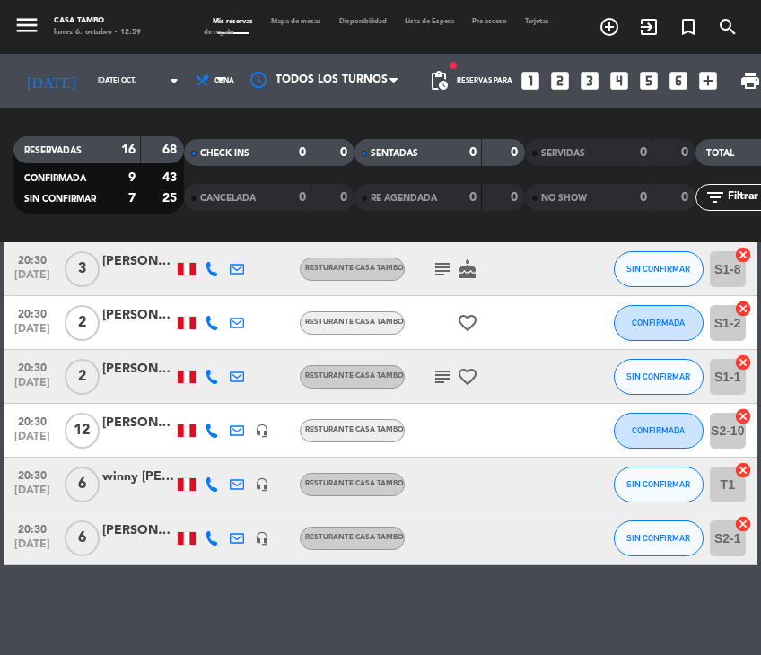
click at [128, 532] on div "[PERSON_NAME]" at bounding box center [138, 531] width 72 height 21
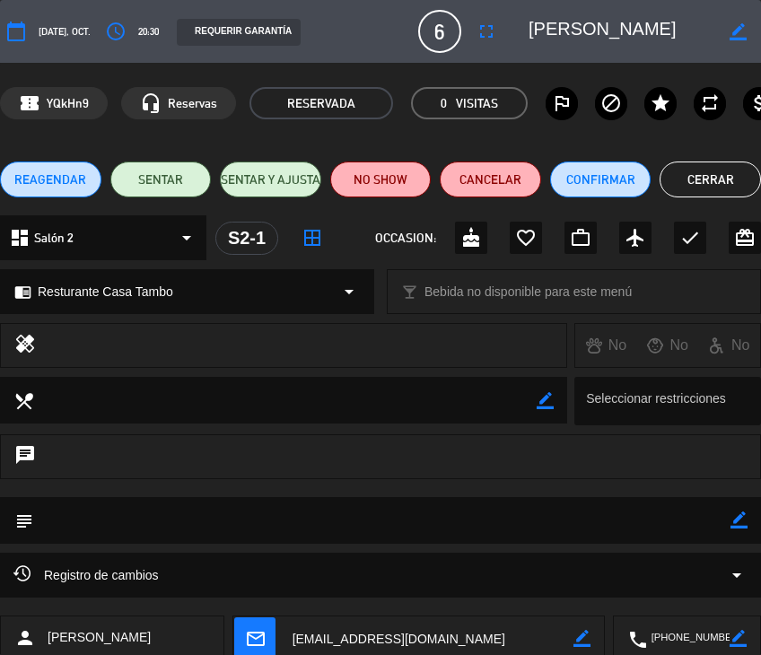
click at [688, 181] on button "Cerrar" at bounding box center [710, 180] width 101 height 36
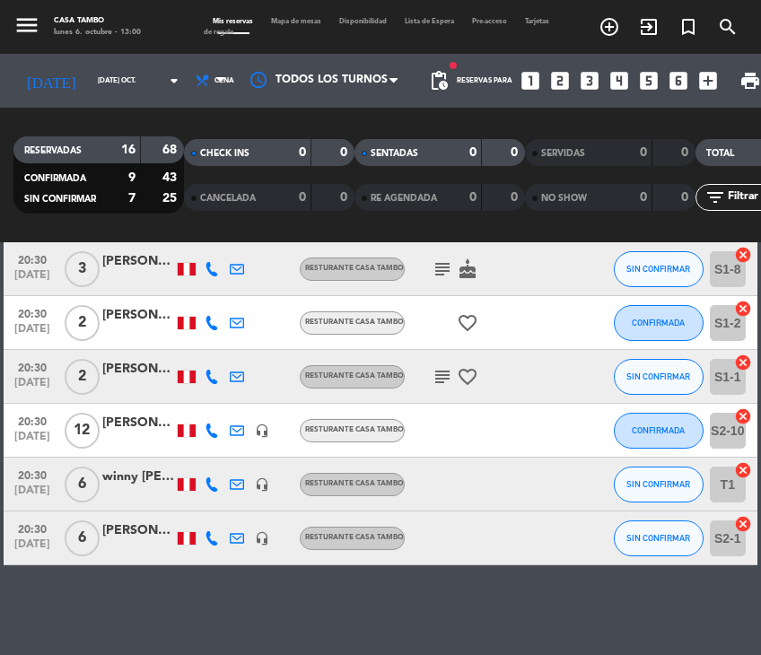
click at [136, 526] on div "[PERSON_NAME]" at bounding box center [138, 531] width 72 height 21
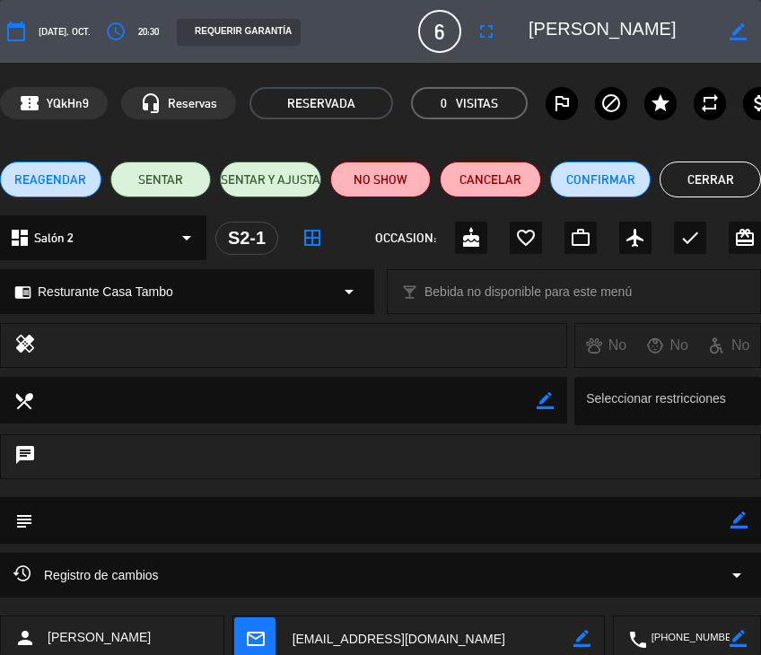
scroll to position [168, 0]
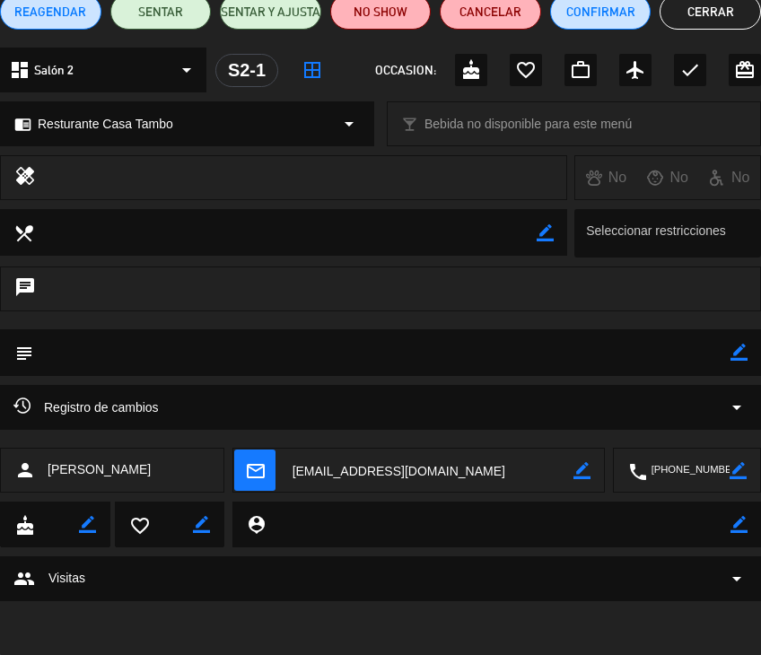
click at [688, 406] on icon "arrow_drop_down" at bounding box center [737, 408] width 22 height 22
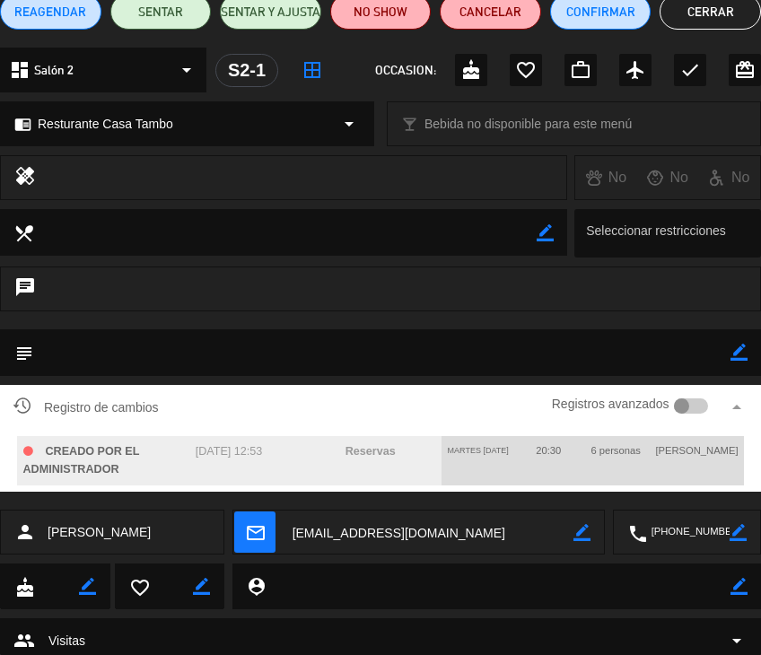
click at [688, 14] on button "Cerrar" at bounding box center [710, 12] width 101 height 36
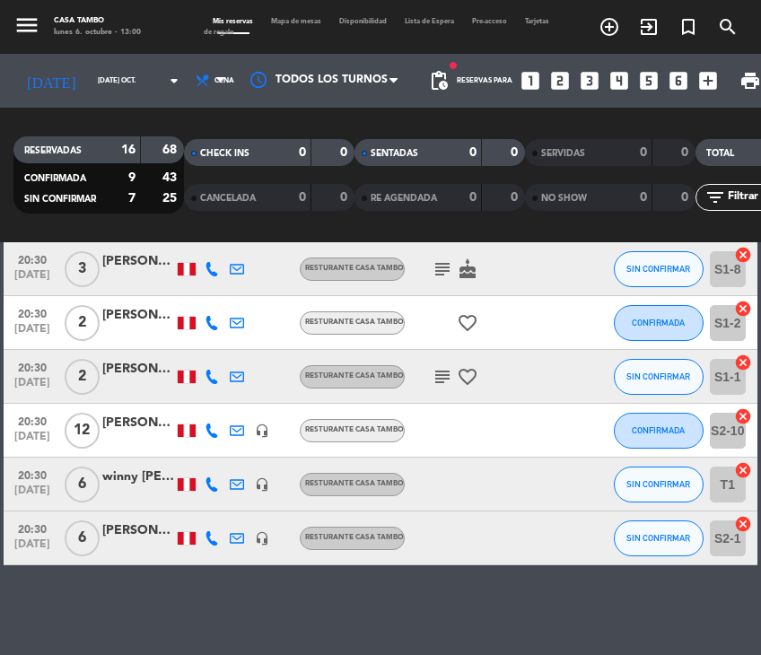
click at [151, 475] on div "winny [PERSON_NAME]" at bounding box center [138, 477] width 72 height 21
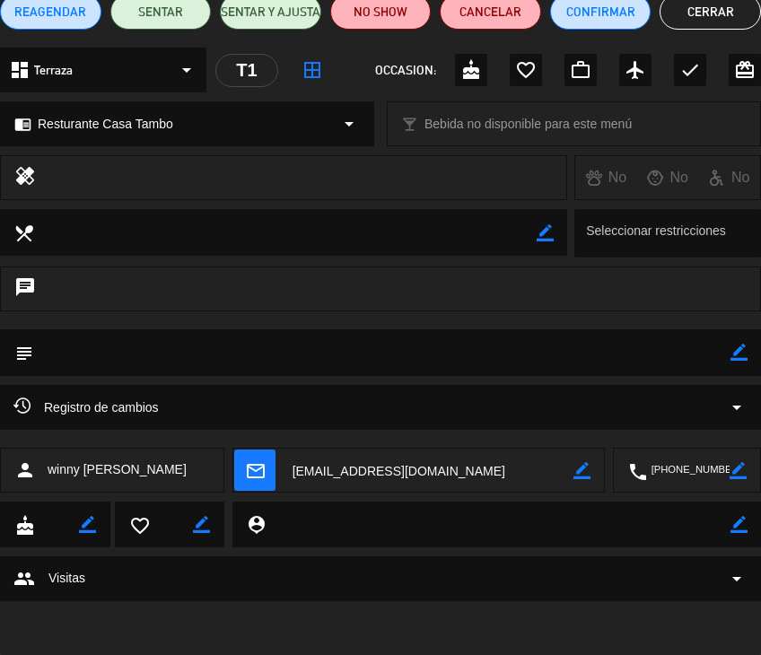
click at [688, 414] on icon "arrow_drop_down" at bounding box center [737, 408] width 22 height 22
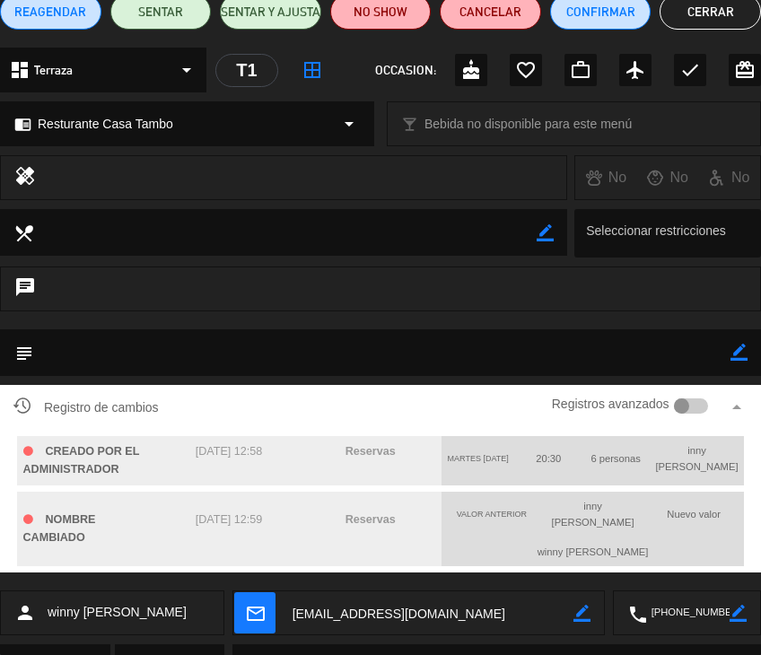
click at [688, 21] on button "Cerrar" at bounding box center [710, 12] width 101 height 36
